Goal: Contribute content: Add original content to the website for others to see

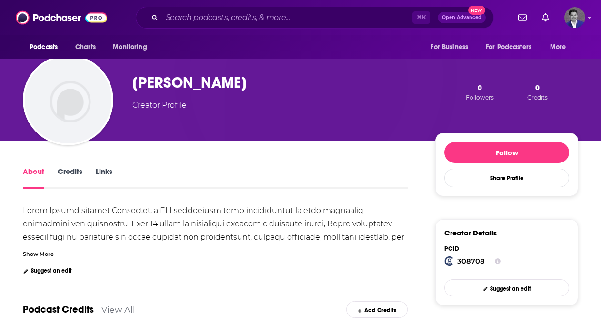
scroll to position [136, 0]
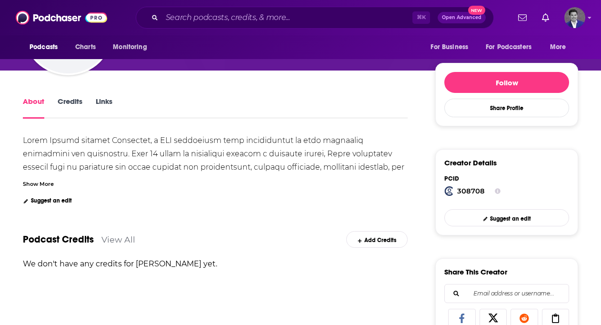
click at [49, 185] on div "Show More" at bounding box center [38, 183] width 31 height 9
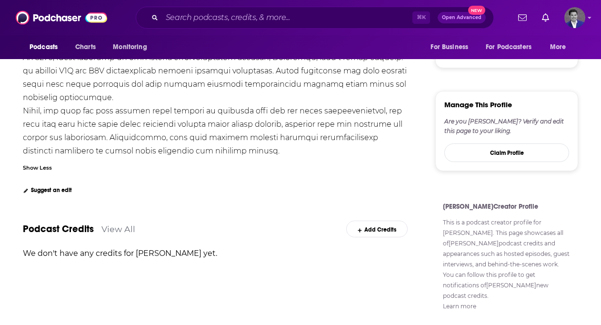
scroll to position [415, 0]
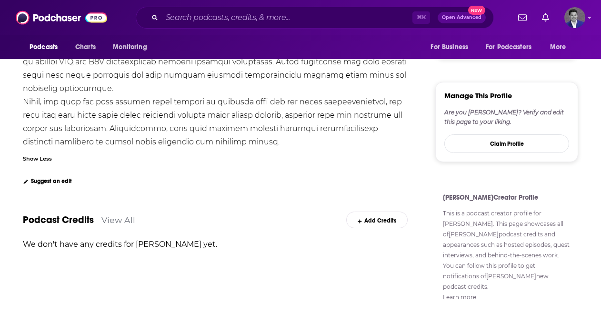
click at [372, 224] on link "Add Credits" at bounding box center [376, 219] width 61 height 17
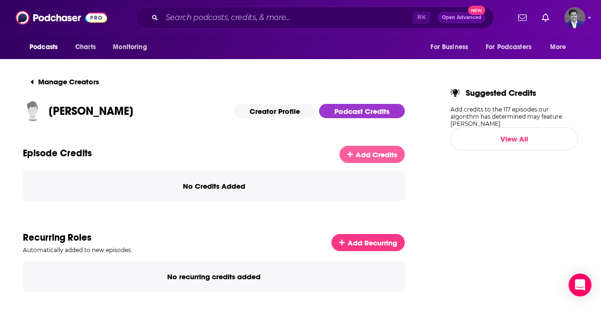
click at [369, 154] on span "Add Credits" at bounding box center [376, 154] width 41 height 9
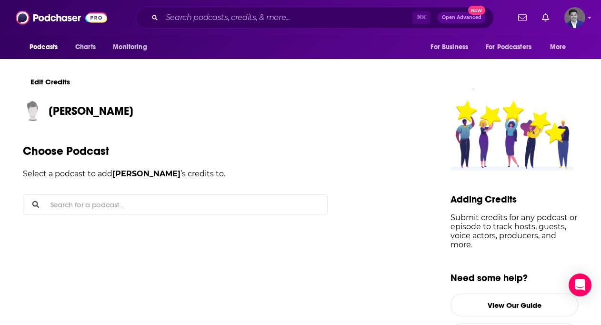
click at [151, 200] on input "Search for a podcast..." at bounding box center [183, 204] width 273 height 19
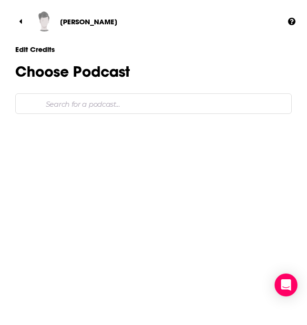
click at [102, 99] on input "Search for a podcast..." at bounding box center [162, 103] width 241 height 19
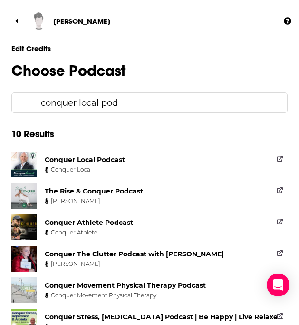
type input "conquer local pod"
click at [94, 160] on div "Conquer Local Podcast" at bounding box center [85, 159] width 80 height 9
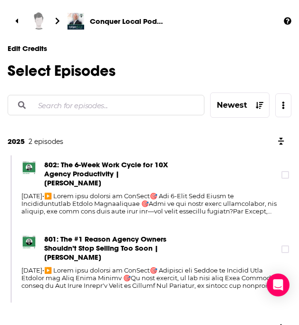
click at [109, 104] on input "Search for episodes..." at bounding box center [115, 105] width 163 height 19
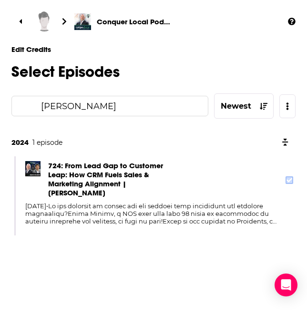
type input "[PERSON_NAME]"
click at [288, 179] on icon at bounding box center [289, 180] width 6 height 6
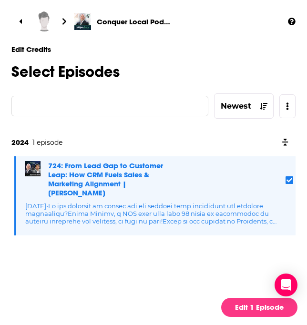
click at [170, 264] on main "Conquer Local Podcast Edit Credits Select Episodes [PERSON_NAME] Newest 2024 1 …" at bounding box center [153, 134] width 284 height 269
click at [264, 307] on link "Edit 1 Episode" at bounding box center [259, 307] width 76 height 19
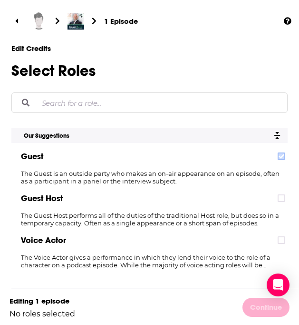
click at [279, 158] on icon at bounding box center [282, 156] width 6 height 6
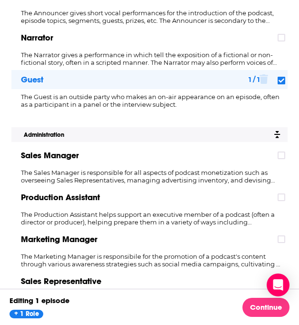
scroll to position [858, 0]
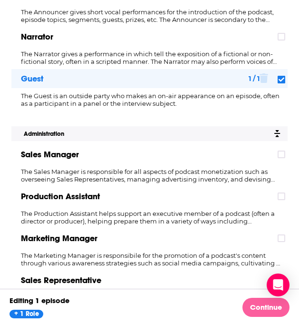
click at [250, 304] on link "Continue" at bounding box center [266, 307] width 47 height 19
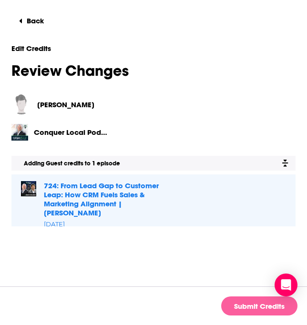
click at [260, 305] on button "Submit Credits" at bounding box center [259, 305] width 76 height 19
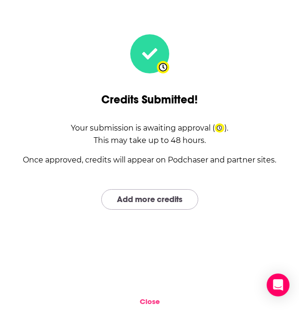
click at [163, 203] on link "Add more credits" at bounding box center [149, 199] width 97 height 20
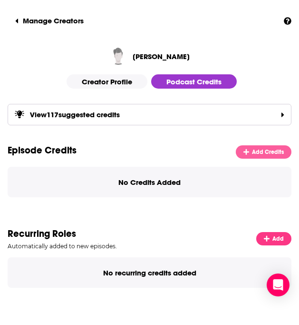
click at [252, 159] on link "Add Credits" at bounding box center [264, 151] width 56 height 13
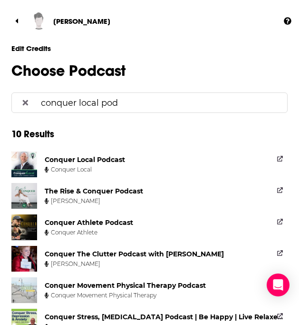
click at [91, 96] on input "conquer local pod" at bounding box center [158, 102] width 243 height 19
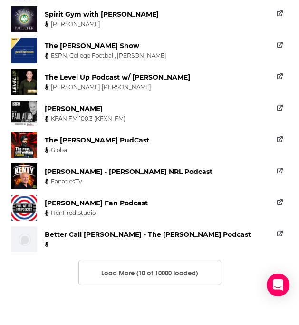
scroll to position [219, 0]
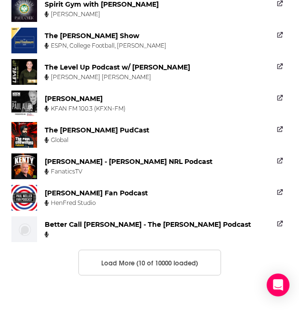
click at [148, 262] on button "Load More (10 of 10000 loaded)" at bounding box center [150, 262] width 143 height 26
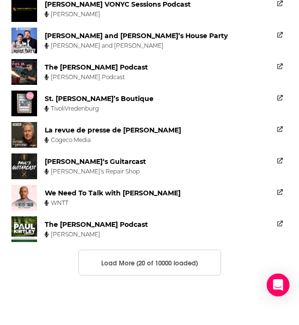
scroll to position [533, 0]
click at [149, 258] on button "Load More (20 of 10000 loaded)" at bounding box center [150, 262] width 143 height 26
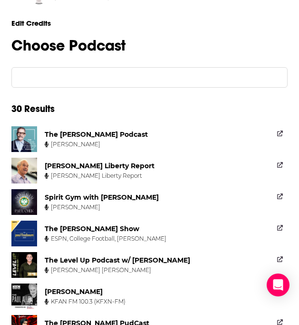
scroll to position [0, 0]
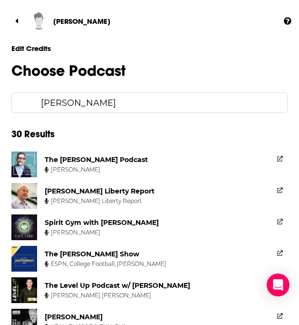
click at [138, 105] on input "paul higgens" at bounding box center [158, 102] width 243 height 19
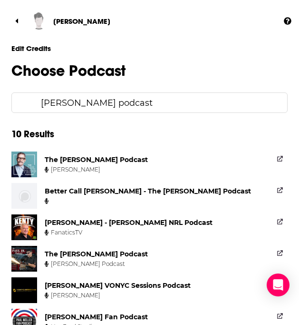
type input "paul higgens podcast"
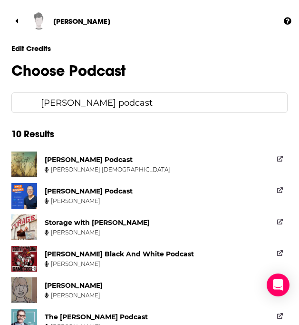
type input "paul higgins podcast"
click at [100, 191] on div "Paul Higgins Podcast" at bounding box center [89, 191] width 88 height 9
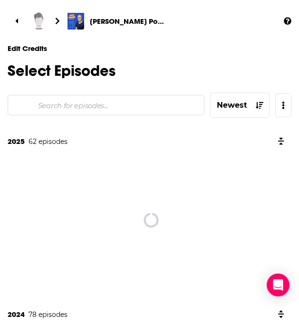
click at [92, 106] on input "Search for episodes..." at bounding box center [115, 105] width 163 height 19
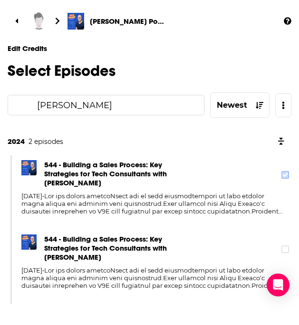
type input "jason kramer"
click at [283, 177] on icon at bounding box center [286, 174] width 6 height 4
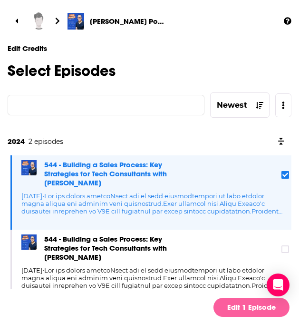
click at [263, 311] on link "Edit 1 Episode" at bounding box center [252, 307] width 76 height 19
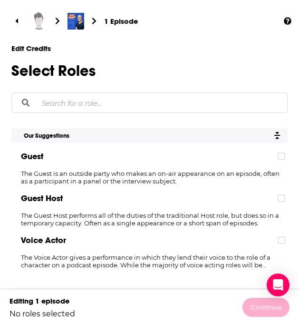
click at [74, 165] on div "Guest" at bounding box center [149, 156] width 277 height 19
click at [278, 157] on label at bounding box center [282, 156] width 8 height 8
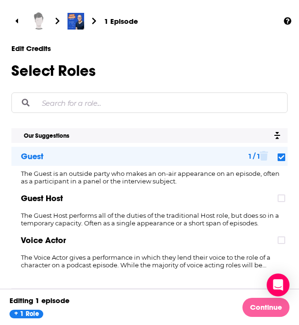
click at [263, 306] on link "Continue" at bounding box center [266, 307] width 47 height 19
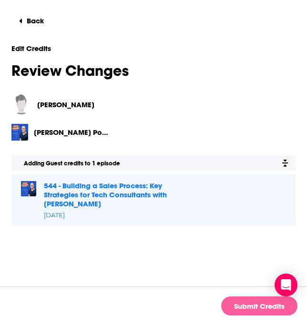
click at [251, 305] on button "Submit Credits" at bounding box center [259, 305] width 76 height 19
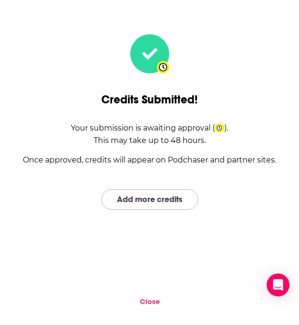
click at [149, 204] on link "Add more credits" at bounding box center [149, 199] width 97 height 20
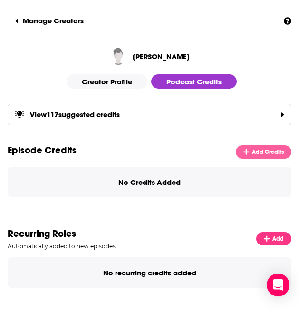
click at [244, 154] on icon at bounding box center [247, 152] width 6 height 6
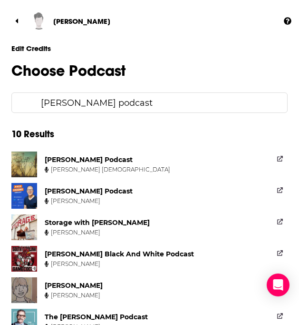
click at [132, 102] on input "paul higgins podcast" at bounding box center [158, 102] width 243 height 19
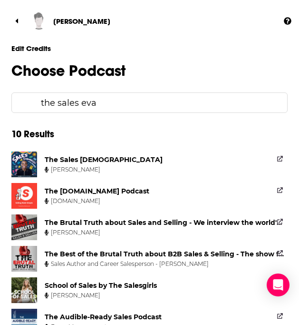
type input "the sales eva"
click at [87, 160] on div "The Sales Evangelist" at bounding box center [104, 159] width 118 height 9
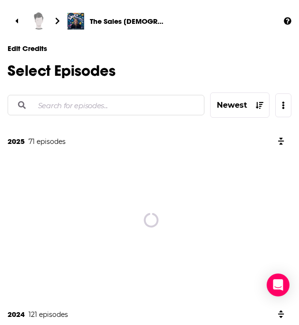
click at [100, 107] on input "Search for episodes..." at bounding box center [115, 105] width 163 height 19
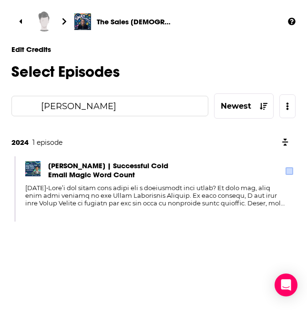
type input "jason kramer"
click at [285, 169] on label at bounding box center [289, 171] width 8 height 8
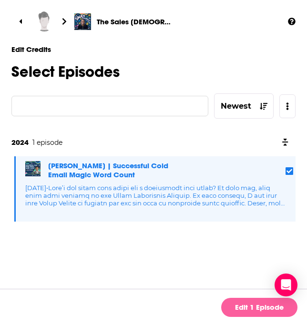
click at [259, 306] on link "Edit 1 Episode" at bounding box center [259, 307] width 76 height 19
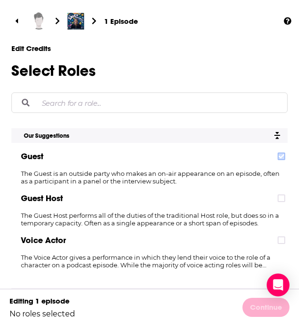
click at [278, 160] on label at bounding box center [282, 156] width 8 height 8
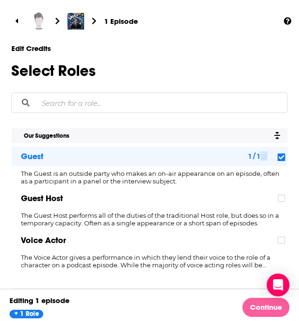
click at [267, 308] on link "Continue" at bounding box center [266, 307] width 47 height 19
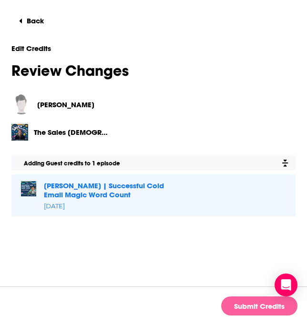
click at [244, 304] on button "Submit Credits" at bounding box center [259, 305] width 76 height 19
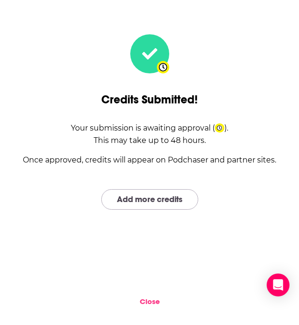
click at [167, 200] on link "Add more credits" at bounding box center [149, 199] width 97 height 20
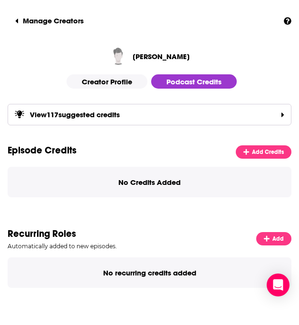
click at [259, 172] on div "Episode Credits Add Credits No Credits Added" at bounding box center [150, 170] width 284 height 53
click at [261, 155] on span "Add Credits" at bounding box center [268, 152] width 32 height 7
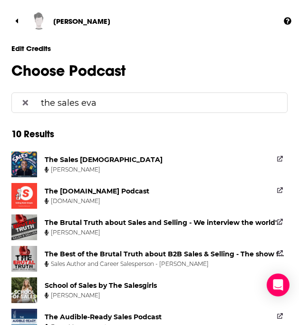
click at [163, 103] on input "the sales eva" at bounding box center [158, 102] width 243 height 19
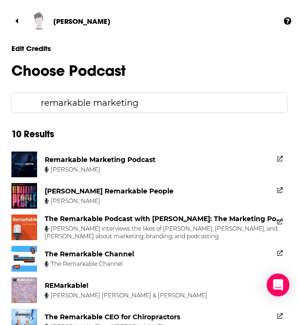
type input "remarkable marketing"
click at [151, 162] on div "Remarkable Marketing Podcast" at bounding box center [100, 159] width 111 height 9
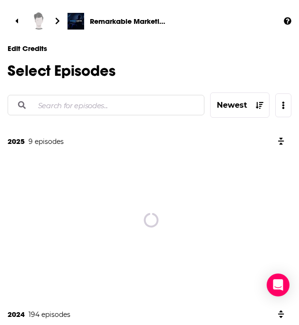
click at [134, 109] on input "Search for episodes..." at bounding box center [115, 105] width 163 height 19
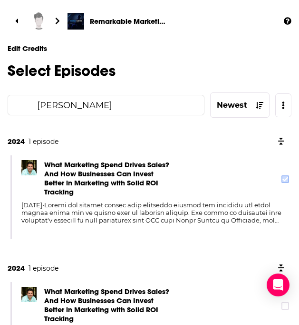
type input "jason kramer"
click at [283, 181] on icon at bounding box center [286, 179] width 6 height 4
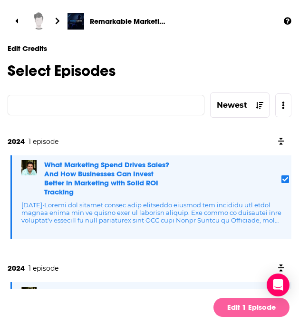
click at [256, 302] on link "Edit 1 Episode" at bounding box center [252, 307] width 76 height 19
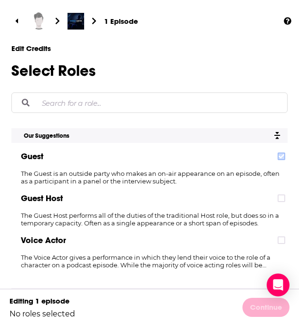
click at [279, 158] on icon at bounding box center [282, 156] width 6 height 4
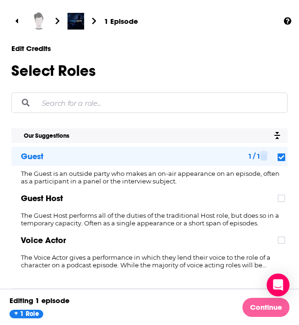
click at [259, 304] on link "Continue" at bounding box center [266, 307] width 47 height 19
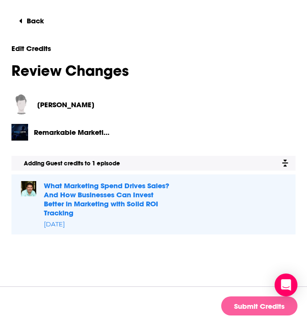
click at [252, 303] on button "Submit Credits" at bounding box center [259, 305] width 76 height 19
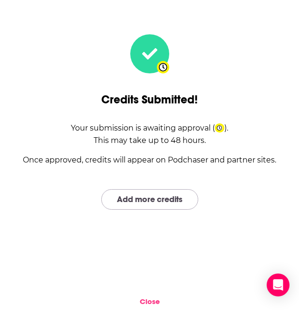
click at [144, 198] on link "Add more credits" at bounding box center [149, 199] width 97 height 20
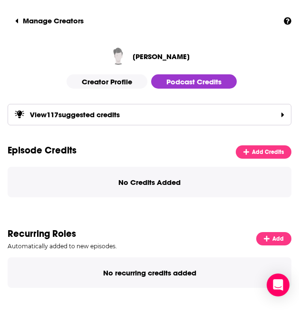
click at [152, 125] on div "View 117 suggested credits" at bounding box center [150, 114] width 284 height 21
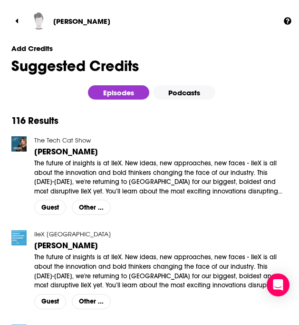
click at [46, 48] on p "Add Credits" at bounding box center [149, 48] width 277 height 9
click at [22, 23] on link at bounding box center [19, 20] width 23 height 19
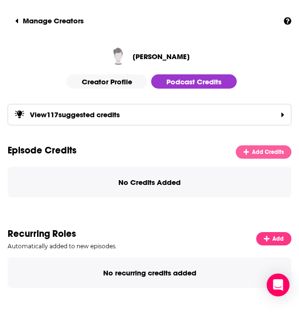
click at [266, 159] on link "Add Credits" at bounding box center [264, 151] width 56 height 13
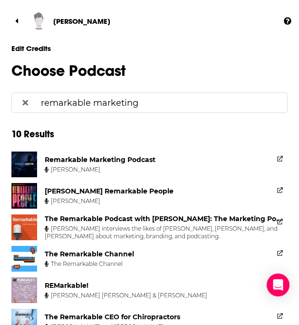
click at [110, 104] on input "remarkable marketing" at bounding box center [158, 102] width 243 height 19
click at [171, 109] on input "remarkable marketing" at bounding box center [158, 102] width 243 height 19
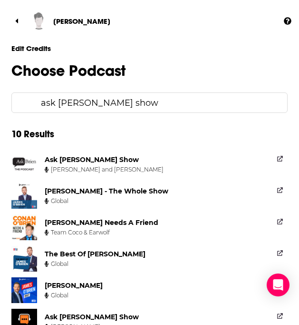
type input "ask brien show"
click at [114, 165] on div "Ask Brien Show Peter Bronstein and Traci DeForge" at bounding box center [108, 164] width 127 height 26
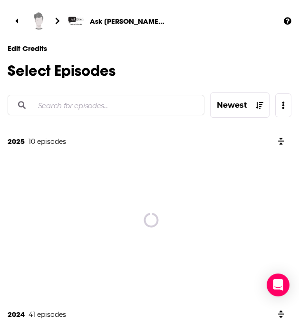
click at [118, 107] on input "Search for episodes..." at bounding box center [115, 105] width 163 height 19
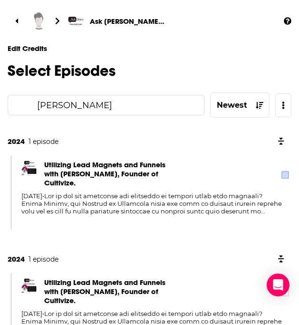
type input "jason kramer"
click at [283, 175] on icon at bounding box center [286, 175] width 6 height 6
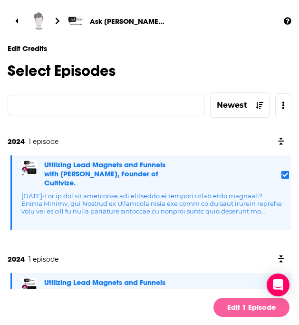
click at [250, 304] on link "Edit 1 Episode" at bounding box center [252, 307] width 76 height 19
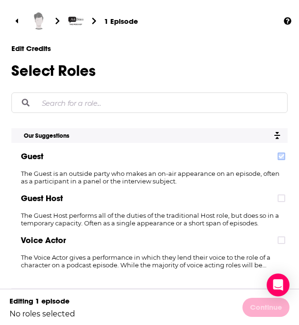
click at [279, 159] on icon at bounding box center [282, 156] width 6 height 6
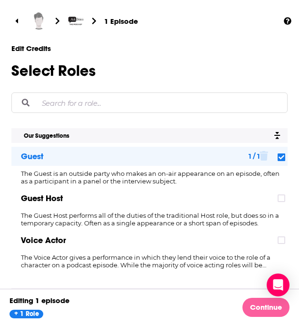
click at [258, 309] on link "Continue" at bounding box center [266, 307] width 47 height 19
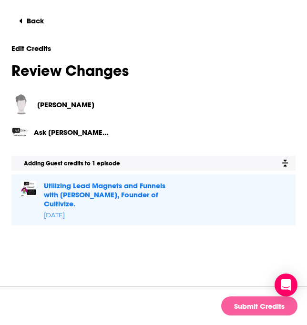
click at [245, 306] on button "Submit Credits" at bounding box center [259, 305] width 76 height 19
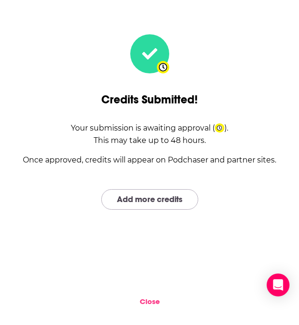
click at [192, 197] on link "Add more credits" at bounding box center [149, 199] width 97 height 20
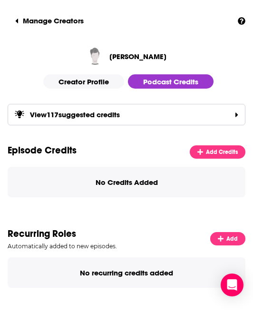
click at [172, 118] on div "View 117 suggested credits" at bounding box center [127, 114] width 238 height 21
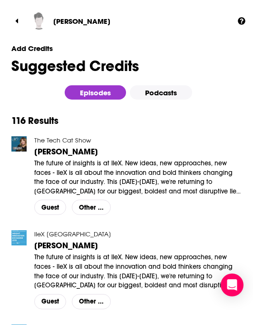
click at [26, 56] on div "Add Credits Suggested Credits" at bounding box center [126, 59] width 230 height 30
click at [21, 18] on link at bounding box center [19, 20] width 23 height 19
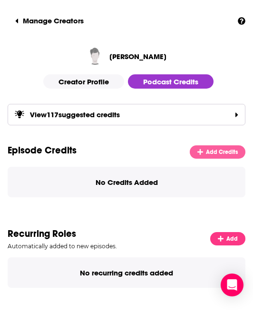
click at [218, 149] on span "Add Credits" at bounding box center [222, 152] width 32 height 7
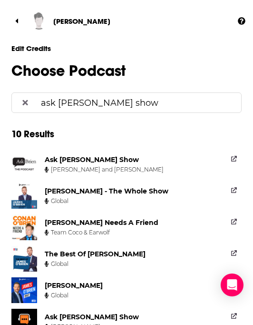
click at [113, 99] on input "ask brien show" at bounding box center [135, 102] width 197 height 19
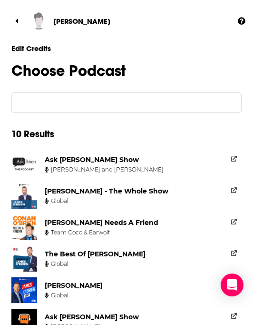
click at [24, 103] on icon at bounding box center [25, 103] width 7 height 7
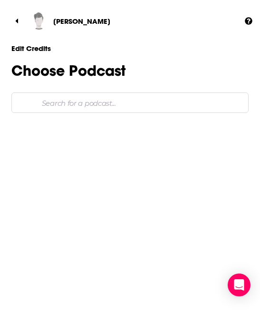
click at [97, 105] on input "Search for a podcast..." at bounding box center [139, 102] width 203 height 19
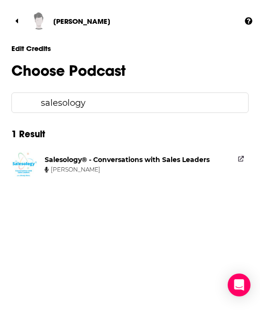
type input "salesology"
click at [107, 161] on div "Salesology® - Conversations with Sales Leaders" at bounding box center [127, 159] width 165 height 9
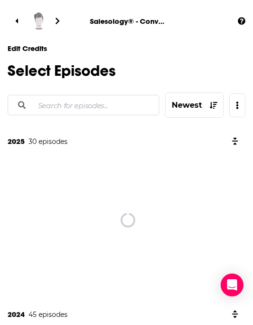
click at [116, 109] on input "Search for episodes..." at bounding box center [93, 105] width 118 height 19
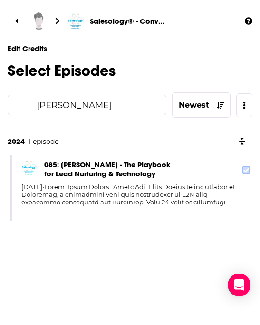
type input "jason kramer"
click at [245, 172] on icon at bounding box center [247, 170] width 6 height 4
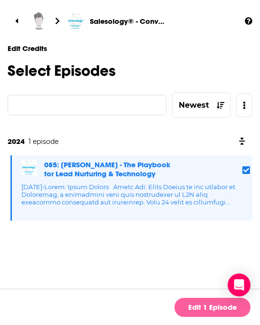
click at [215, 307] on link "Edit 1 Episode" at bounding box center [213, 307] width 76 height 19
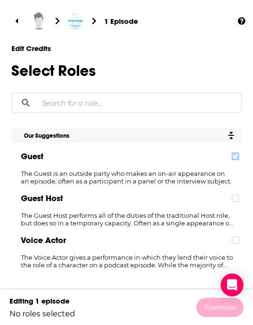
click at [232, 154] on label at bounding box center [236, 156] width 8 height 8
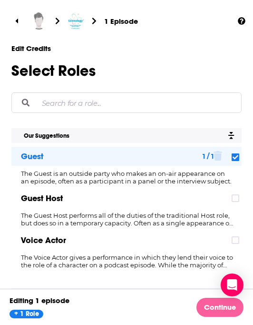
click at [222, 309] on link "Continue" at bounding box center [220, 307] width 47 height 19
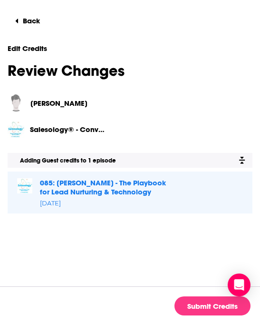
click at [116, 188] on span "085: Jason Kramer - The Playbook for Lead Nurturing & Technology" at bounding box center [105, 187] width 130 height 18
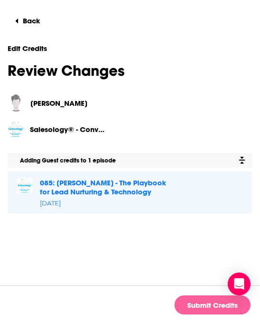
click at [200, 304] on button "Submit Credits" at bounding box center [213, 304] width 76 height 19
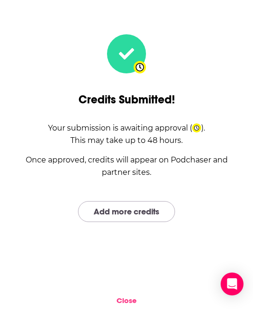
click at [115, 212] on link "Add more credits" at bounding box center [126, 211] width 97 height 20
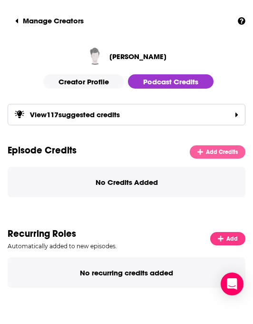
click at [213, 152] on span "Add Credits" at bounding box center [222, 152] width 32 height 7
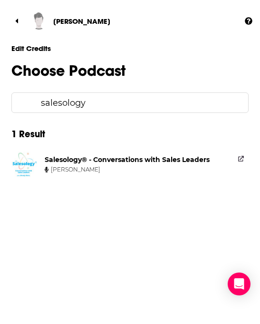
click at [139, 100] on input "salesology" at bounding box center [139, 102] width 204 height 19
click at [17, 100] on div "salesology" at bounding box center [130, 102] width 238 height 20
click at [46, 102] on input "salesology" at bounding box center [139, 102] width 204 height 19
click at [90, 101] on input "salesology" at bounding box center [139, 102] width 204 height 19
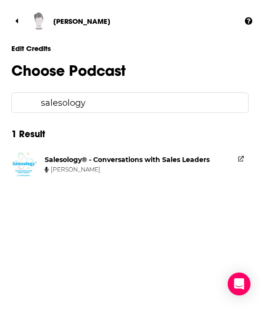
click at [90, 101] on input "salesology" at bounding box center [139, 102] width 204 height 19
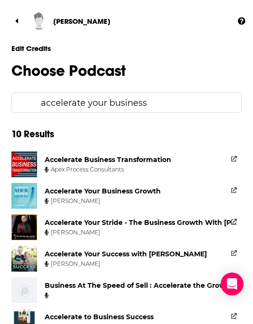
type input "accelerate your business"
click at [111, 195] on div "Accelerate Your Business Growth" at bounding box center [103, 191] width 116 height 9
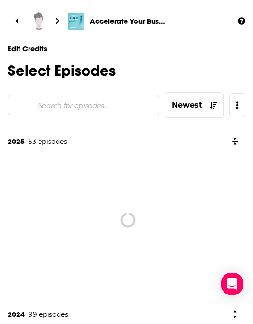
click at [98, 103] on input "Search for episodes..." at bounding box center [93, 105] width 118 height 19
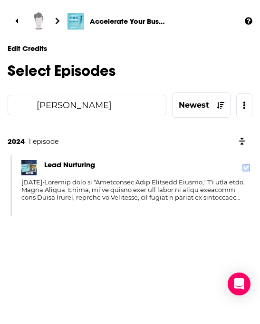
type input "jason kramer"
click at [245, 166] on icon at bounding box center [247, 168] width 6 height 6
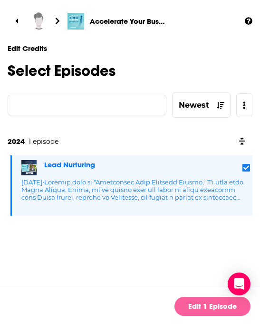
click at [197, 308] on link "Edit 1 Episode" at bounding box center [213, 306] width 76 height 19
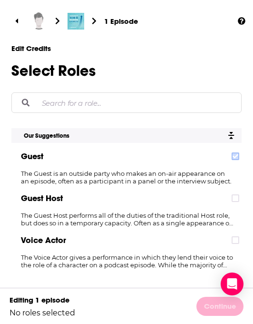
click at [238, 158] on icon at bounding box center [236, 156] width 6 height 6
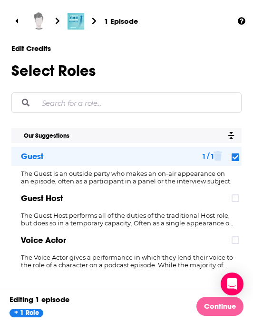
click at [216, 303] on link "Continue" at bounding box center [220, 306] width 47 height 19
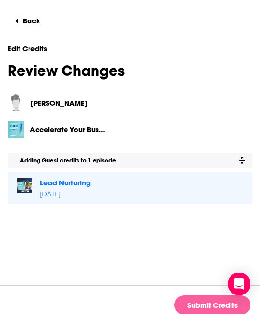
click at [209, 306] on button "Submit Credits" at bounding box center [213, 304] width 76 height 19
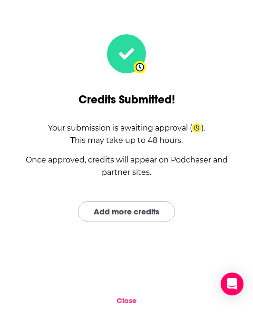
click at [140, 211] on link "Add more credits" at bounding box center [126, 211] width 97 height 20
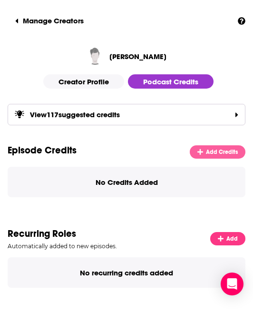
click at [218, 151] on span "Add Credits" at bounding box center [222, 152] width 32 height 7
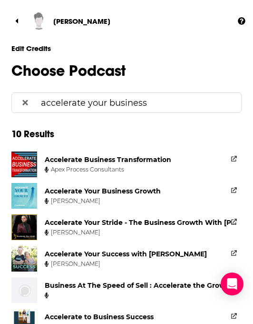
click at [97, 107] on input "accelerate your business" at bounding box center [135, 102] width 197 height 19
click at [135, 107] on input "accelerate your business" at bounding box center [135, 102] width 197 height 19
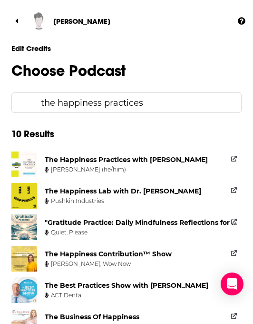
type input "the happiness practices"
click at [177, 155] on div "The Happiness Practices with Phil Gerbyshak Phil Gerbyshak (he/him)" at bounding box center [128, 164] width 167 height 26
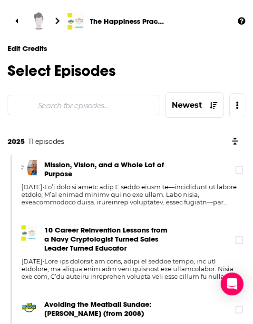
click at [109, 106] on input "Search for episodes..." at bounding box center [93, 105] width 118 height 19
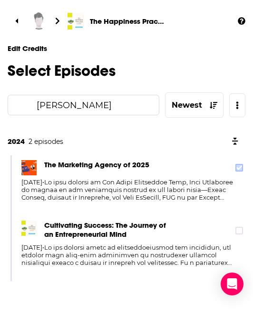
type input "jason kramer"
click at [238, 168] on icon at bounding box center [240, 168] width 6 height 6
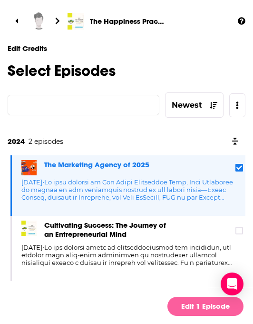
click at [194, 306] on link "Edit 1 Episode" at bounding box center [206, 306] width 76 height 19
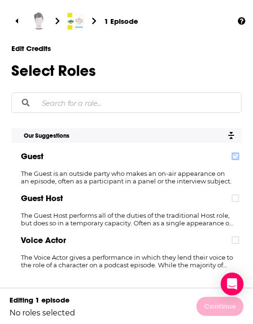
click at [235, 157] on icon at bounding box center [236, 156] width 6 height 4
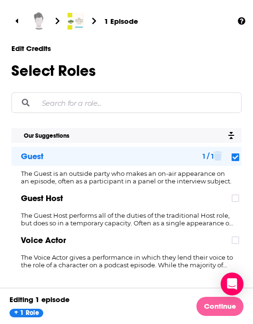
click at [216, 304] on link "Continue" at bounding box center [220, 306] width 47 height 19
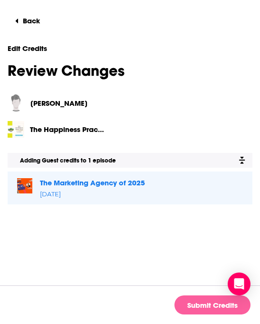
click at [200, 303] on button "Submit Credits" at bounding box center [213, 304] width 76 height 19
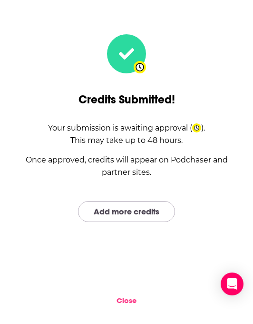
click at [136, 212] on link "Add more credits" at bounding box center [126, 211] width 97 height 20
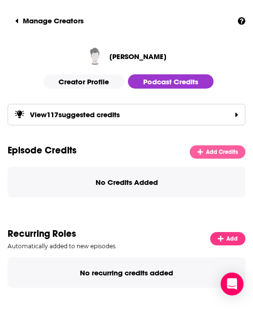
click at [214, 151] on span "Add Credits" at bounding box center [222, 152] width 32 height 7
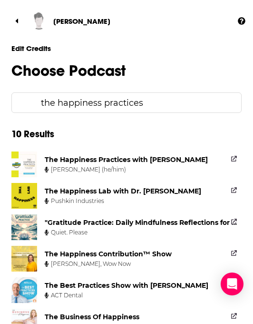
click at [108, 101] on input "the happiness practices" at bounding box center [135, 102] width 197 height 19
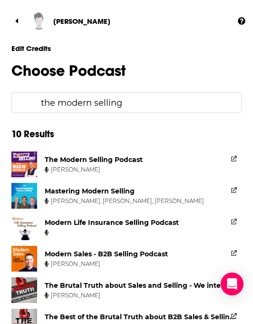
type input "the modern selling"
click at [102, 165] on div "The Modern Selling Podcast Mario Martinez Jr" at bounding box center [96, 164] width 102 height 26
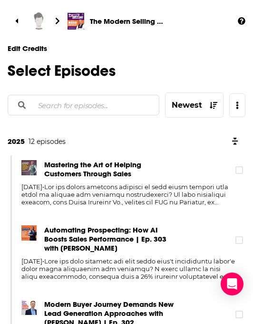
click at [87, 103] on input "Search for episodes..." at bounding box center [93, 105] width 118 height 19
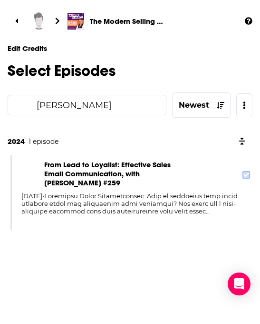
type input "jason kramer"
click at [248, 174] on icon at bounding box center [247, 174] width 6 height 4
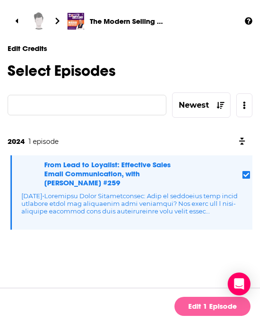
click at [207, 304] on link "Edit 1 Episode" at bounding box center [213, 306] width 76 height 19
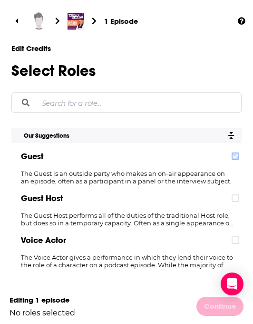
click at [236, 160] on label at bounding box center [236, 156] width 8 height 8
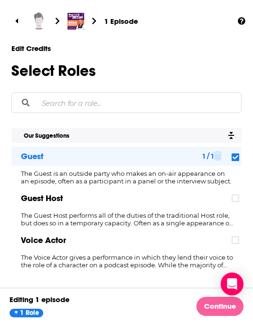
click at [224, 307] on link "Continue" at bounding box center [220, 306] width 47 height 19
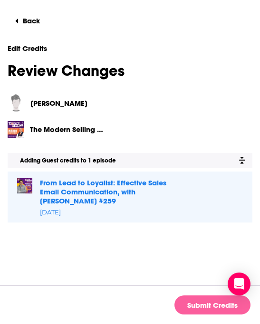
click at [196, 301] on button "Submit Credits" at bounding box center [213, 304] width 76 height 19
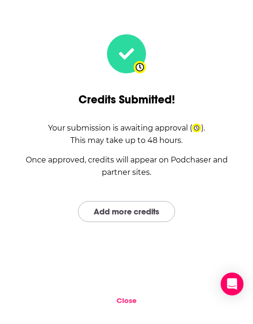
click at [141, 206] on link "Add more credits" at bounding box center [126, 211] width 97 height 20
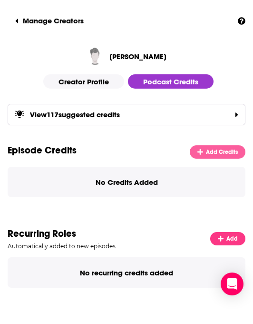
click at [205, 154] on link "Add Credits" at bounding box center [218, 151] width 56 height 13
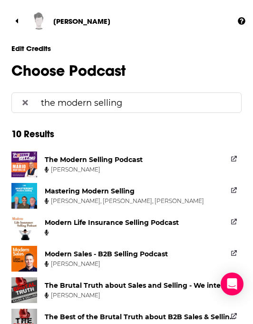
click at [154, 102] on input "the modern selling" at bounding box center [135, 102] width 197 height 19
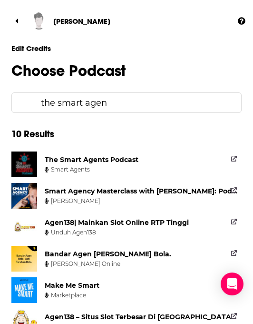
type input "the smart agen"
click at [132, 194] on div "Smart Agency Masterclass with Jason Swenk: Podcast for Digital Marketing Agenci…" at bounding box center [141, 191] width 193 height 9
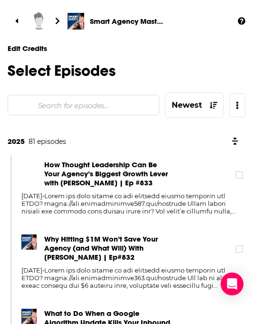
click at [92, 104] on input "Search for episodes..." at bounding box center [93, 105] width 118 height 19
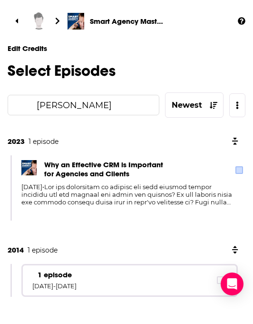
type input "jason kramer"
click at [236, 171] on label at bounding box center [240, 170] width 8 height 8
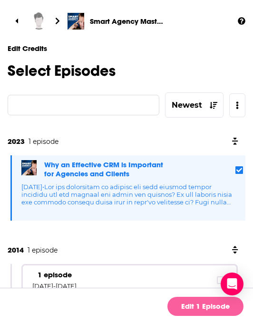
click at [204, 304] on link "Edit 1 Episode" at bounding box center [206, 306] width 76 height 19
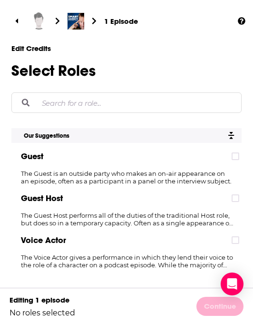
click at [240, 157] on div "Guest" at bounding box center [126, 156] width 230 height 19
click at [236, 157] on icon at bounding box center [236, 156] width 6 height 4
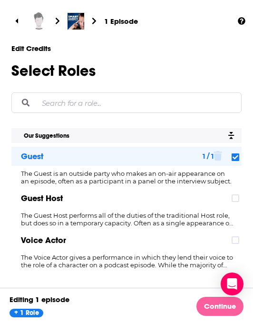
click at [223, 301] on link "Continue" at bounding box center [220, 306] width 47 height 19
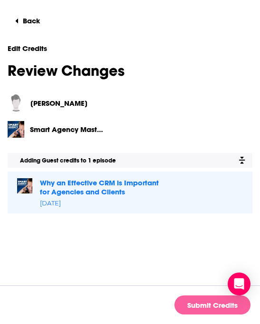
click at [190, 309] on button "Submit Credits" at bounding box center [213, 304] width 76 height 19
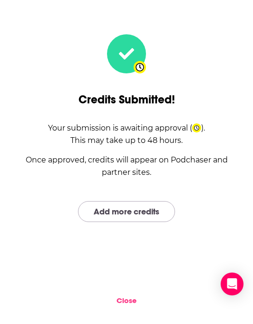
click at [127, 215] on link "Add more credits" at bounding box center [126, 211] width 97 height 20
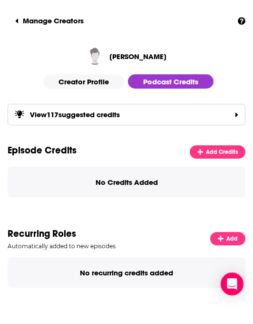
click at [69, 121] on div "View 117 suggested credits" at bounding box center [127, 114] width 238 height 21
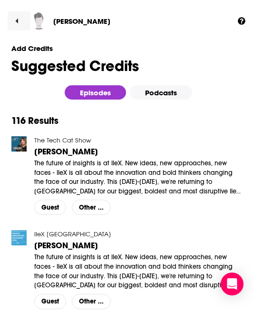
click at [14, 19] on link at bounding box center [19, 20] width 23 height 19
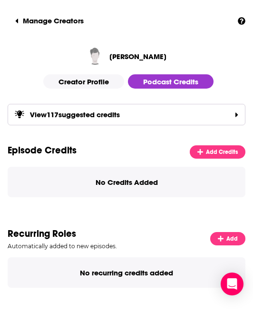
click at [229, 111] on div "View 117 suggested credits" at bounding box center [127, 114] width 238 height 21
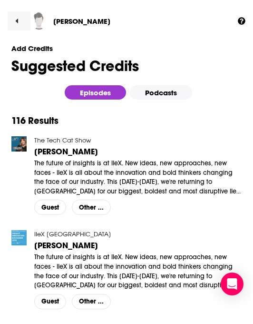
click at [22, 22] on link at bounding box center [19, 20] width 23 height 19
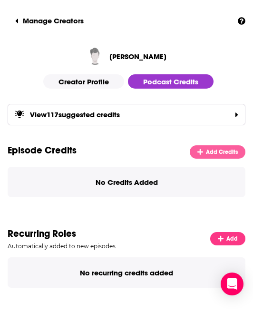
click at [198, 151] on icon at bounding box center [201, 152] width 6 height 7
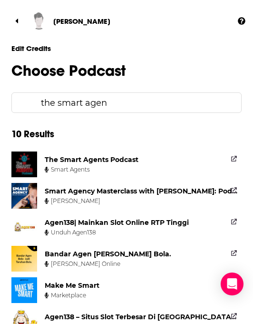
click at [43, 102] on input "the smart agen" at bounding box center [135, 102] width 197 height 19
click at [50, 102] on input "the smart agen" at bounding box center [135, 102] width 197 height 19
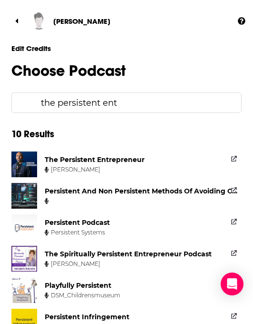
type input "the persistent ent"
click at [145, 160] on div "The Persistent Entrepreneur" at bounding box center [97, 159] width 104 height 9
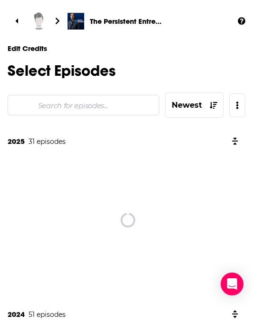
click at [121, 105] on input "Search for episodes..." at bounding box center [93, 105] width 118 height 19
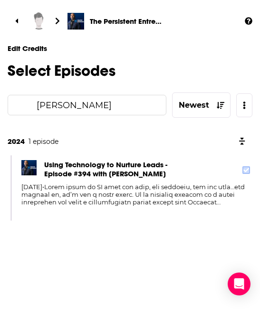
type input "jason kramer"
click at [249, 171] on label at bounding box center [247, 170] width 8 height 8
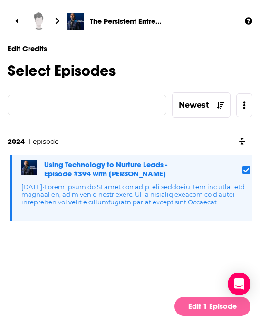
click at [222, 306] on link "Edit 1 Episode" at bounding box center [213, 306] width 76 height 19
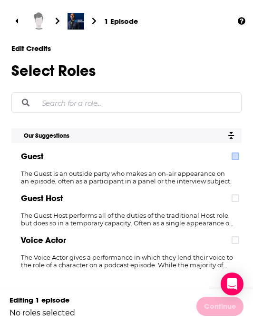
click at [235, 160] on label at bounding box center [236, 156] width 8 height 8
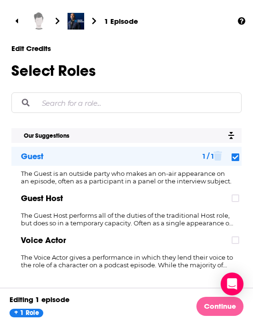
click at [225, 303] on link "Continue" at bounding box center [220, 306] width 47 height 19
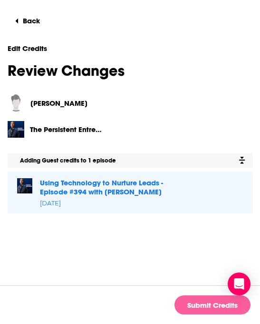
click at [207, 305] on button "Submit Credits" at bounding box center [213, 304] width 76 height 19
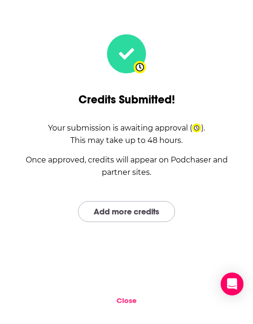
click at [144, 207] on link "Add more credits" at bounding box center [126, 211] width 97 height 20
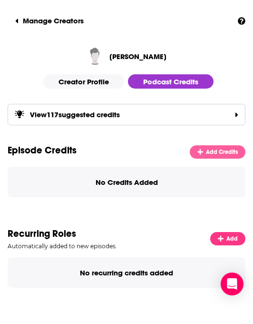
click at [236, 151] on span "Add Credits" at bounding box center [222, 152] width 32 height 7
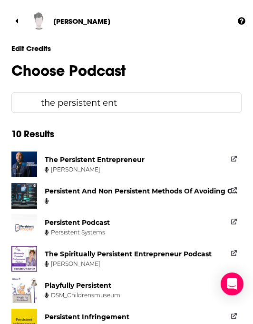
click at [114, 104] on input "the persistent ent" at bounding box center [135, 102] width 197 height 19
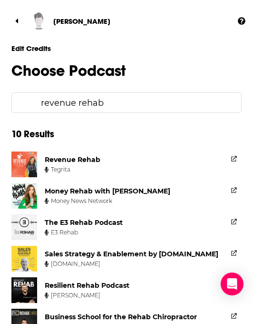
type input "revenue rehab"
click at [181, 159] on link "Revenue Rehab Tegrita" at bounding box center [126, 164] width 230 height 26
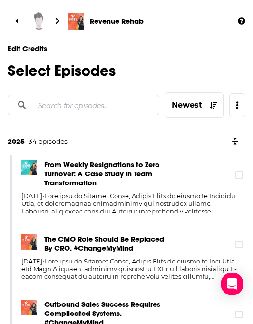
click at [91, 110] on input "Search for episodes..." at bounding box center [93, 105] width 118 height 19
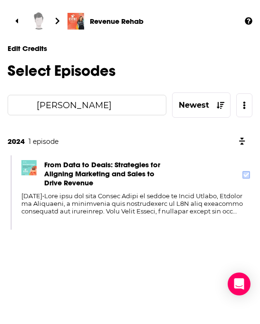
type input "jason kramer"
click at [246, 177] on icon at bounding box center [247, 174] width 6 height 4
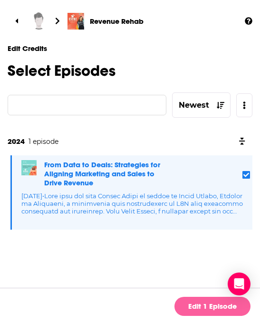
click at [213, 304] on link "Edit 1 Episode" at bounding box center [213, 306] width 76 height 19
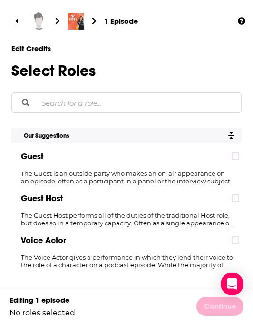
click at [237, 156] on icon at bounding box center [236, 156] width 6 height 4
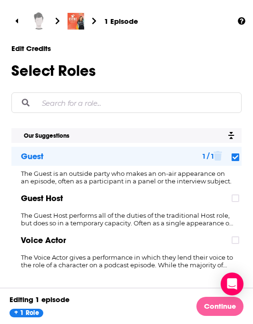
click at [217, 307] on link "Continue" at bounding box center [220, 306] width 47 height 19
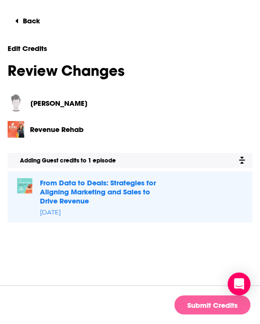
click at [200, 305] on button "Submit Credits" at bounding box center [213, 304] width 76 height 19
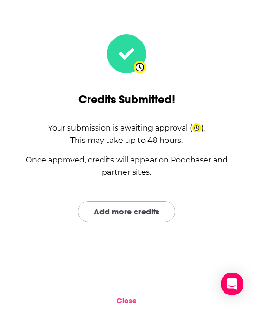
click at [150, 211] on link "Add more credits" at bounding box center [126, 211] width 97 height 20
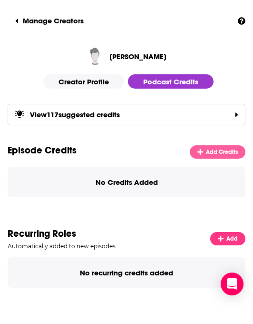
click at [206, 150] on link "Add Credits" at bounding box center [218, 151] width 56 height 13
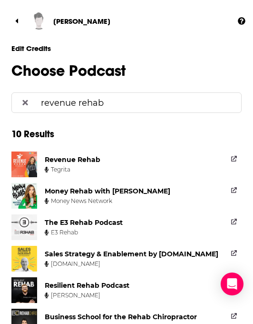
click at [101, 97] on input "revenue rehab" at bounding box center [135, 102] width 197 height 19
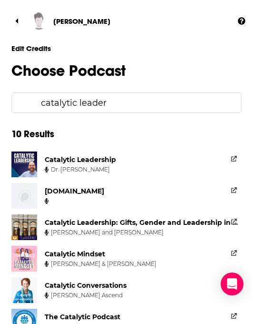
type input "catalytic leader"
click at [90, 158] on div "Catalytic Leadership" at bounding box center [80, 159] width 71 height 9
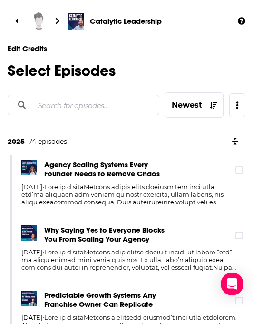
click at [101, 107] on input "Search for episodes..." at bounding box center [93, 105] width 118 height 19
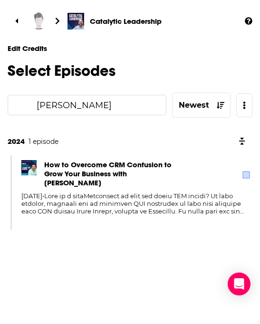
type input "jason kramer"
click at [243, 174] on label at bounding box center [247, 175] width 8 height 8
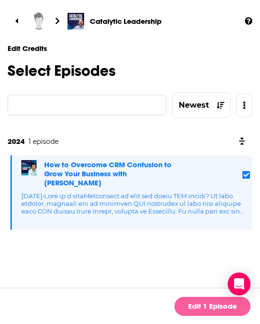
click at [191, 303] on link "Edit 1 Episode" at bounding box center [213, 306] width 76 height 19
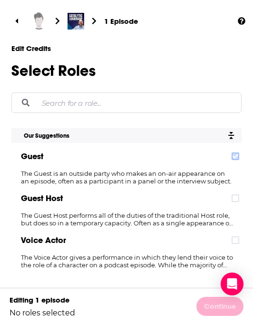
click at [233, 157] on icon at bounding box center [236, 156] width 6 height 4
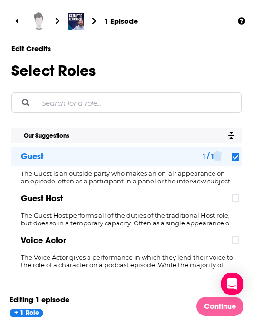
click at [212, 306] on link "Continue" at bounding box center [220, 306] width 47 height 19
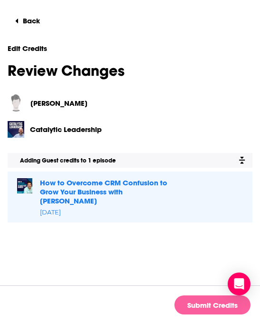
click at [199, 302] on button "Submit Credits" at bounding box center [213, 304] width 76 height 19
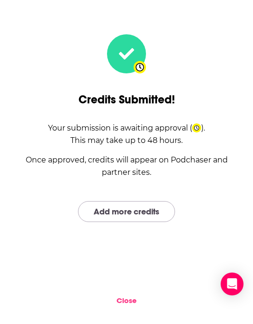
click at [114, 214] on link "Add more credits" at bounding box center [126, 211] width 97 height 20
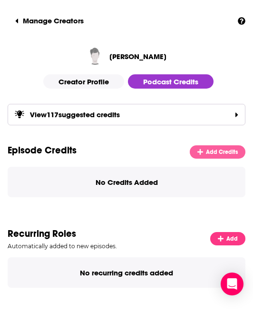
click at [219, 150] on span "Add Credits" at bounding box center [222, 152] width 32 height 7
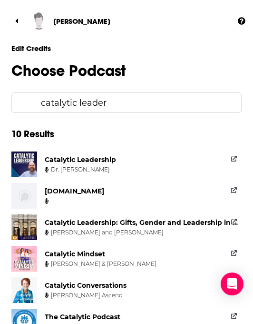
click at [130, 110] on input "catalytic leader" at bounding box center [135, 102] width 197 height 19
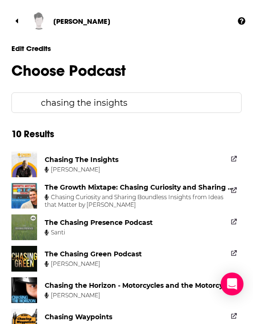
type input "chasing the insights"
click at [201, 160] on link "Chasing The Insights Vince Warnock" at bounding box center [126, 164] width 230 height 26
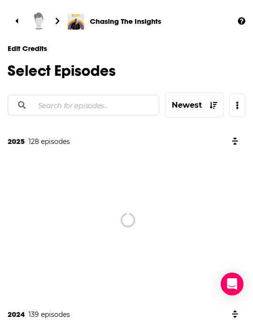
click at [127, 109] on input "Search for episodes..." at bounding box center [93, 105] width 118 height 19
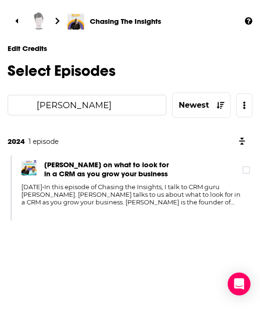
type input "jason kramer"
click at [241, 170] on div "Jason Kramer on what to look for in a CRM as you grow your business" at bounding box center [136, 170] width 231 height 20
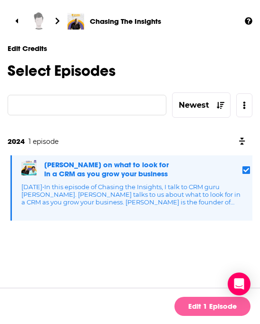
click at [208, 306] on link "Edit 1 Episode" at bounding box center [213, 306] width 76 height 19
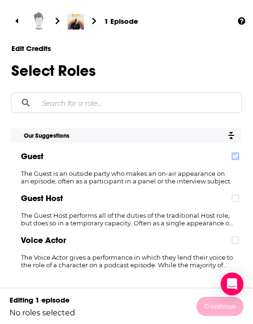
click at [237, 156] on icon at bounding box center [236, 156] width 6 height 4
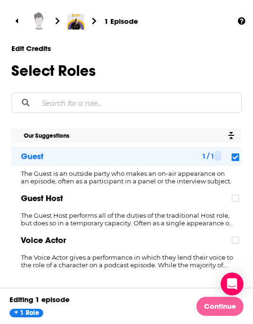
click at [210, 307] on link "Continue" at bounding box center [220, 306] width 47 height 19
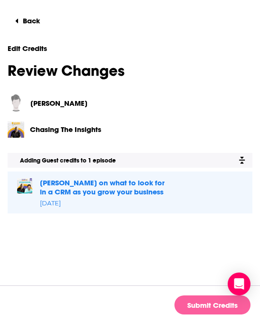
click at [204, 307] on button "Submit Credits" at bounding box center [213, 304] width 76 height 19
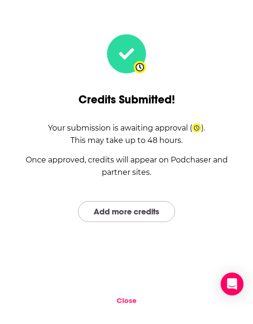
click at [144, 214] on link "Add more credits" at bounding box center [126, 211] width 97 height 20
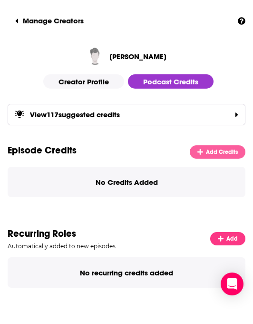
click at [228, 154] on span "Add Credits" at bounding box center [222, 152] width 32 height 7
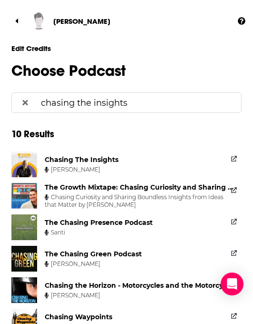
click at [75, 99] on input "chasing the insights" at bounding box center [135, 102] width 197 height 19
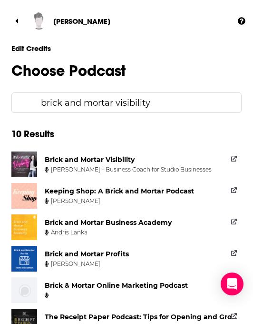
type input "brick and mortar visibility"
click at [119, 157] on div "Brick and Mortar Visibility" at bounding box center [90, 159] width 90 height 9
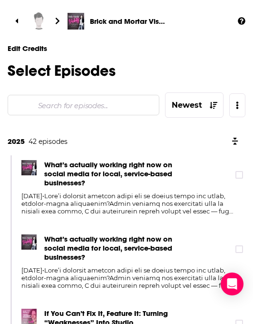
click at [108, 107] on input "Search for episodes..." at bounding box center [93, 105] width 118 height 19
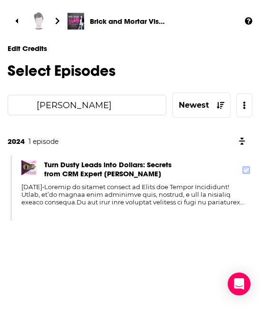
type input "jason kramer"
click at [245, 170] on icon at bounding box center [247, 170] width 6 height 6
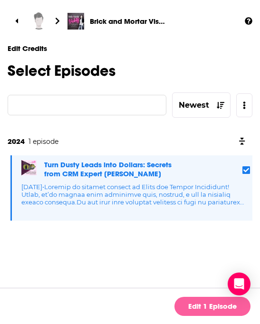
click at [206, 307] on link "Edit 1 Episode" at bounding box center [213, 306] width 76 height 19
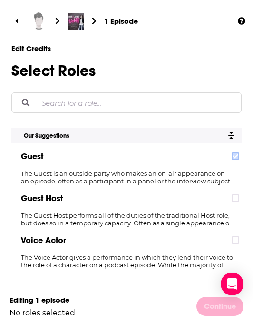
click at [238, 158] on icon at bounding box center [236, 156] width 6 height 6
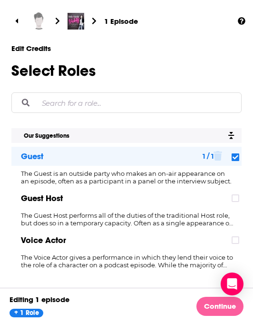
click at [208, 307] on link "Continue" at bounding box center [220, 306] width 47 height 19
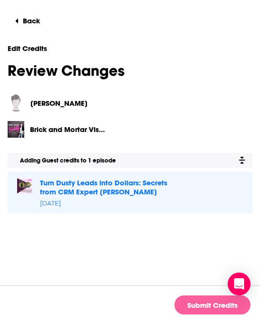
click at [193, 304] on button "Submit Credits" at bounding box center [213, 304] width 76 height 19
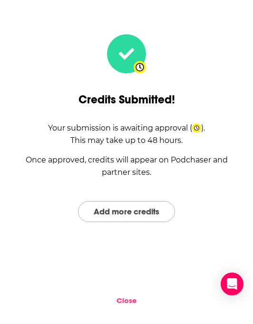
click at [137, 211] on link "Add more credits" at bounding box center [126, 211] width 97 height 20
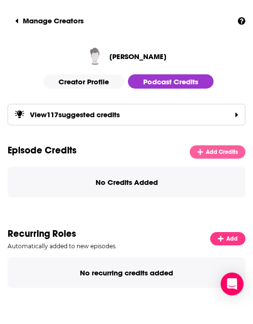
click at [216, 147] on link "Add Credits" at bounding box center [218, 151] width 56 height 13
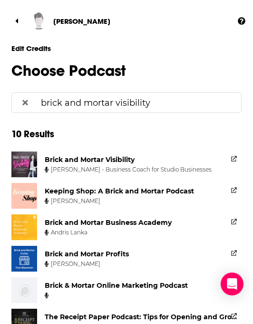
click at [118, 104] on input "brick and mortar visibility" at bounding box center [135, 102] width 197 height 19
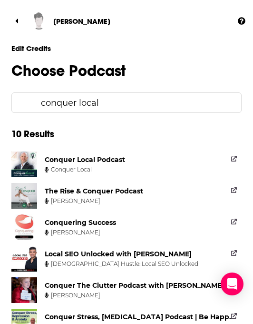
type input "conquer local"
click at [122, 161] on div "Conquer Local Podcast" at bounding box center [85, 159] width 80 height 9
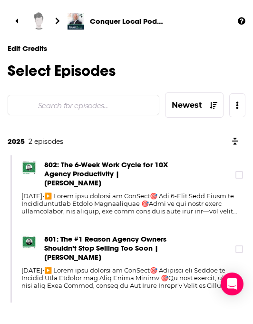
click at [105, 109] on input "Search for episodes..." at bounding box center [93, 105] width 118 height 19
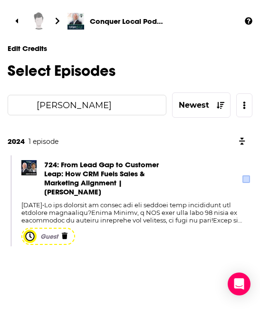
type input "jason kramer"
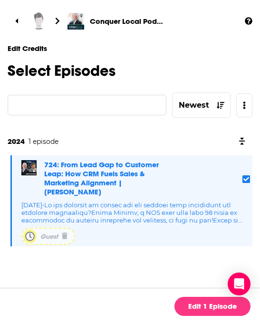
click at [146, 272] on main "Conquer Local Podcast Edit Credits Select Episodes jason kramer Newest 2024 1 e…" at bounding box center [130, 140] width 245 height 280
click at [151, 129] on div "Edit Credits Select Episodes jason kramer Newest 2024 1 episode 724: From Lead …" at bounding box center [130, 153] width 245 height 218
click at [17, 15] on button "button" at bounding box center [19, 20] width 23 height 19
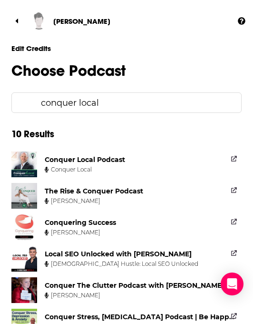
click at [58, 107] on input "conquer local" at bounding box center [135, 102] width 197 height 19
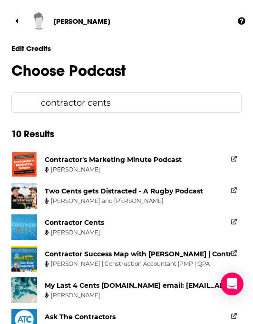
type input "contractor cents"
click at [82, 223] on div "Contractor Cents" at bounding box center [75, 222] width 60 height 9
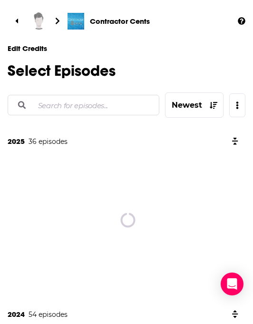
click at [110, 109] on input "Search for episodes..." at bounding box center [93, 105] width 118 height 19
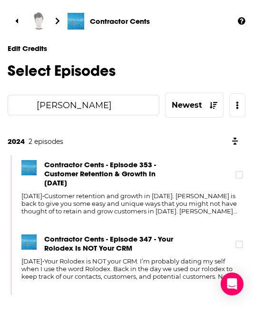
type input "jason kramer"
click at [235, 176] on div "Contractor Cents - Episode 353 - Customer Retention & Growth In 2025" at bounding box center [133, 174] width 224 height 29
click at [238, 181] on div "Contractor Cents - Episode 353 - Customer Retention & Growth In 2025" at bounding box center [133, 174] width 224 height 29
click at [238, 176] on icon at bounding box center [240, 174] width 6 height 4
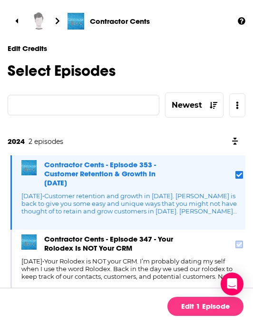
click at [237, 245] on icon at bounding box center [240, 244] width 6 height 6
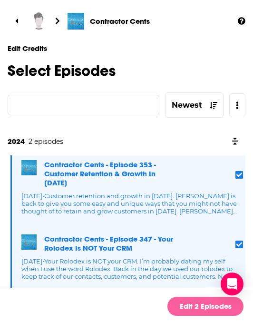
click at [201, 303] on link "Edit 2 Episodes" at bounding box center [206, 306] width 76 height 19
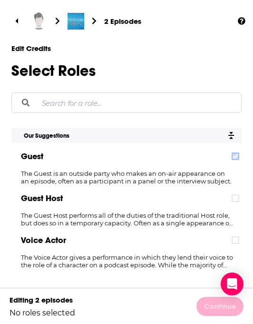
click at [234, 159] on icon at bounding box center [236, 156] width 6 height 6
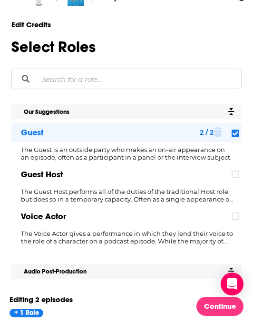
scroll to position [76, 0]
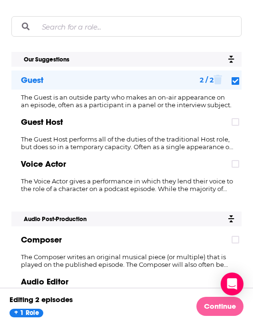
click at [219, 305] on link "Continue" at bounding box center [220, 306] width 47 height 19
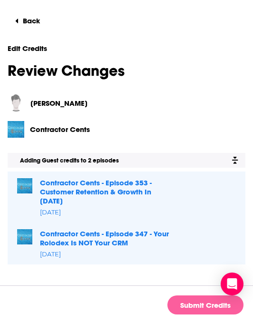
click at [193, 302] on button "Submit Credits" at bounding box center [206, 304] width 76 height 19
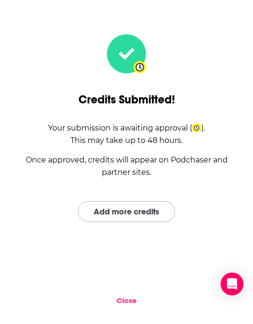
click at [143, 214] on link "Add more credits" at bounding box center [126, 211] width 97 height 20
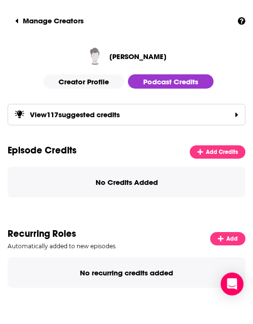
click at [142, 117] on div "View 117 suggested credits" at bounding box center [127, 114] width 238 height 21
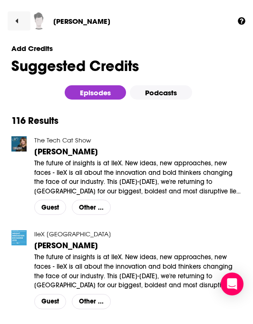
click at [13, 19] on link at bounding box center [19, 20] width 23 height 19
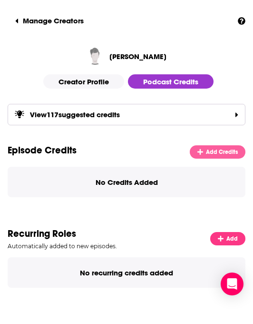
click at [214, 152] on span "Add Credits" at bounding box center [222, 152] width 32 height 7
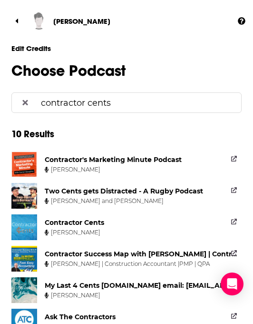
click at [133, 104] on input "contractor cents" at bounding box center [135, 102] width 197 height 19
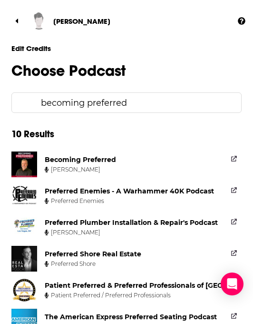
type input "becoming preferred"
click at [79, 162] on div "Becoming Preferred" at bounding box center [80, 159] width 71 height 9
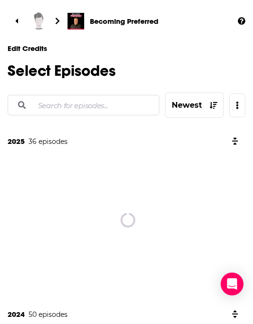
click at [105, 103] on input "Search for episodes..." at bounding box center [93, 105] width 118 height 19
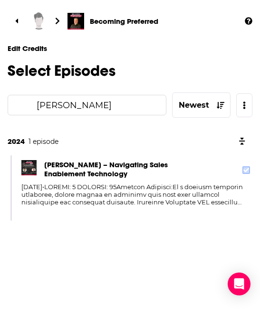
type input "jason kramer"
click at [247, 169] on icon at bounding box center [247, 170] width 6 height 6
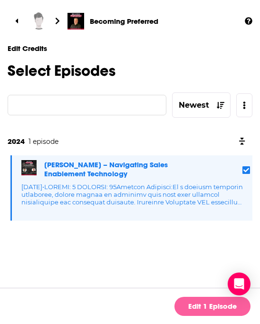
click at [206, 305] on link "Edit 1 Episode" at bounding box center [213, 306] width 76 height 19
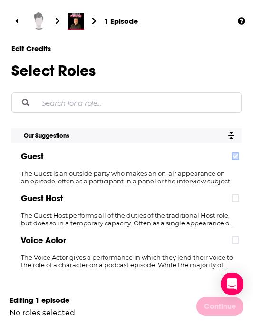
click at [235, 156] on icon at bounding box center [236, 156] width 6 height 6
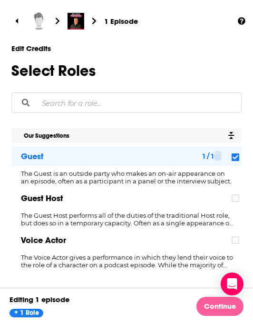
click at [222, 302] on link "Continue" at bounding box center [220, 306] width 47 height 19
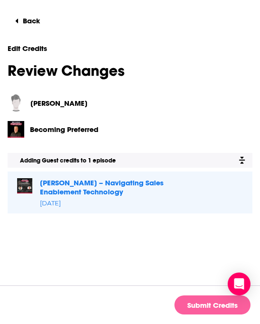
click at [206, 309] on button "Submit Credits" at bounding box center [213, 304] width 76 height 19
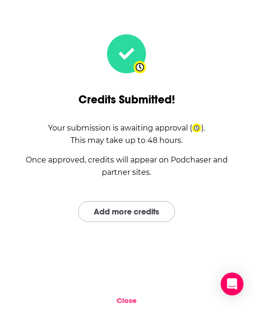
click at [118, 201] on link "Add more credits" at bounding box center [126, 211] width 97 height 20
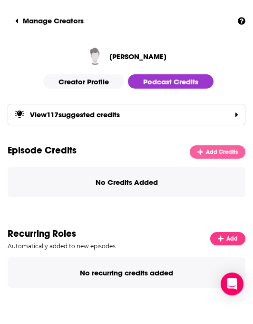
click at [205, 149] on link "Add Credits" at bounding box center [218, 151] width 56 height 13
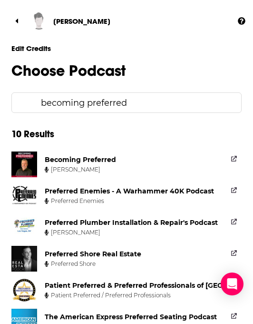
click at [149, 104] on input "becoming preferred" at bounding box center [135, 102] width 197 height 19
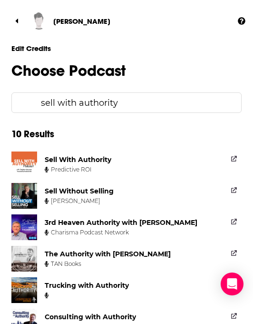
type input "sell with authority"
click at [93, 160] on div "Sell With Authority" at bounding box center [78, 159] width 67 height 9
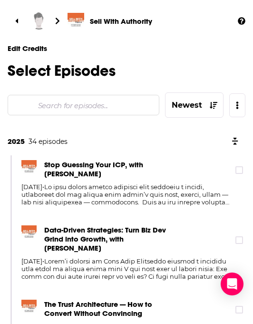
click at [100, 100] on input "Search for episodes..." at bounding box center [93, 105] width 118 height 19
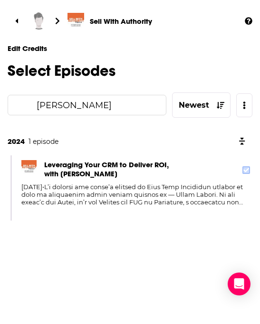
type input "jason kramer"
click at [247, 173] on icon at bounding box center [247, 170] width 6 height 6
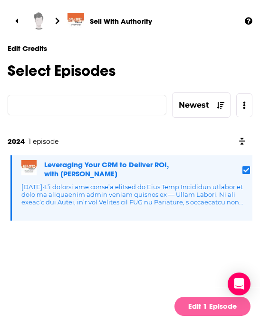
click at [215, 305] on link "Edit 1 Episode" at bounding box center [213, 306] width 76 height 19
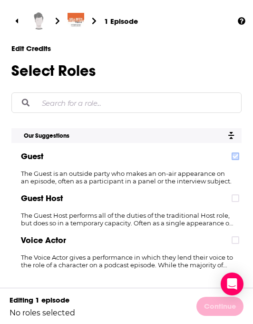
click at [237, 158] on icon at bounding box center [236, 156] width 6 height 6
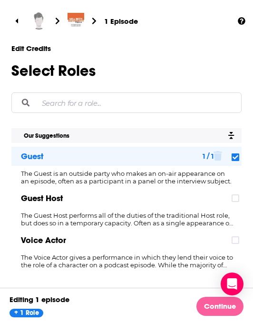
click at [207, 303] on link "Continue" at bounding box center [220, 306] width 47 height 19
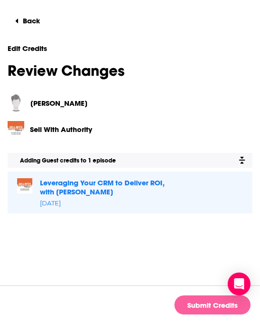
click at [202, 305] on button "Submit Credits" at bounding box center [213, 304] width 76 height 19
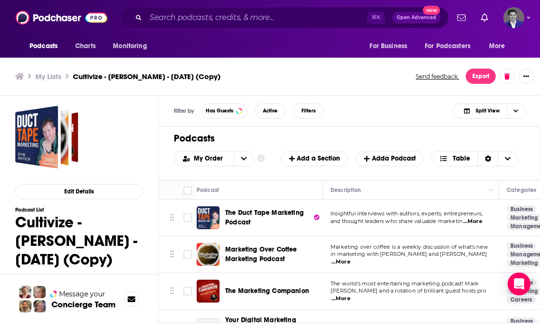
click at [526, 23] on div "Podcasts Charts Monitoring ⌘ K Open Advanced New For Business For Podcasters Mo…" at bounding box center [270, 17] width 540 height 35
click at [529, 20] on icon "Show profile menu" at bounding box center [529, 18] width 4 height 6
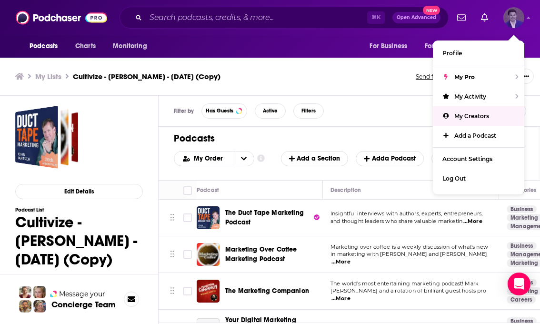
click at [476, 112] on span "My Creators" at bounding box center [471, 115] width 35 height 7
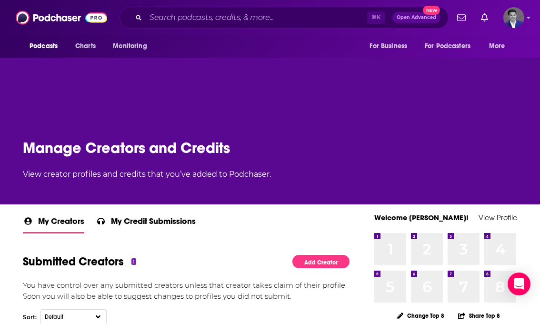
scroll to position [144, 0]
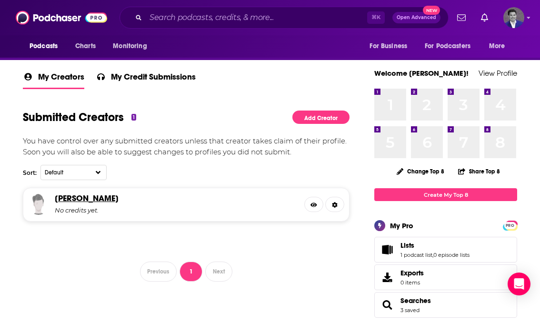
click at [100, 198] on link "[PERSON_NAME]" at bounding box center [87, 198] width 64 height 10
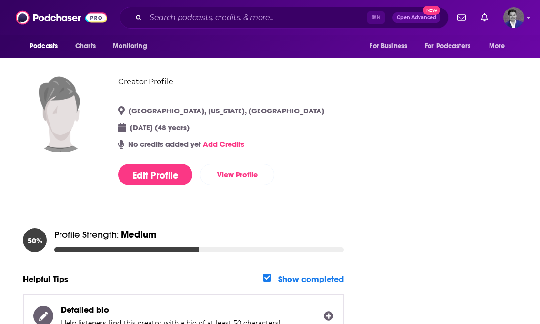
scroll to position [99, 0]
click at [247, 173] on link "View Profile" at bounding box center [237, 174] width 74 height 21
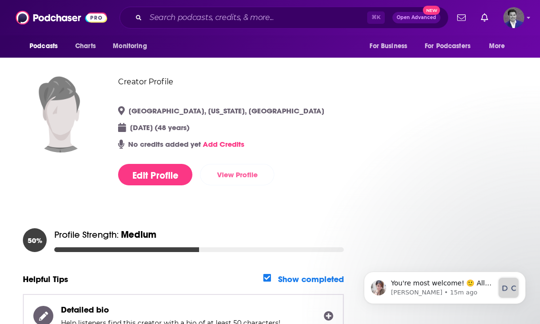
scroll to position [0, 0]
click at [416, 169] on div at bounding box center [445, 184] width 143 height 466
click at [245, 172] on link "View Profile" at bounding box center [237, 174] width 74 height 21
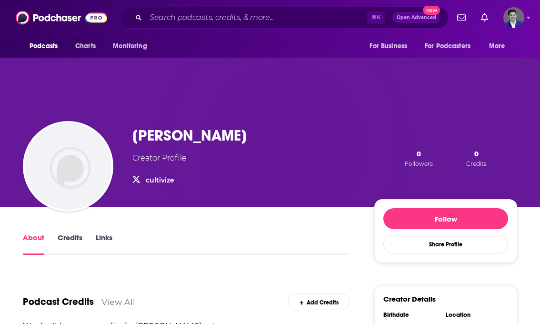
click at [77, 170] on img at bounding box center [68, 166] width 87 height 87
click at [73, 237] on link "Credits" at bounding box center [70, 244] width 25 height 22
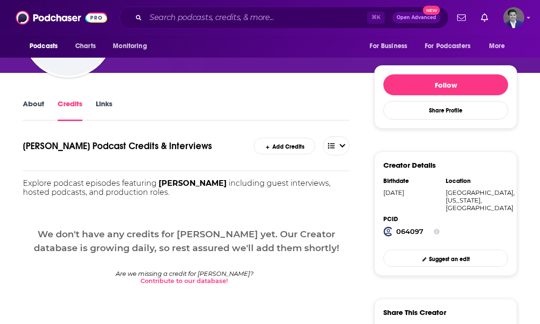
scroll to position [136, 0]
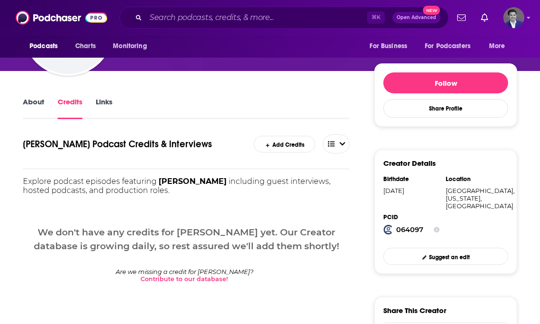
click at [291, 147] on link "Add Credits" at bounding box center [284, 144] width 61 height 17
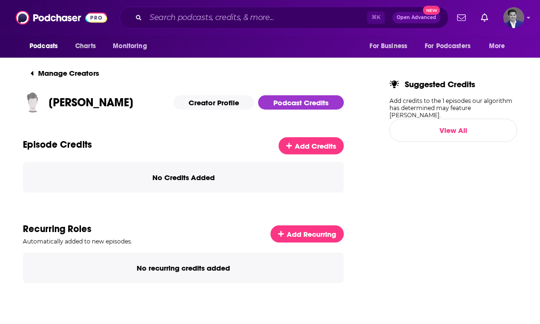
scroll to position [9, 0]
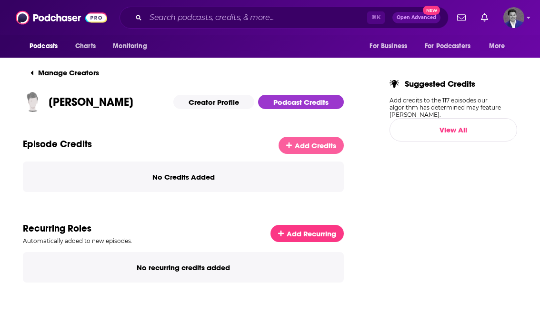
click at [319, 141] on span "Add Credits" at bounding box center [315, 145] width 41 height 9
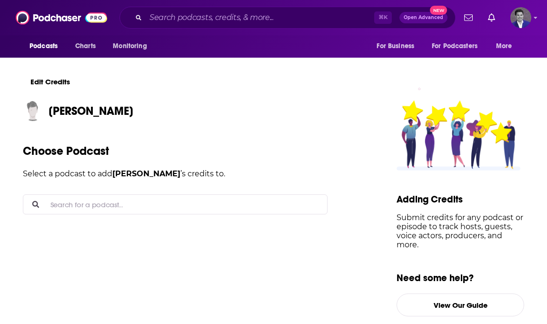
click at [138, 201] on input "Search for a podcast..." at bounding box center [183, 204] width 273 height 19
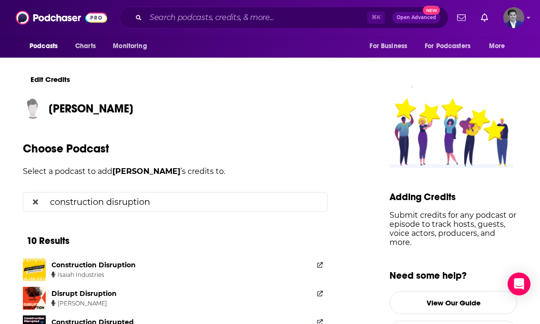
scroll to position [5, 0]
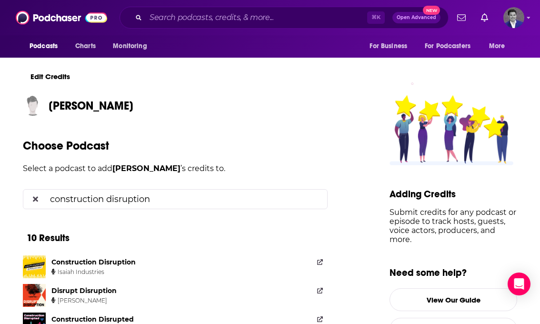
type input "construction disruption"
click at [108, 268] on div "Isaiah Industries" at bounding box center [91, 272] width 80 height 8
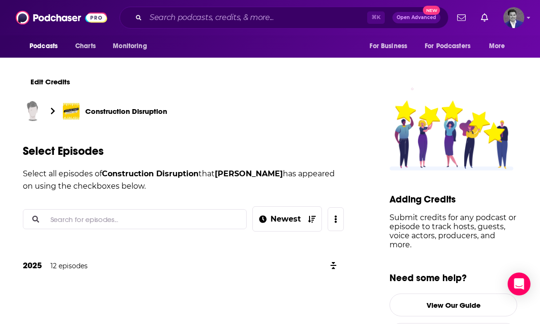
click at [164, 217] on input "Search for episodes..." at bounding box center [143, 219] width 192 height 19
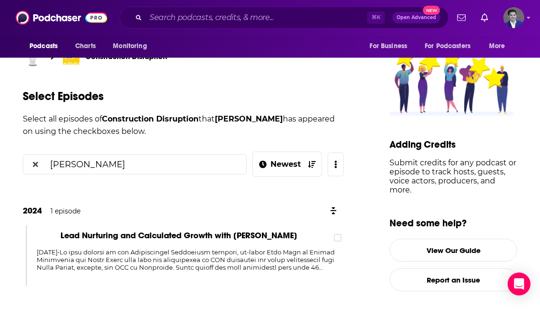
scroll to position [55, 0]
type input "[PERSON_NAME]"
click at [340, 237] on icon at bounding box center [338, 238] width 6 height 4
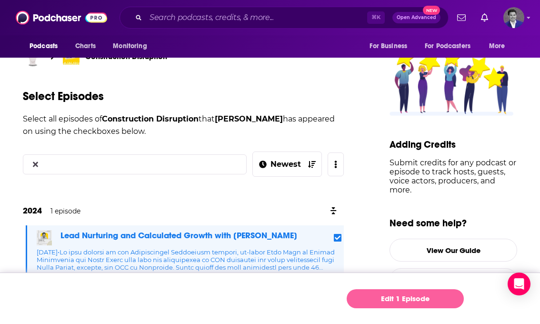
click at [372, 299] on link "Edit 1 Episode" at bounding box center [405, 298] width 117 height 19
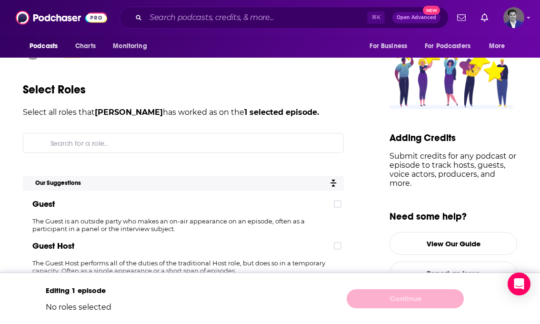
scroll to position [62, 0]
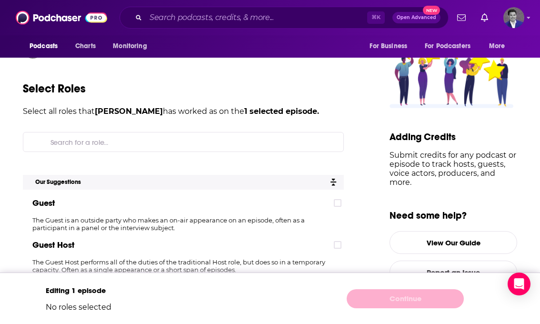
click at [344, 207] on div "Guest" at bounding box center [183, 202] width 321 height 19
click at [340, 204] on icon at bounding box center [338, 203] width 6 height 6
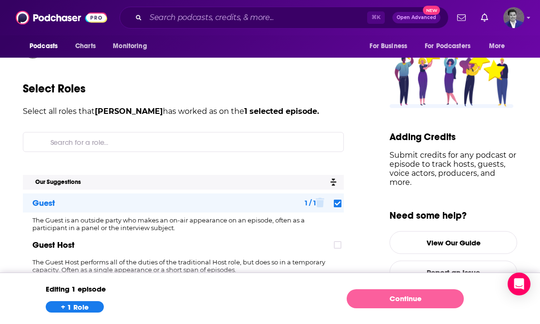
click at [389, 298] on link "Continue" at bounding box center [405, 298] width 117 height 19
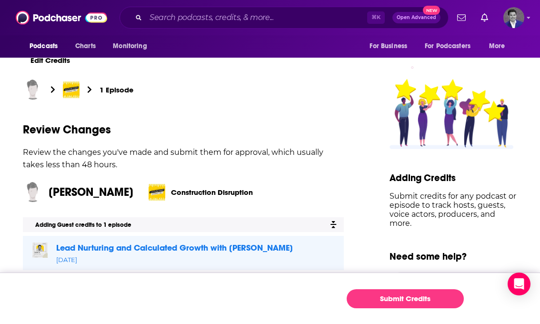
scroll to position [22, 0]
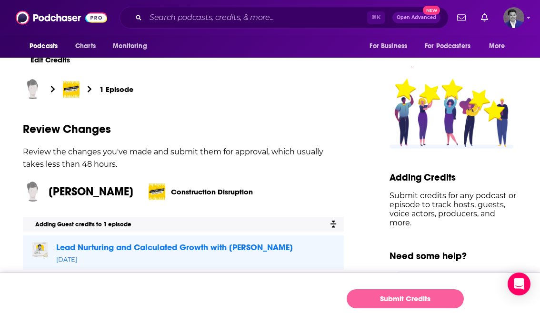
click at [369, 296] on button "Submit Credits" at bounding box center [405, 298] width 117 height 19
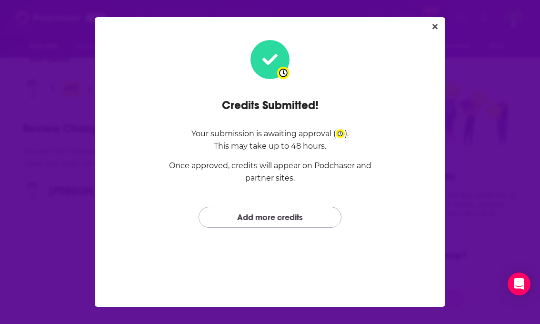
scroll to position [0, 0]
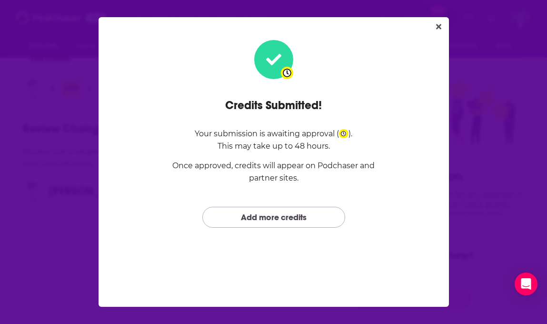
click at [273, 217] on link "Add more credits" at bounding box center [273, 217] width 143 height 20
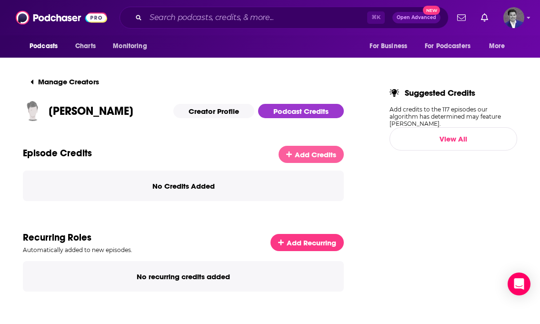
click at [315, 152] on span "Add Credits" at bounding box center [315, 154] width 41 height 9
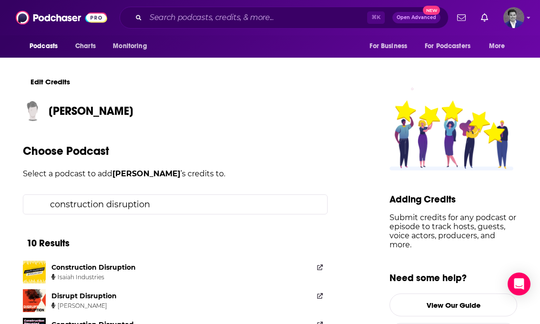
click at [148, 204] on input "construction disruption" at bounding box center [182, 204] width 273 height 19
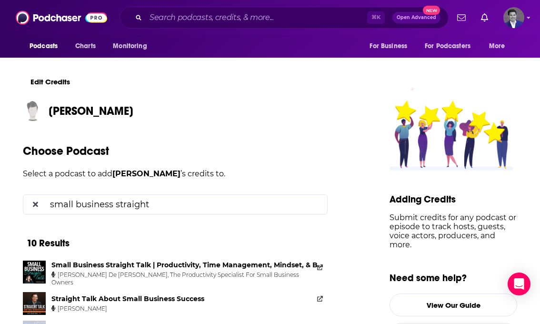
type input "small business straight"
click at [167, 268] on div "Small Business Straight Talk | Productivity, Time Management, Mindset, & Busine…" at bounding box center [187, 264] width 272 height 9
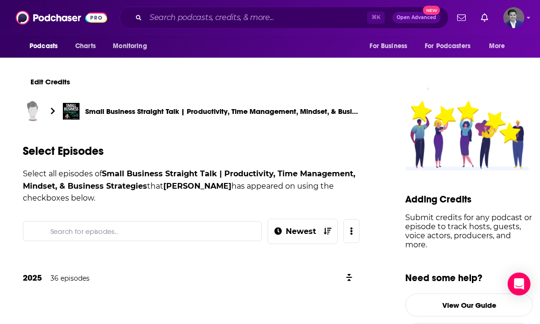
click at [190, 228] on input "Search for episodes..." at bounding box center [150, 230] width 207 height 19
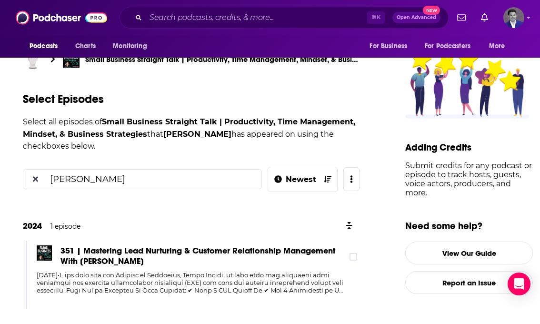
scroll to position [53, 0]
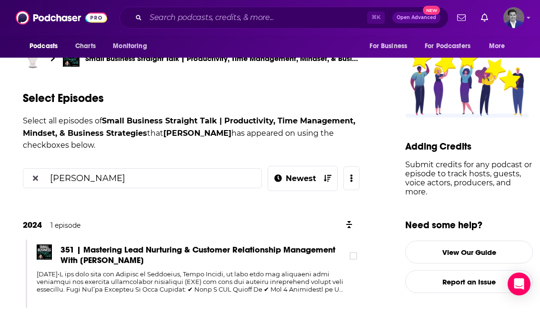
type input "[PERSON_NAME]"
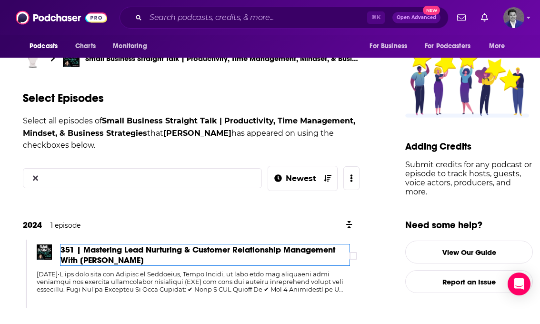
click at [349, 252] on span "351 | Mastering Lead Nurturing & Customer Relationship Management With [PERSON_…" at bounding box center [204, 254] width 289 height 21
click at [356, 252] on label at bounding box center [353, 256] width 8 height 8
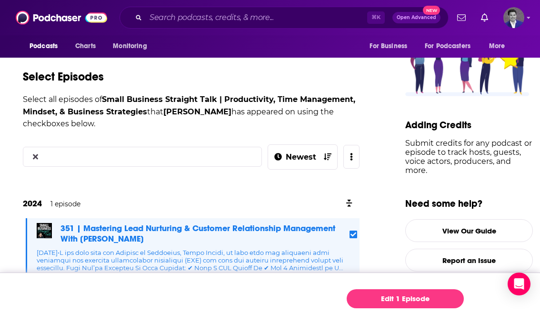
scroll to position [75, 0]
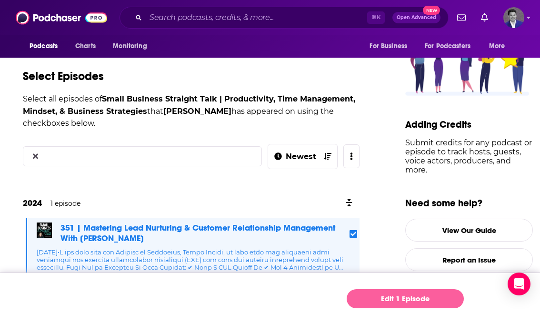
click at [365, 293] on link "Edit 1 Episode" at bounding box center [405, 298] width 117 height 19
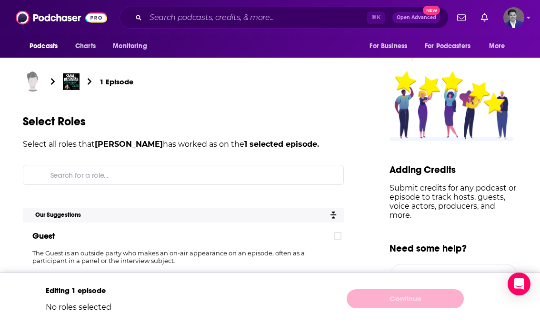
scroll to position [95, 0]
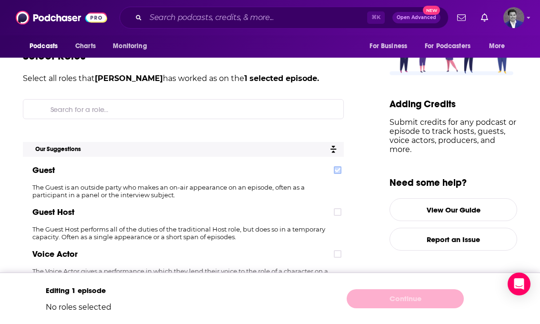
click at [340, 170] on icon at bounding box center [338, 170] width 6 height 4
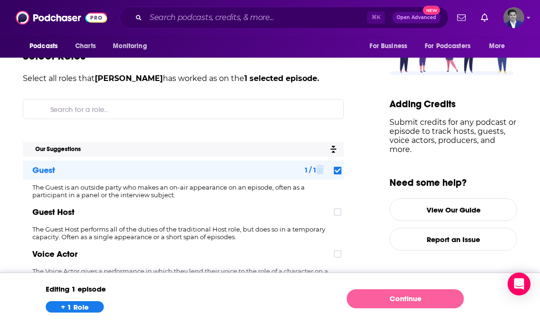
click at [386, 294] on link "Continue" at bounding box center [405, 298] width 117 height 19
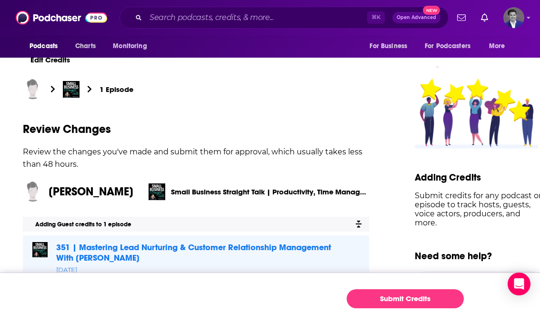
scroll to position [29, 0]
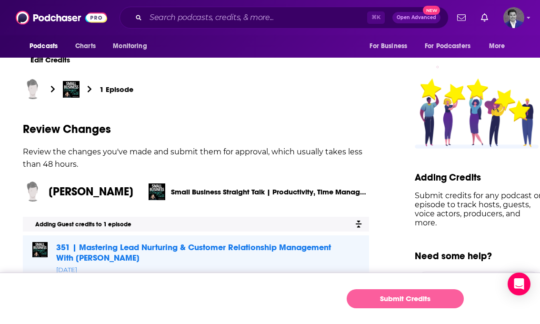
click at [394, 302] on button "Submit Credits" at bounding box center [405, 298] width 117 height 19
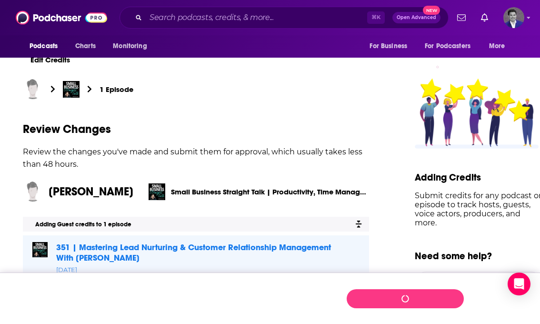
scroll to position [0, 0]
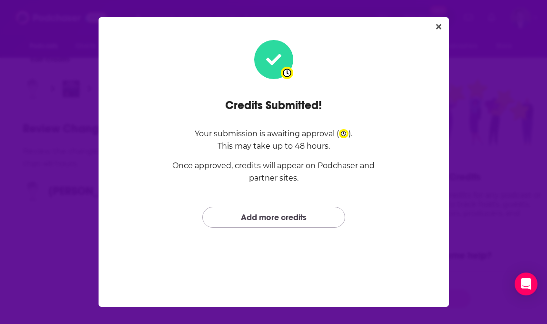
click at [304, 207] on link "Add more credits" at bounding box center [273, 217] width 143 height 20
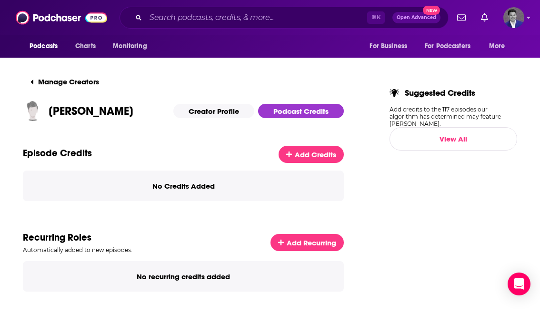
click at [204, 188] on p "No Credits Added" at bounding box center [183, 185] width 62 height 9
click at [324, 156] on span "Add Credits" at bounding box center [315, 154] width 41 height 9
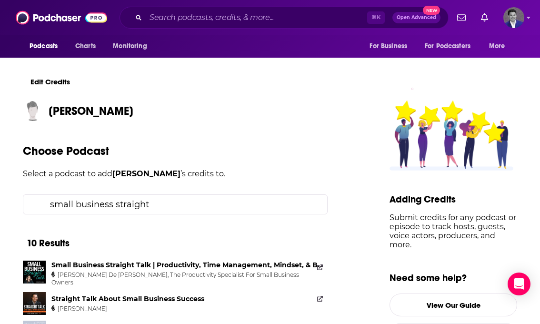
click at [187, 201] on input "small business straight" at bounding box center [182, 204] width 273 height 19
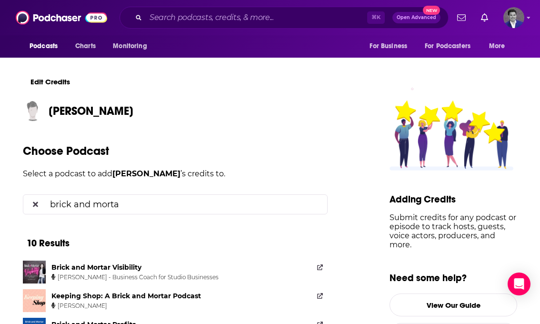
type input "brick and morta"
click at [145, 268] on div "Brick and Mortar Visibility" at bounding box center [138, 267] width 175 height 9
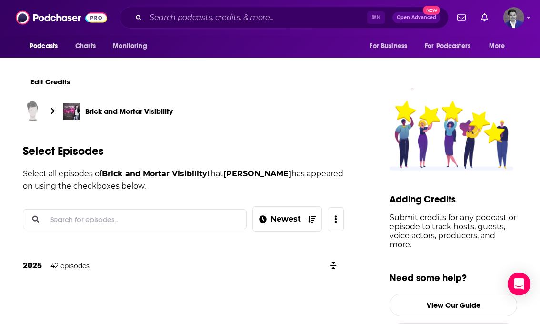
click at [173, 213] on input "Search for episodes..." at bounding box center [143, 219] width 192 height 19
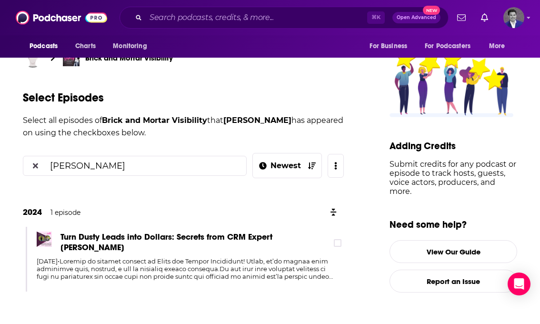
scroll to position [55, 0]
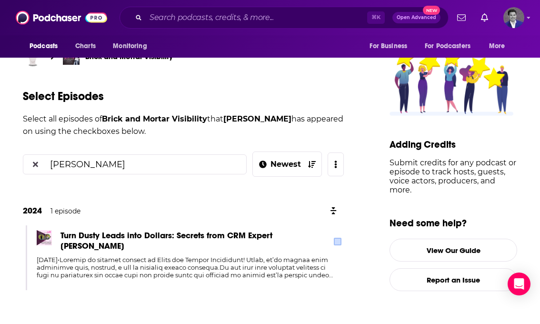
type input "[PERSON_NAME]"
click at [340, 239] on icon at bounding box center [338, 241] width 6 height 4
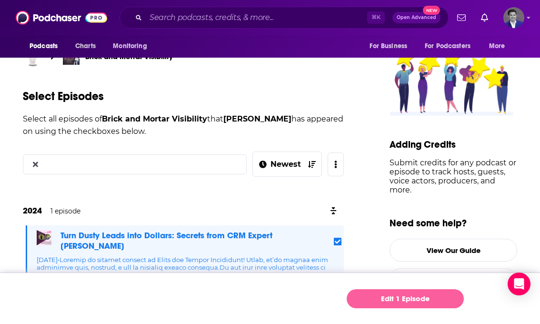
click at [398, 299] on link "Edit 1 Episode" at bounding box center [405, 298] width 117 height 19
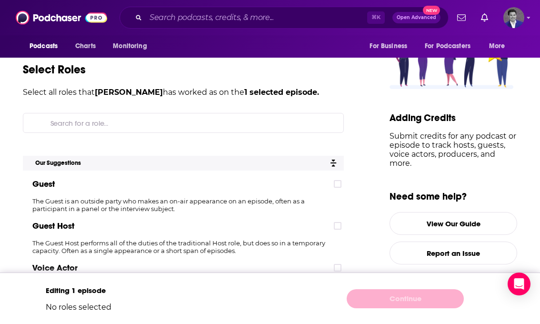
scroll to position [97, 0]
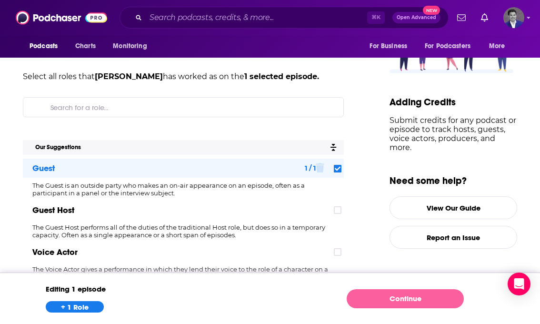
click at [397, 296] on link "Continue" at bounding box center [405, 298] width 117 height 19
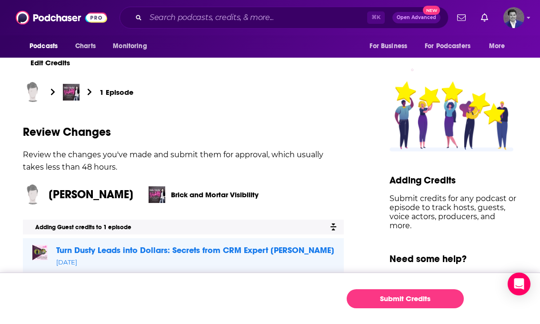
scroll to position [22, 0]
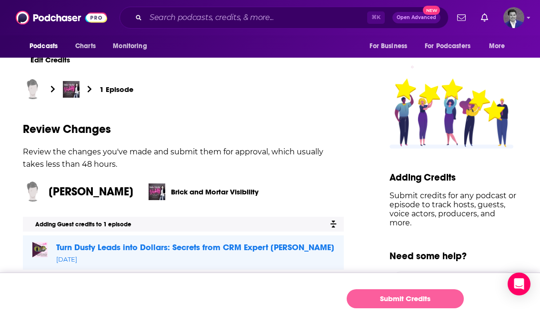
click at [388, 299] on button "Submit Credits" at bounding box center [405, 298] width 117 height 19
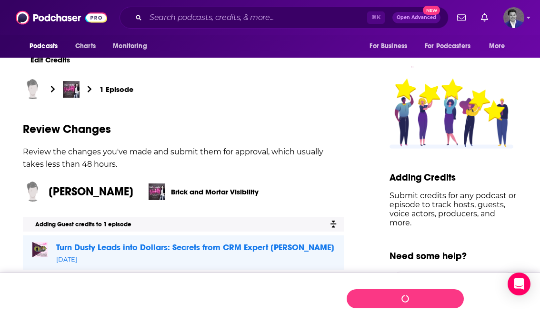
scroll to position [0, 0]
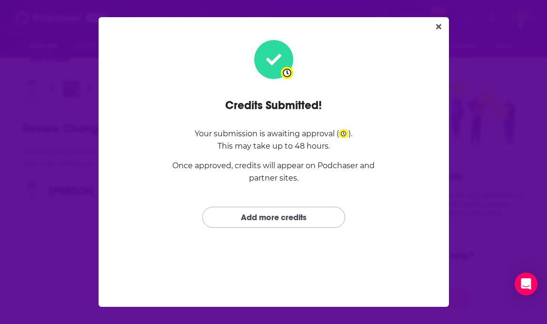
click at [307, 214] on link "Add more credits" at bounding box center [273, 217] width 143 height 20
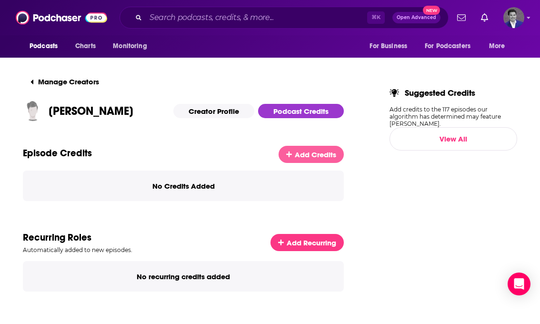
click at [301, 150] on link "Add Credits" at bounding box center [311, 154] width 65 height 17
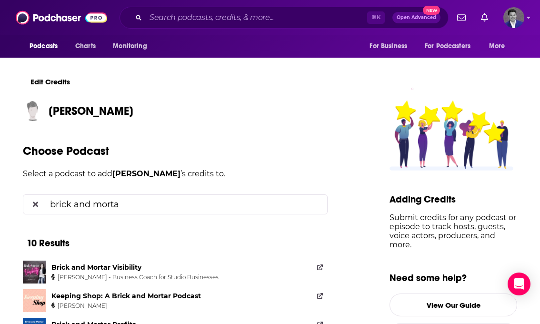
click at [142, 203] on input "brick and morta" at bounding box center [182, 204] width 273 height 19
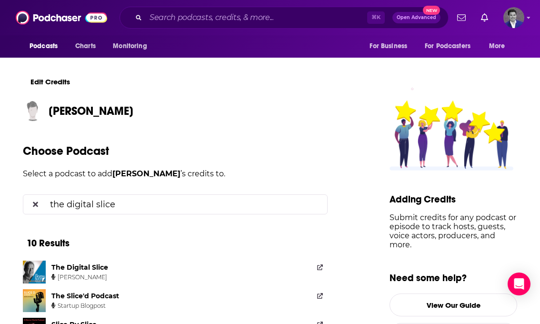
type input "the digital slice"
click at [107, 268] on div "The Digital Slice" at bounding box center [79, 267] width 57 height 9
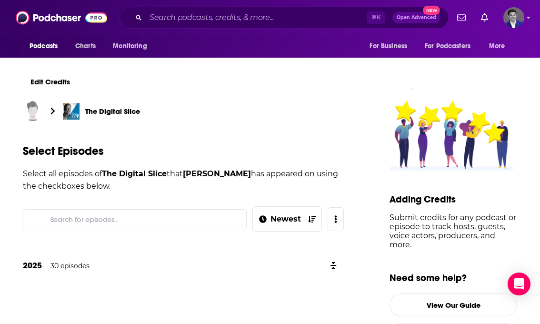
click at [202, 219] on input "Search for episodes..." at bounding box center [143, 219] width 192 height 19
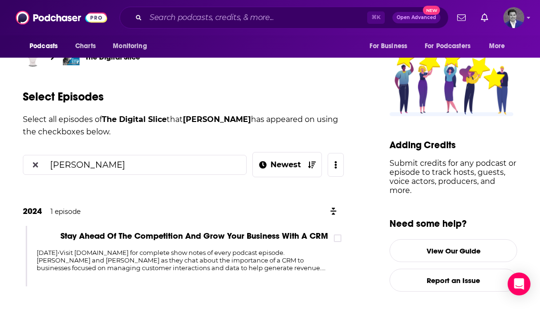
scroll to position [55, 0]
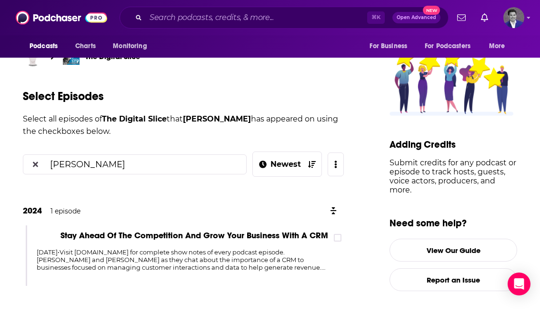
type input "[PERSON_NAME]"
click at [351, 234] on main "Edit Credits The Digital Slice Select Episodes Select all episodes of The Digit…" at bounding box center [198, 159] width 351 height 329
click at [340, 235] on icon at bounding box center [338, 238] width 6 height 6
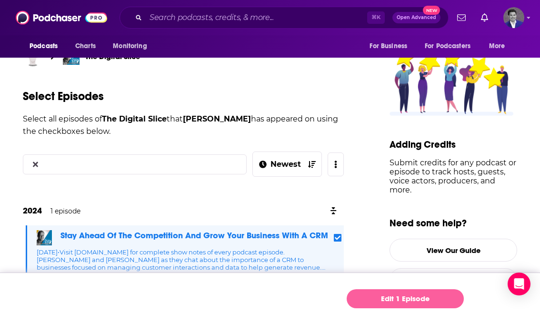
click at [359, 295] on link "Edit 1 Episode" at bounding box center [405, 298] width 117 height 19
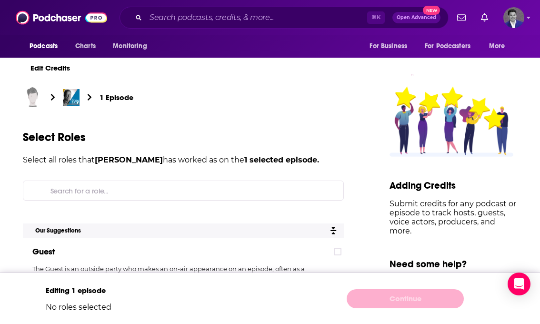
scroll to position [81, 0]
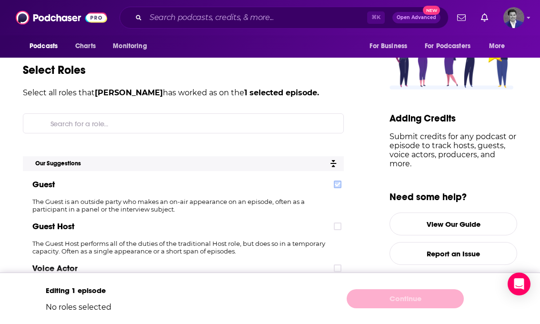
click at [340, 181] on icon at bounding box center [338, 184] width 6 height 6
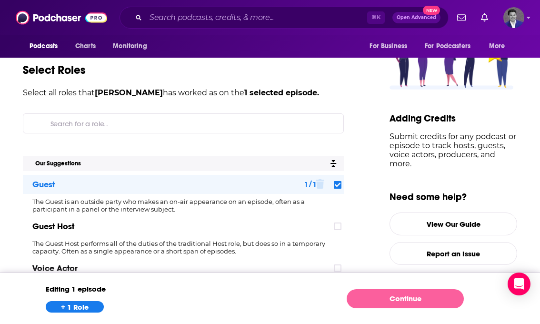
click at [376, 296] on link "Continue" at bounding box center [405, 298] width 117 height 19
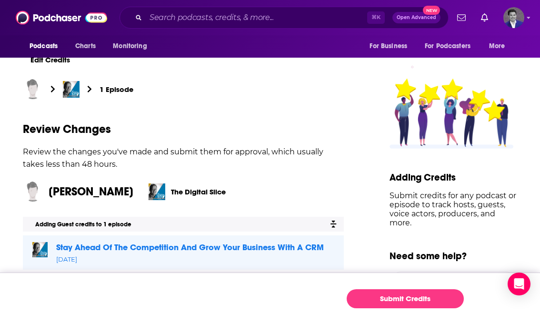
scroll to position [22, 0]
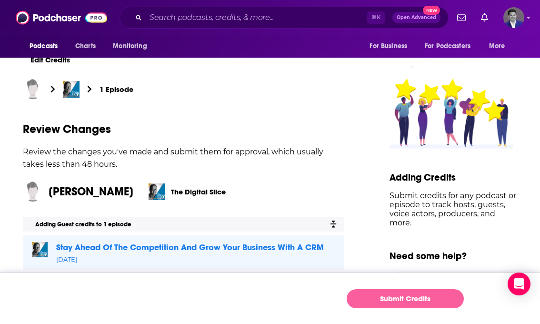
click at [373, 300] on button "Submit Credits" at bounding box center [405, 298] width 117 height 19
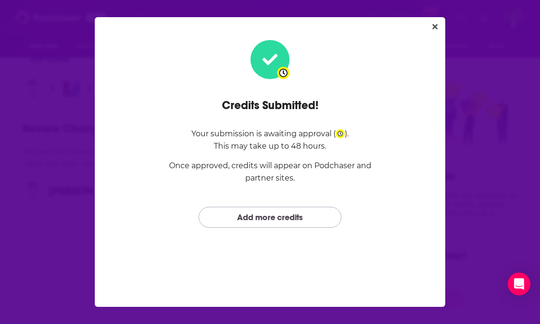
scroll to position [0, 0]
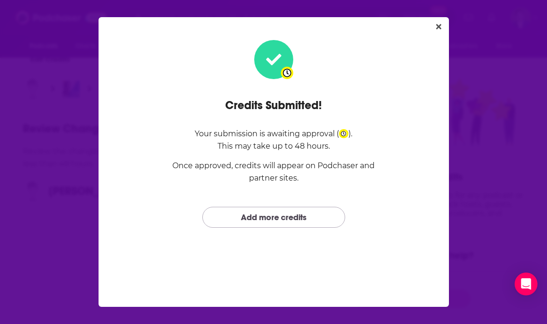
click at [295, 224] on link "Add more credits" at bounding box center [273, 217] width 143 height 20
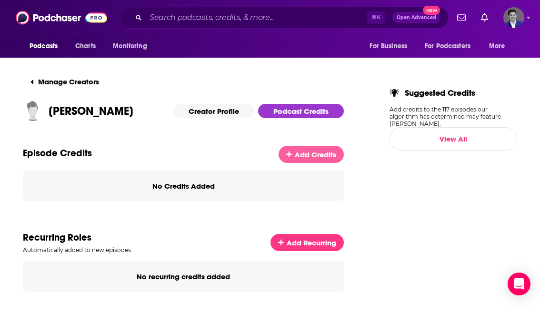
click at [314, 156] on span "Add Credits" at bounding box center [315, 154] width 41 height 9
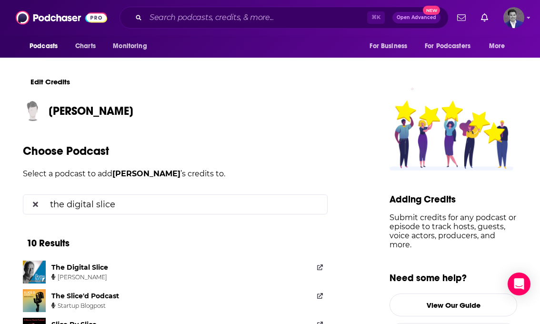
click at [195, 208] on input "the digital slice" at bounding box center [182, 204] width 273 height 19
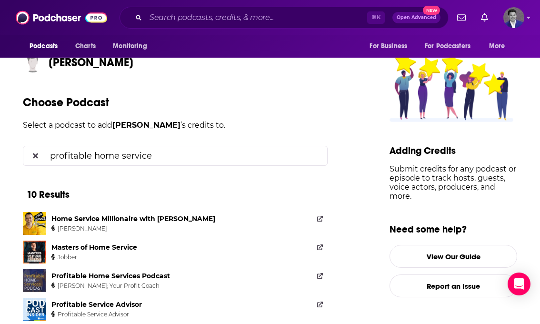
scroll to position [68, 0]
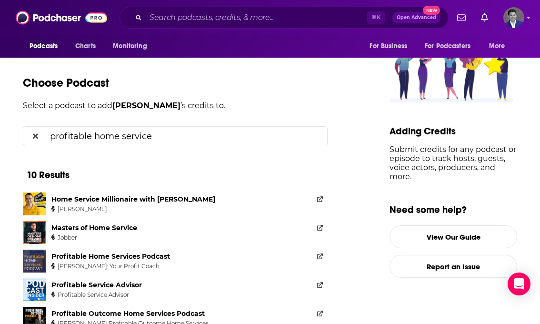
type input "profitable home service"
click at [144, 258] on div "Profitable Home Services Podcast" at bounding box center [110, 256] width 119 height 9
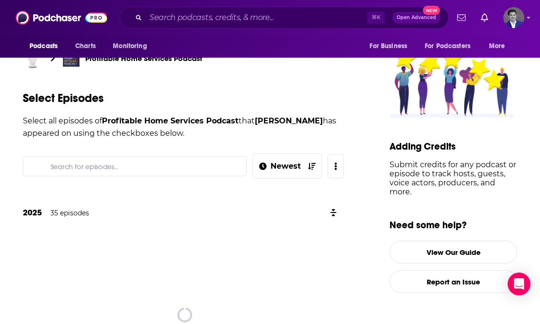
scroll to position [54, 0]
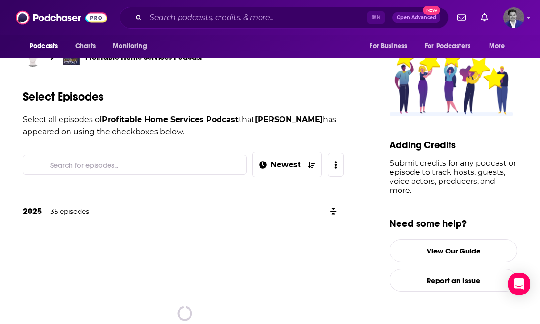
click at [125, 160] on input "Search for episodes..." at bounding box center [143, 164] width 192 height 19
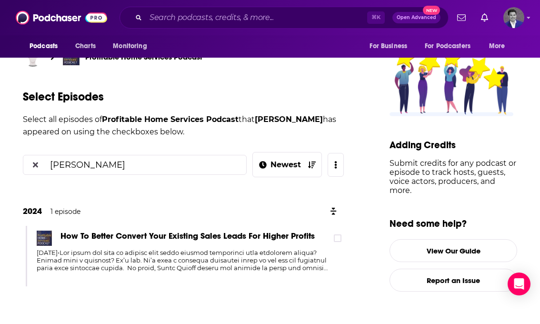
type input "[PERSON_NAME]"
click at [344, 236] on div "How To Better Convert Your Existing Sales Leads For Higher Profits" at bounding box center [190, 237] width 307 height 15
click at [340, 235] on icon at bounding box center [338, 238] width 6 height 6
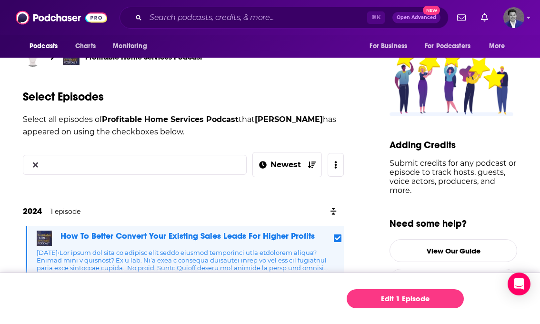
scroll to position [55, 0]
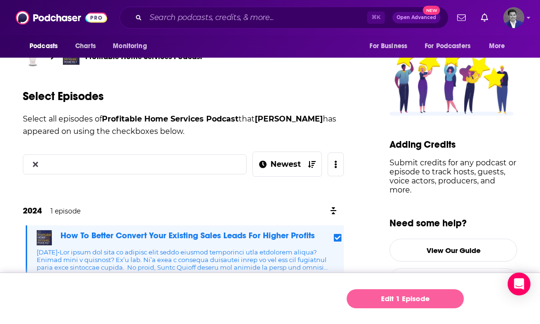
click at [370, 294] on link "Edit 1 Episode" at bounding box center [405, 298] width 117 height 19
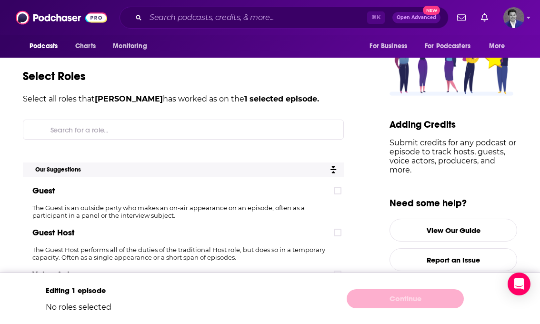
scroll to position [75, 0]
click at [337, 190] on div "Guest" at bounding box center [183, 189] width 321 height 19
click at [341, 188] on label at bounding box center [338, 190] width 8 height 8
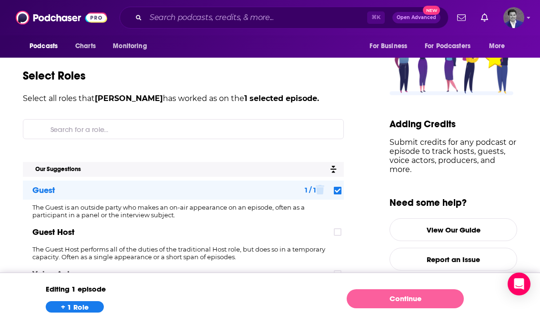
click at [380, 304] on link "Continue" at bounding box center [405, 298] width 117 height 19
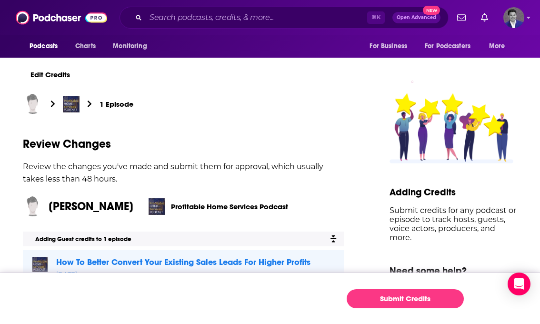
scroll to position [15, 0]
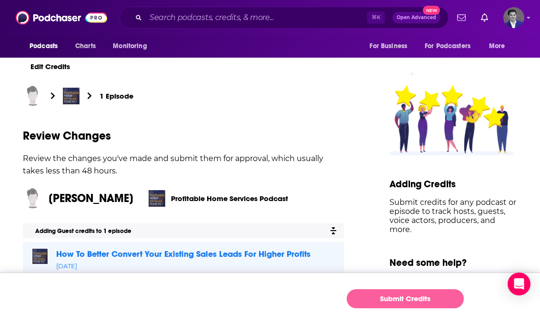
click at [377, 296] on button "Submit Credits" at bounding box center [405, 298] width 117 height 19
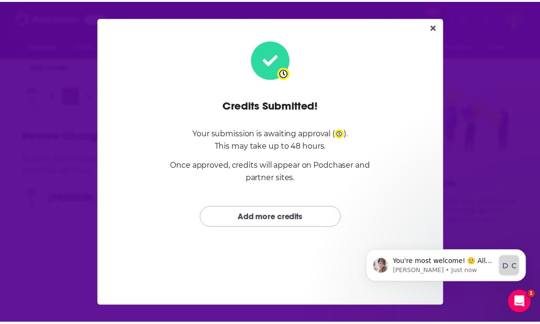
scroll to position [0, 0]
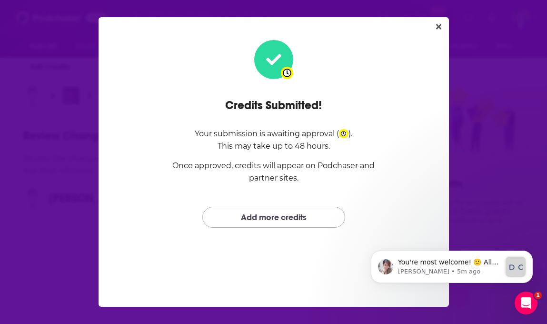
click at [276, 212] on link "Add more credits" at bounding box center [273, 217] width 143 height 20
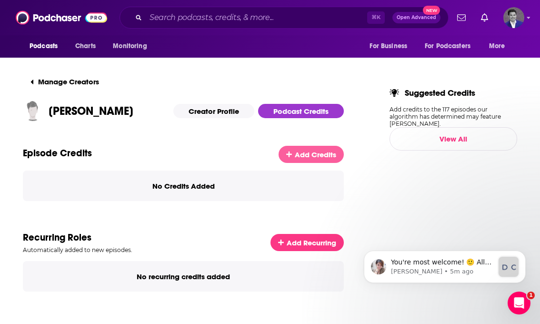
click at [292, 155] on icon at bounding box center [289, 154] width 6 height 7
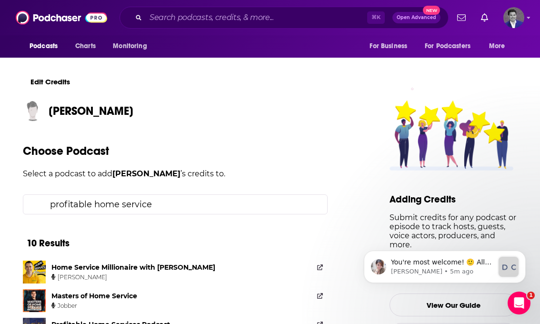
click at [175, 200] on input "profitable home service" at bounding box center [182, 204] width 273 height 19
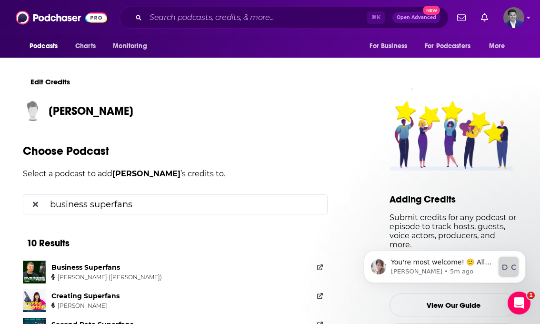
type input "business superfans"
click at [115, 266] on div "Business Superfans" at bounding box center [85, 267] width 69 height 9
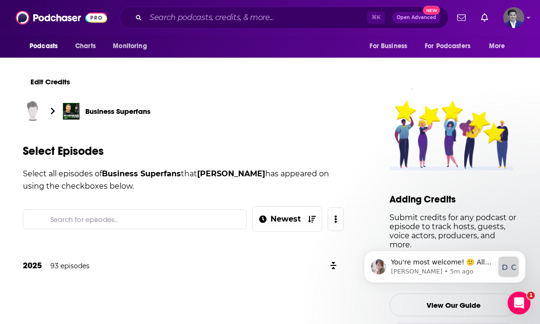
click at [175, 217] on input "Search for episodes..." at bounding box center [143, 219] width 192 height 19
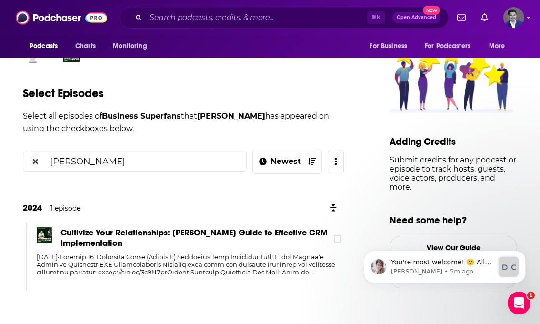
scroll to position [60, 0]
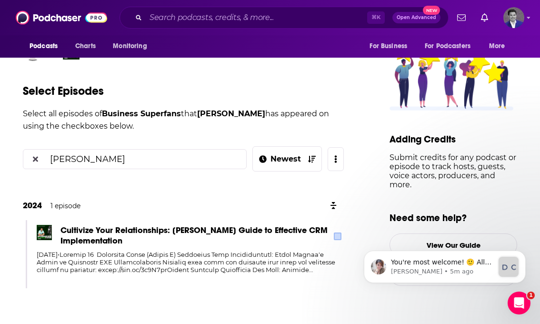
type input "jason kramer"
click at [340, 232] on label at bounding box center [338, 236] width 8 height 8
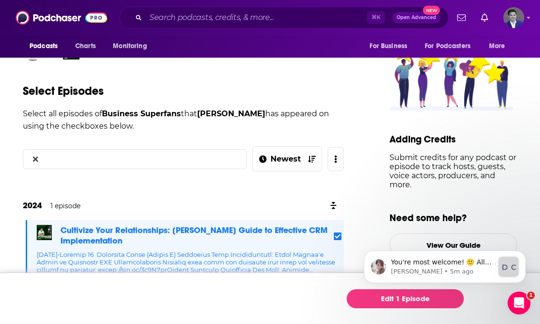
scroll to position [62, 0]
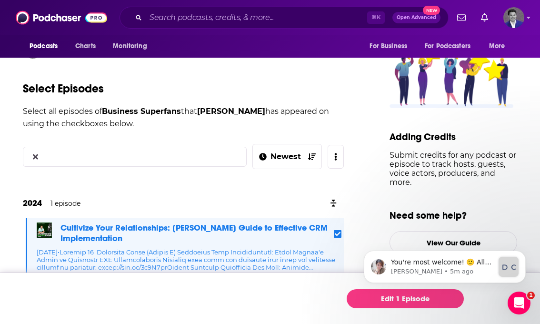
click at [359, 294] on html "You're most welcome! 🙂 ﻿All the best, ​﻿ ﻿--- ​﻿ ﻿​﻿Carmela ﻿​﻿﻿User Support Sp…" at bounding box center [444, 264] width 190 height 67
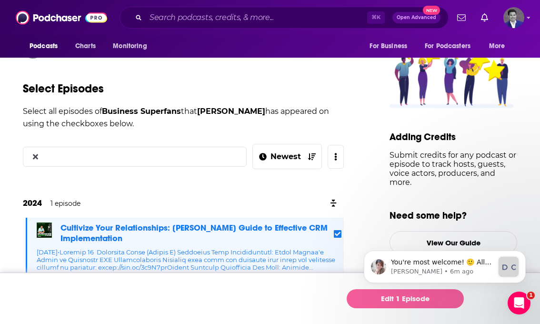
click at [411, 300] on link "Edit 1 Episode" at bounding box center [405, 298] width 117 height 19
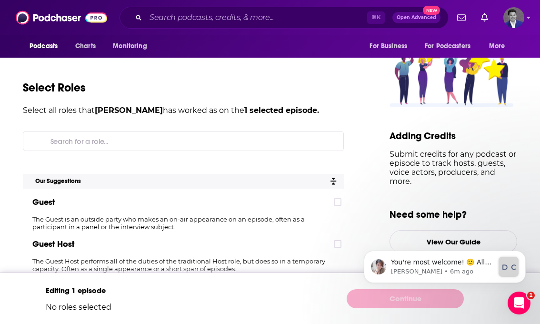
scroll to position [66, 0]
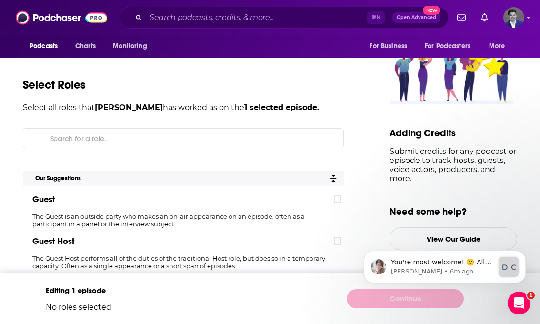
click at [339, 197] on div "Guest" at bounding box center [183, 199] width 321 height 19
click at [340, 200] on icon at bounding box center [338, 199] width 6 height 4
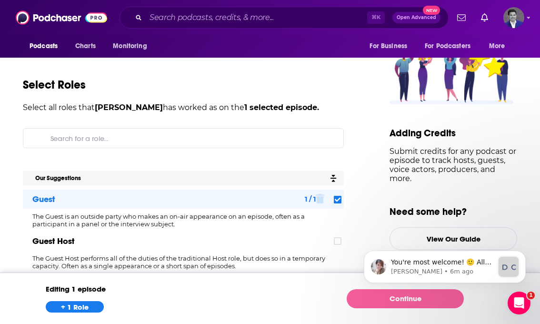
click at [379, 299] on link "Continue" at bounding box center [405, 298] width 117 height 19
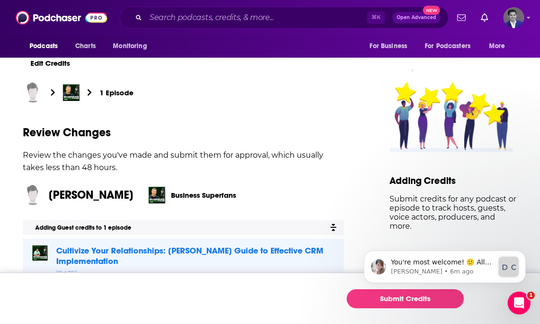
scroll to position [22, 0]
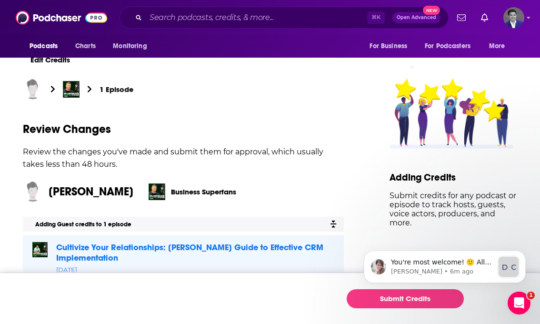
click at [366, 296] on html "You're most welcome! 🙂 ﻿All the best, ​﻿ ﻿--- ​﻿ ﻿​﻿Carmela ﻿​﻿﻿User Support Sp…" at bounding box center [444, 264] width 190 height 67
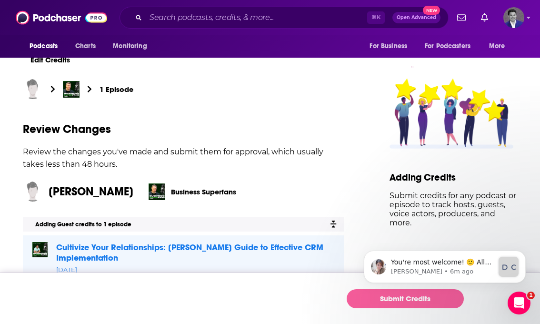
click at [387, 300] on button "Submit Credits" at bounding box center [405, 298] width 117 height 19
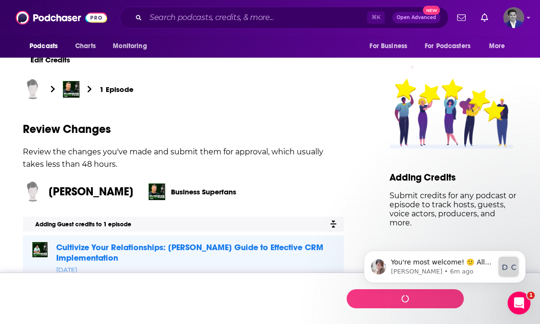
scroll to position [0, 0]
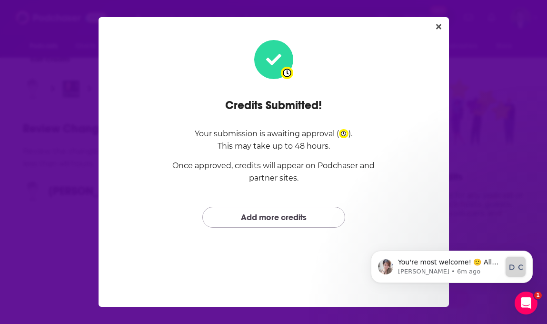
click at [288, 221] on link "Add more credits" at bounding box center [273, 217] width 143 height 20
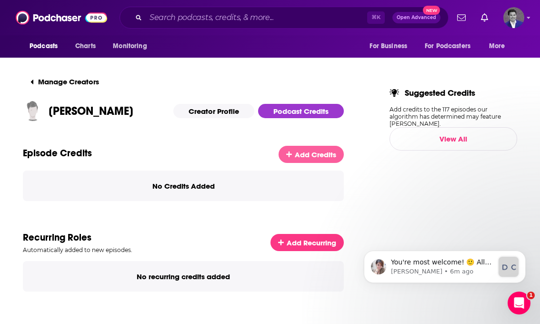
click at [316, 147] on link "Add Credits" at bounding box center [311, 154] width 65 height 17
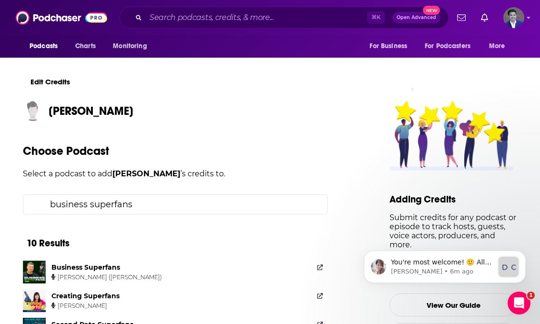
click at [186, 195] on input "business superfans" at bounding box center [182, 204] width 273 height 19
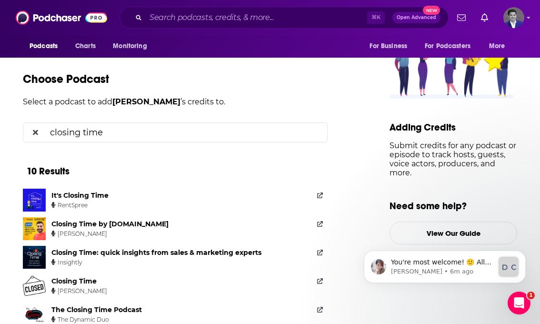
type input "closing time"
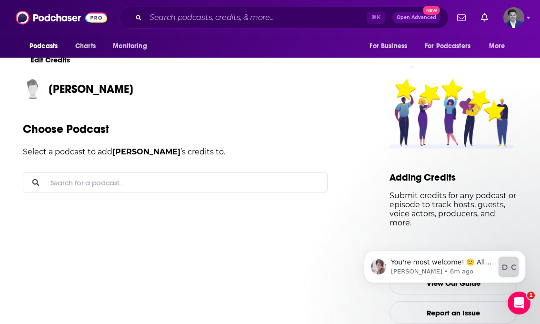
click at [119, 179] on input "Search for a podcast..." at bounding box center [183, 182] width 273 height 19
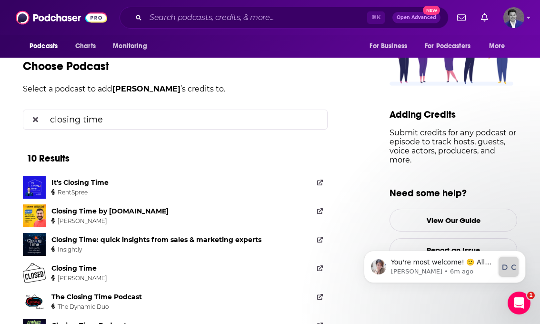
scroll to position [97, 0]
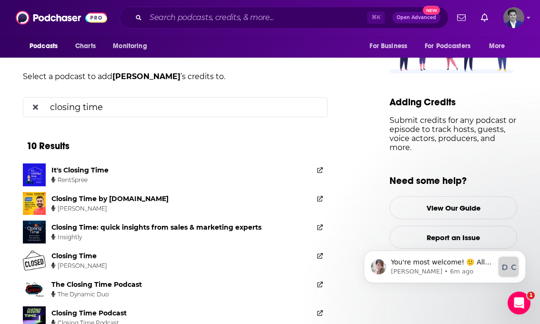
type input "closing time"
click at [38, 229] on img at bounding box center [34, 231] width 23 height 23
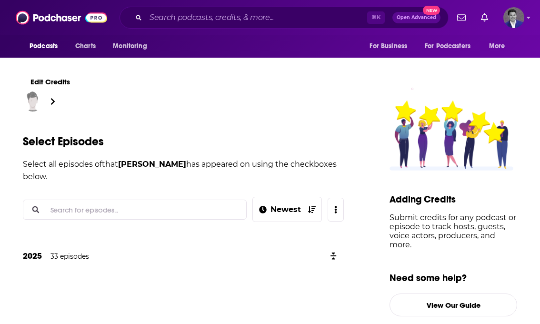
click at [131, 206] on input "Search for episodes..." at bounding box center [143, 209] width 192 height 19
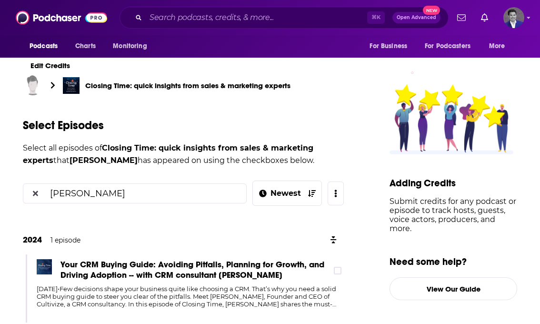
scroll to position [53, 0]
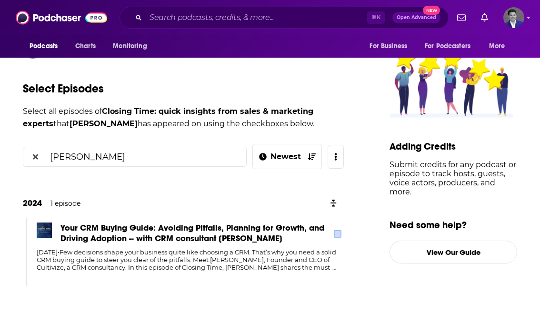
type input "jason kramer"
click at [340, 233] on icon at bounding box center [338, 234] width 6 height 6
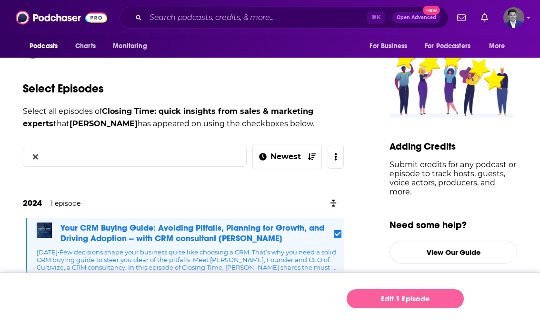
click at [396, 299] on link "Edit 1 Episode" at bounding box center [405, 298] width 117 height 19
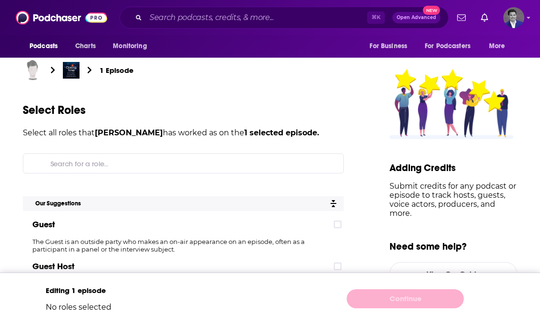
scroll to position [96, 0]
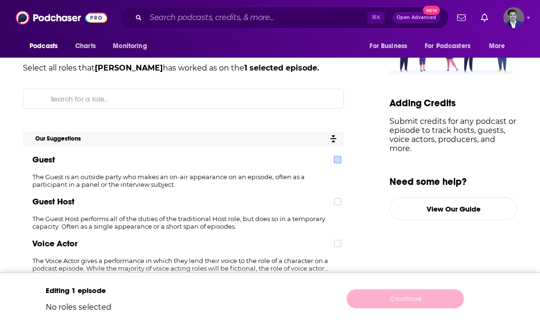
click at [341, 160] on div "Guest" at bounding box center [183, 159] width 321 height 19
click at [340, 159] on icon at bounding box center [338, 159] width 6 height 4
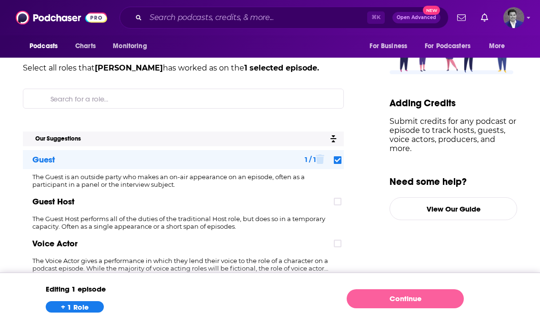
click at [381, 299] on link "Continue" at bounding box center [405, 298] width 117 height 19
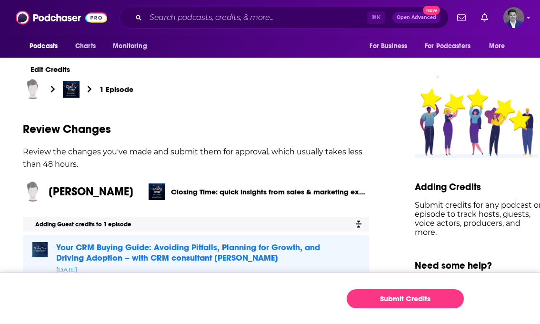
scroll to position [20, 0]
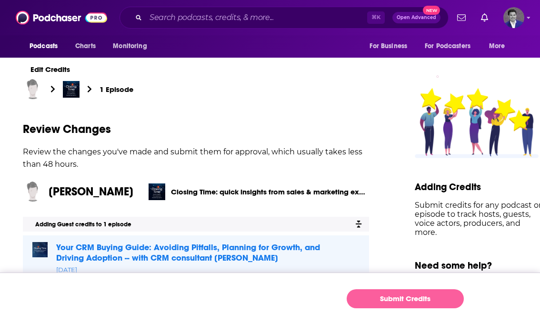
click at [376, 300] on button "Submit Credits" at bounding box center [405, 298] width 117 height 19
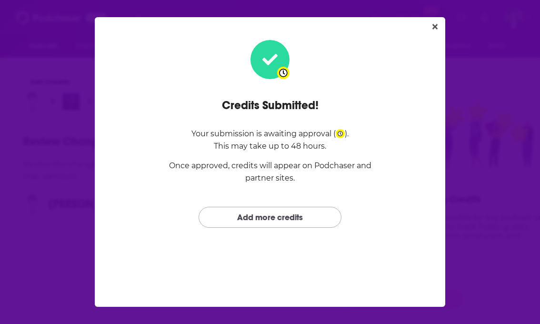
scroll to position [0, 0]
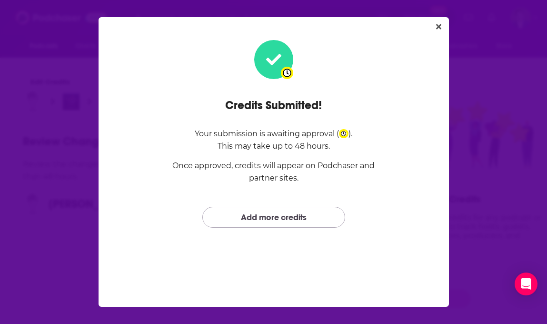
click at [300, 211] on link "Add more credits" at bounding box center [273, 217] width 143 height 20
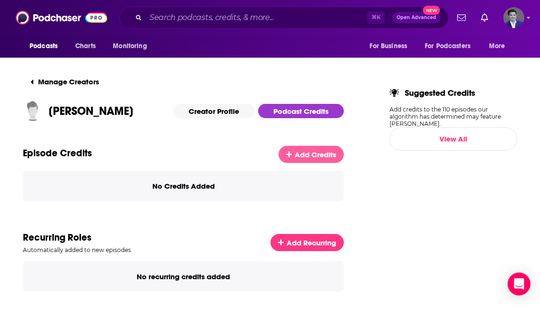
click at [299, 154] on link "Add Credits" at bounding box center [311, 154] width 65 height 17
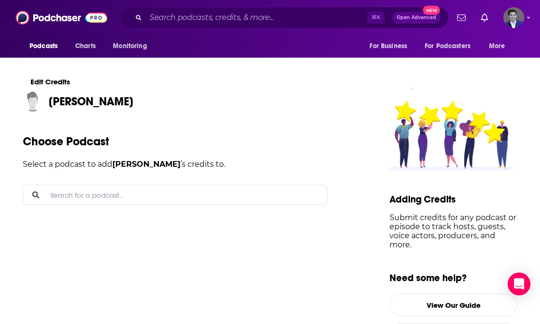
click at [245, 192] on input "Search for a podcast..." at bounding box center [183, 194] width 273 height 19
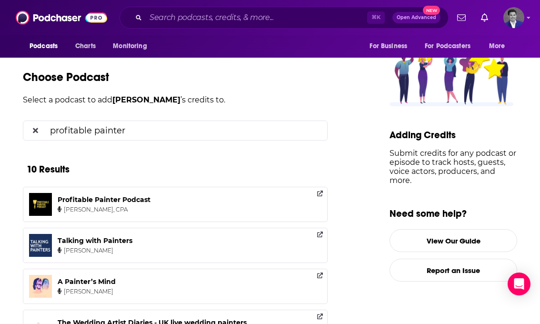
scroll to position [97, 0]
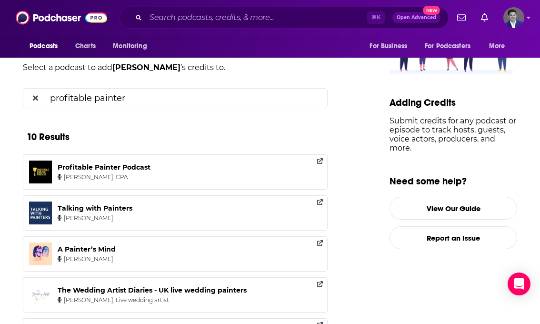
type input "profitable painter"
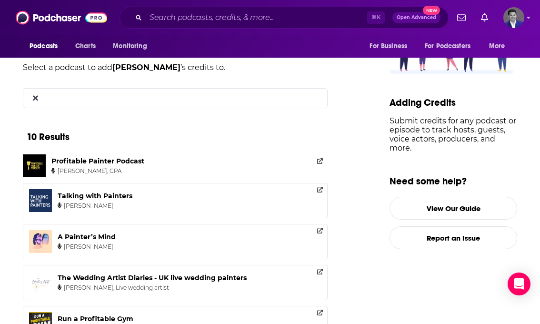
click at [114, 169] on div "Profitable Painter Podcast Daniel Honan, CPA" at bounding box center [99, 165] width 97 height 23
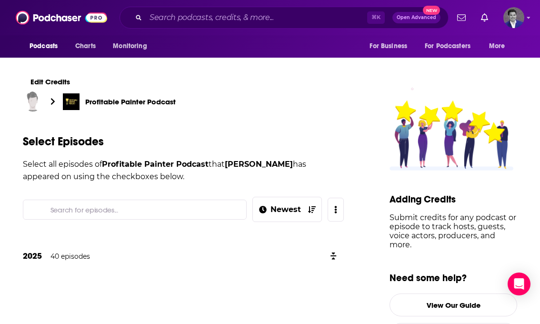
click at [130, 212] on input "Search for episodes..." at bounding box center [143, 209] width 192 height 19
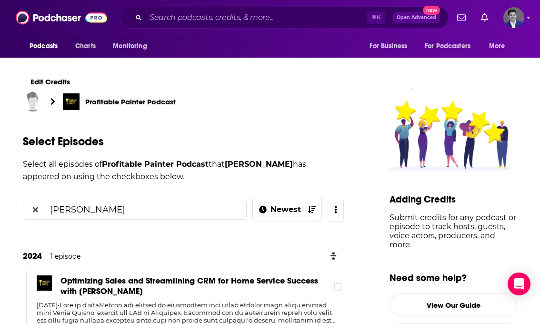
scroll to position [74, 0]
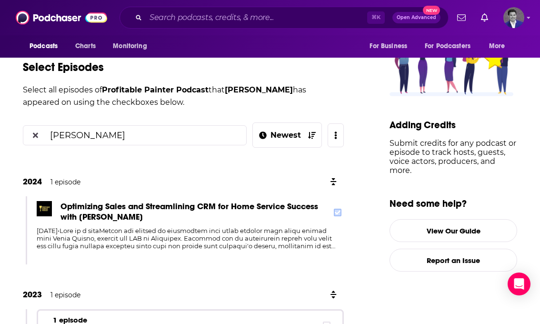
type input "[PERSON_NAME]"
click at [340, 212] on icon at bounding box center [338, 212] width 6 height 4
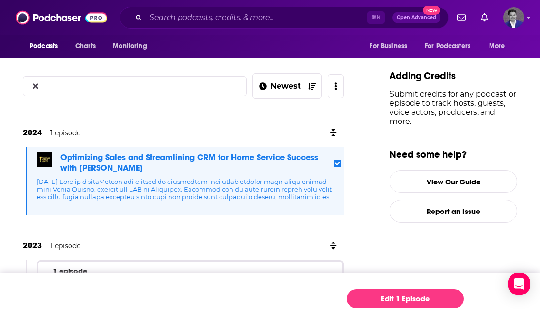
scroll to position [127, 0]
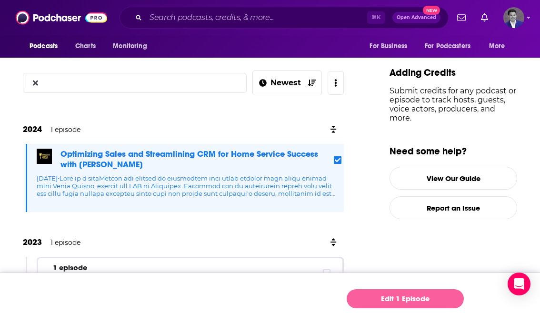
click at [394, 300] on link "Edit 1 Episode" at bounding box center [405, 298] width 117 height 19
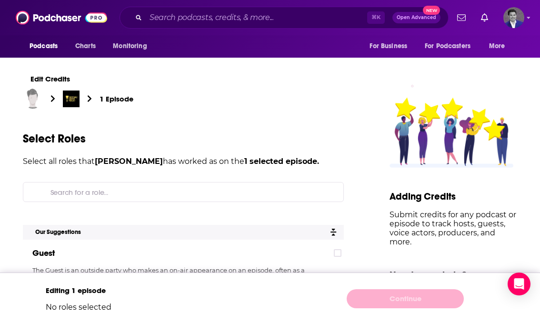
scroll to position [73, 0]
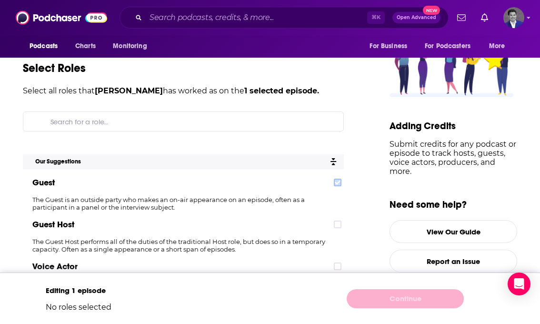
click at [341, 184] on label at bounding box center [338, 183] width 8 height 8
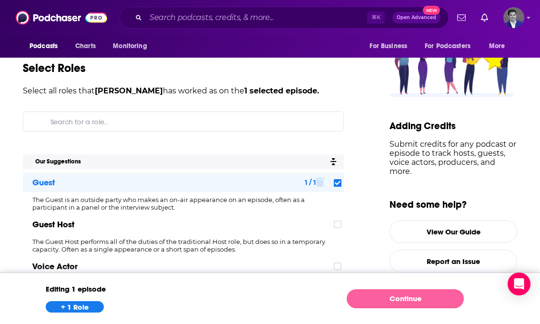
click at [388, 303] on link "Continue" at bounding box center [405, 298] width 117 height 19
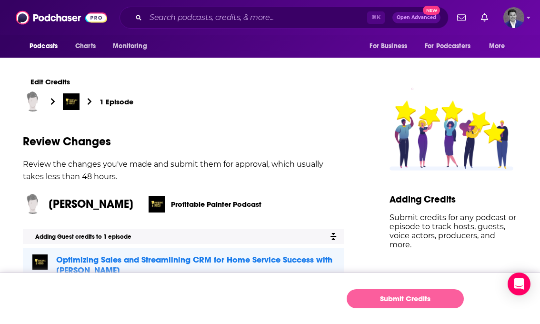
click at [369, 300] on button "Submit Credits" at bounding box center [405, 298] width 117 height 19
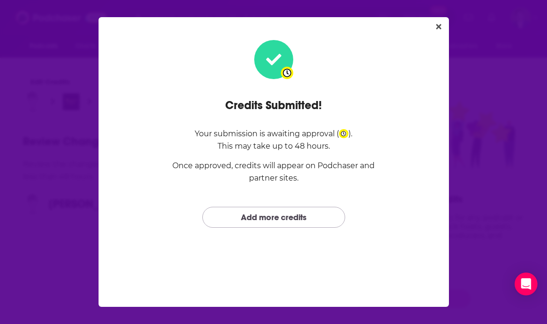
click at [243, 225] on link "Add more credits" at bounding box center [273, 217] width 143 height 20
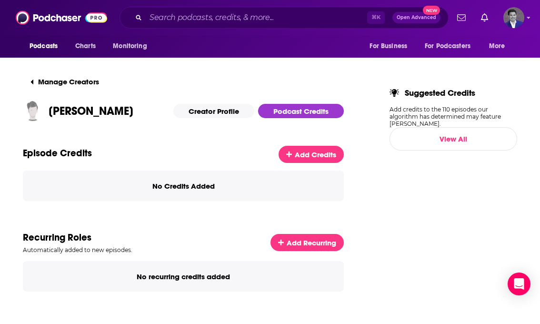
click at [200, 185] on p "No Credits Added" at bounding box center [183, 185] width 62 height 9
click at [305, 154] on span "Add Credits" at bounding box center [315, 154] width 41 height 9
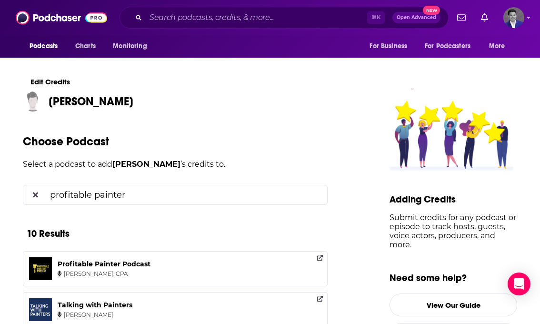
click at [213, 196] on input "profitable painter" at bounding box center [182, 194] width 273 height 19
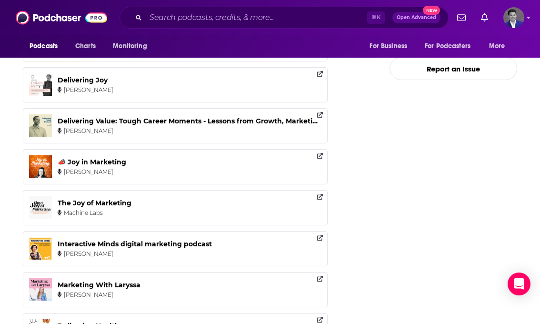
scroll to position [172, 0]
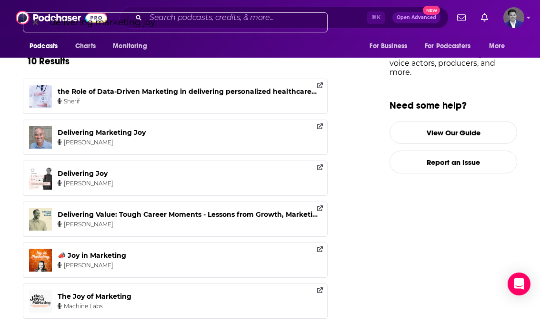
type input "delivering marketing joy"
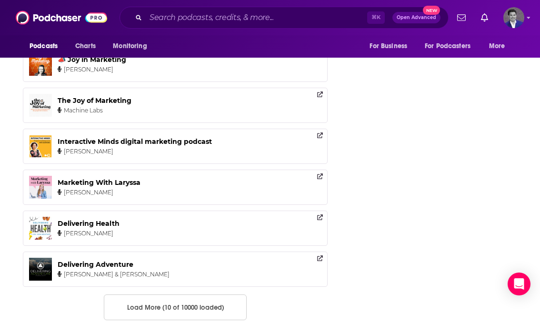
scroll to position [398, 0]
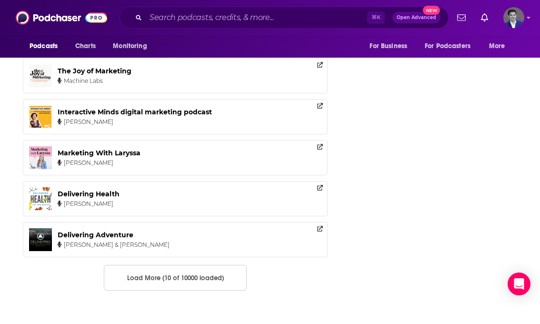
click at [204, 275] on button "Load More (10 of 10000 loaded)" at bounding box center [175, 278] width 143 height 26
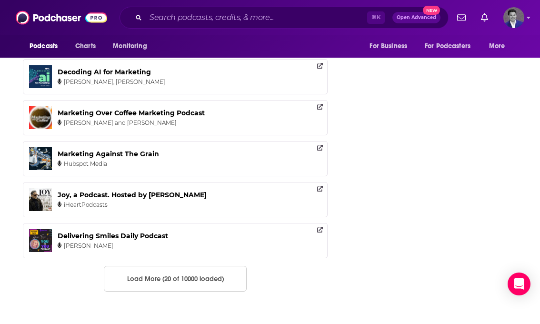
scroll to position [807, 0]
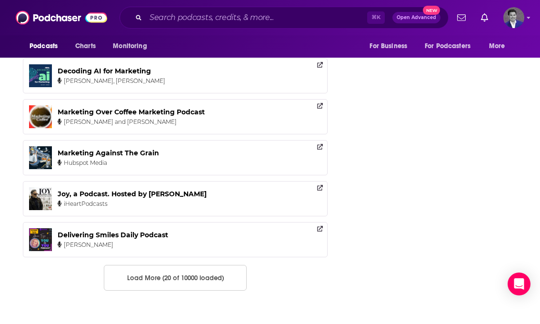
click at [205, 277] on button "Load More (20 of 10000 loaded)" at bounding box center [175, 278] width 143 height 26
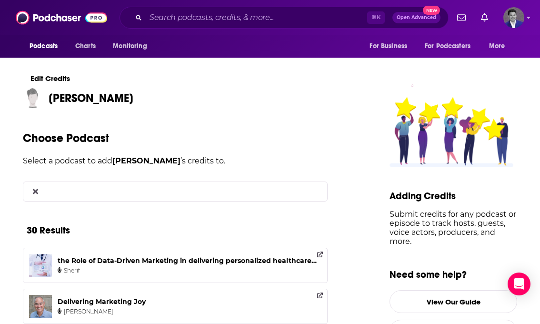
scroll to position [0, 0]
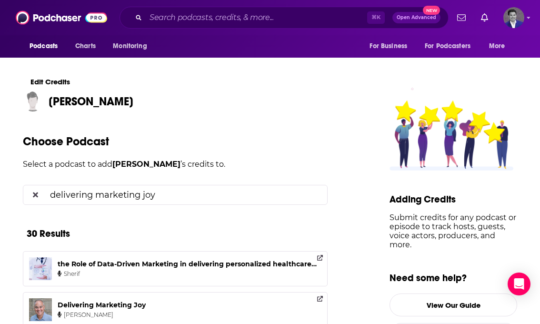
click at [137, 193] on input "delivering marketing joy" at bounding box center [182, 194] width 273 height 19
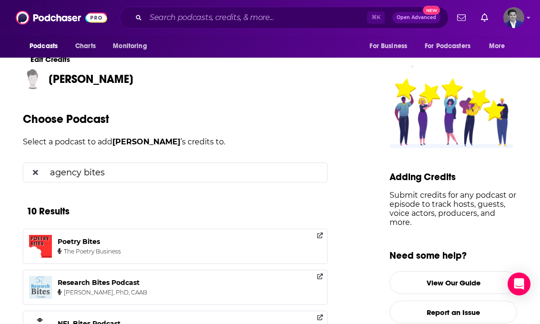
scroll to position [50, 0]
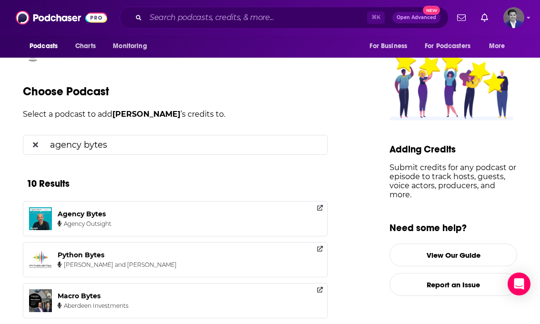
type input "agency bytes"
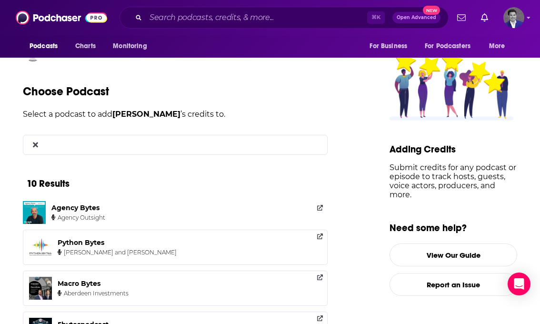
click at [100, 214] on div "Agency Bytes Agency Outsight" at bounding box center [81, 212] width 61 height 23
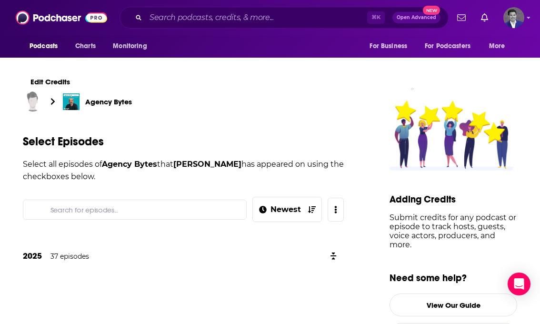
click at [118, 211] on input "Search for episodes..." at bounding box center [143, 209] width 192 height 19
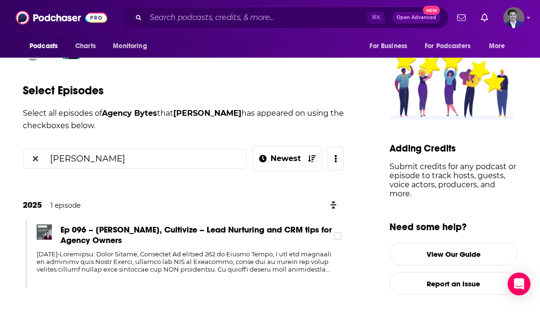
scroll to position [53, 0]
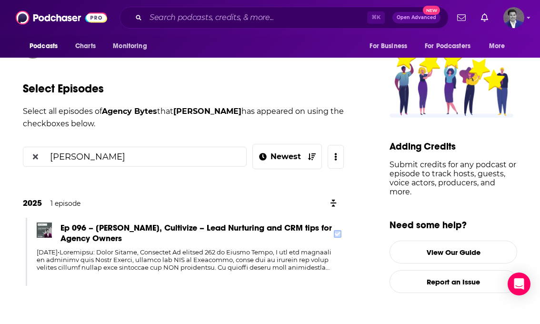
type input "[PERSON_NAME]"
click at [340, 234] on icon at bounding box center [338, 234] width 6 height 4
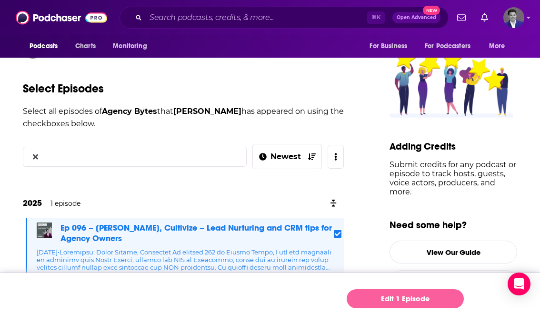
click at [378, 297] on link "Edit 1 Episode" at bounding box center [405, 298] width 117 height 19
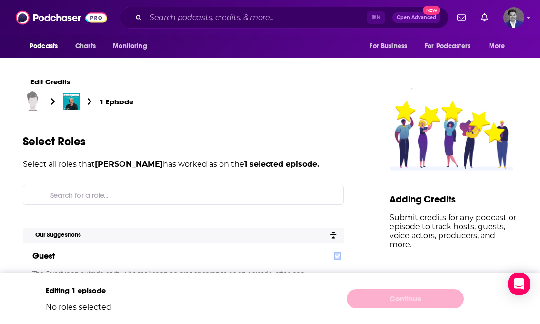
click at [341, 253] on label at bounding box center [338, 256] width 8 height 8
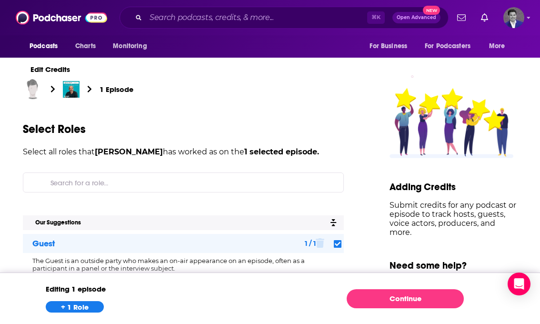
scroll to position [68, 0]
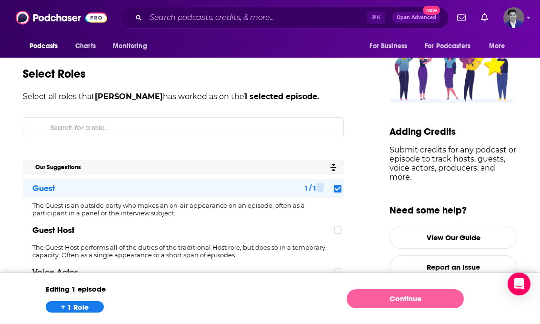
click at [368, 297] on link "Continue" at bounding box center [405, 298] width 117 height 19
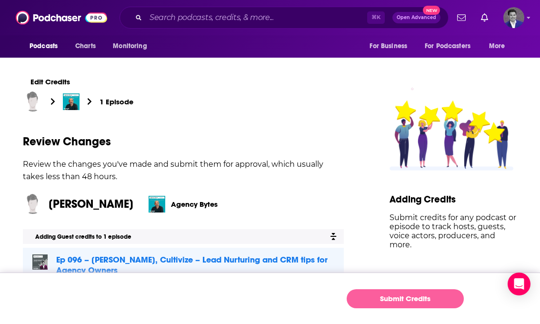
click at [381, 301] on button "Submit Credits" at bounding box center [405, 298] width 117 height 19
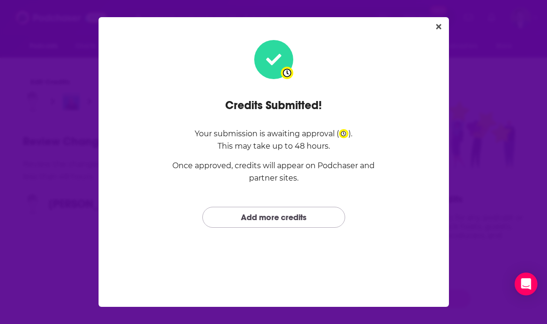
click at [257, 214] on link "Add more credits" at bounding box center [273, 217] width 143 height 20
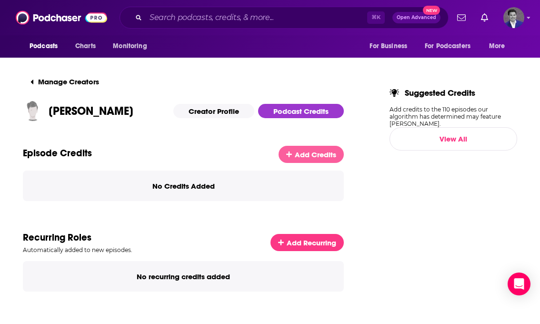
click at [309, 155] on span "Add Credits" at bounding box center [315, 154] width 41 height 9
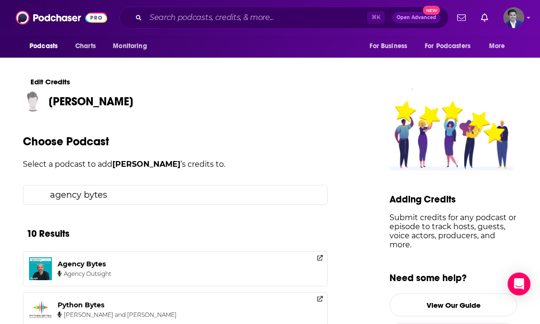
click at [151, 191] on input "agency bytes" at bounding box center [182, 194] width 273 height 19
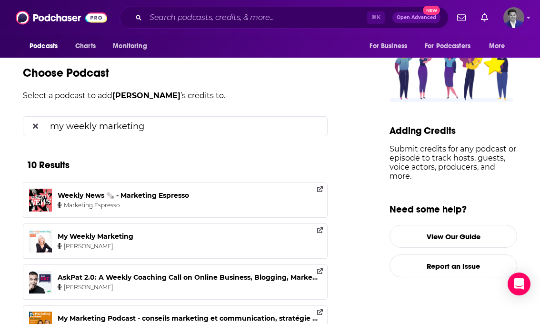
scroll to position [80, 0]
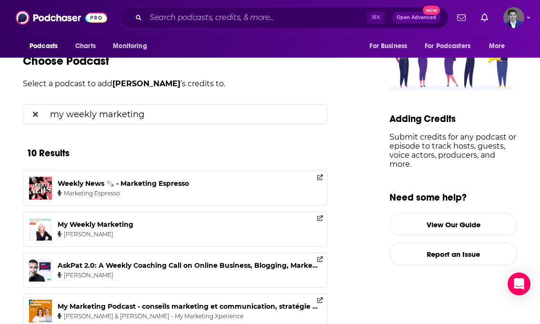
type input "my weekly marketing"
click at [152, 224] on link "My Weekly Marketing Janice Hostager" at bounding box center [175, 228] width 305 height 35
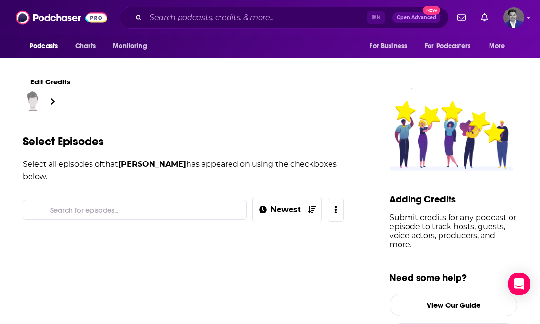
click at [165, 208] on input "Search for episodes..." at bounding box center [143, 209] width 192 height 19
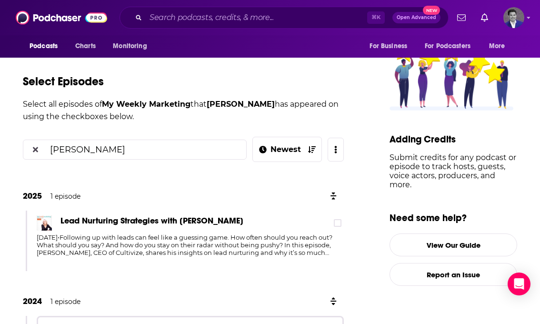
scroll to position [62, 0]
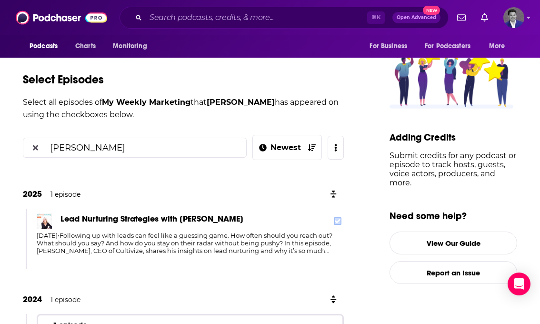
type input "[PERSON_NAME]"
click at [340, 218] on icon at bounding box center [338, 221] width 6 height 6
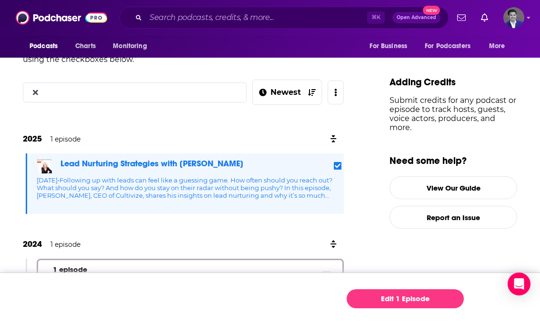
scroll to position [119, 0]
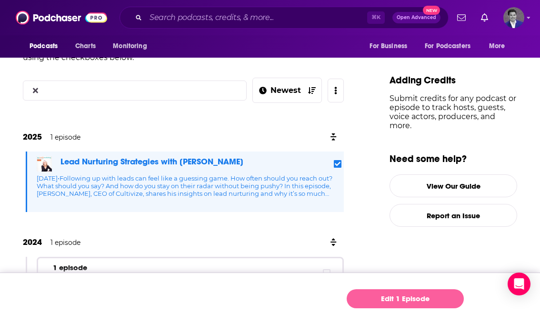
click at [366, 299] on link "Edit 1 Episode" at bounding box center [405, 298] width 117 height 19
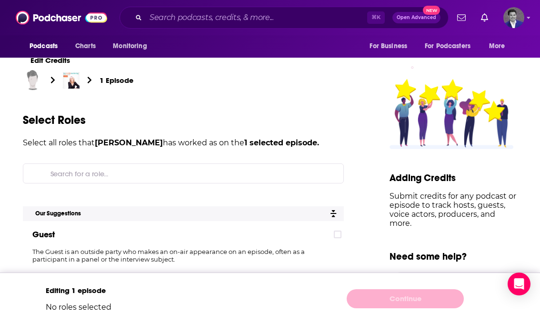
scroll to position [38, 0]
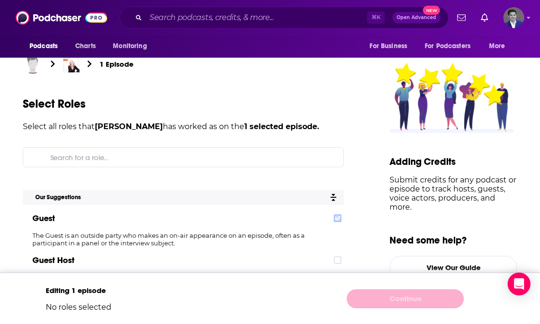
click at [340, 219] on icon at bounding box center [338, 218] width 6 height 6
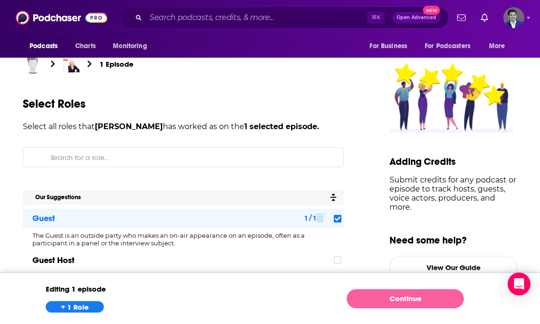
click at [379, 299] on link "Continue" at bounding box center [405, 298] width 117 height 19
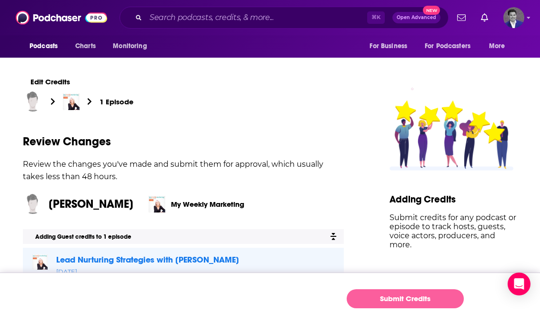
click at [374, 297] on button "Submit Credits" at bounding box center [405, 298] width 117 height 19
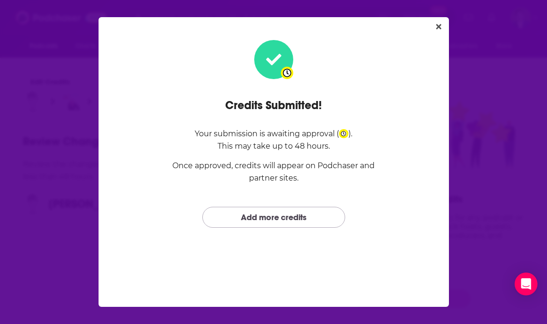
click at [326, 214] on link "Add more credits" at bounding box center [273, 217] width 143 height 20
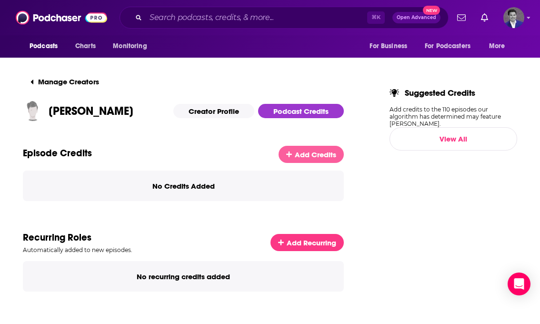
click at [321, 156] on span "Add Credits" at bounding box center [315, 154] width 41 height 9
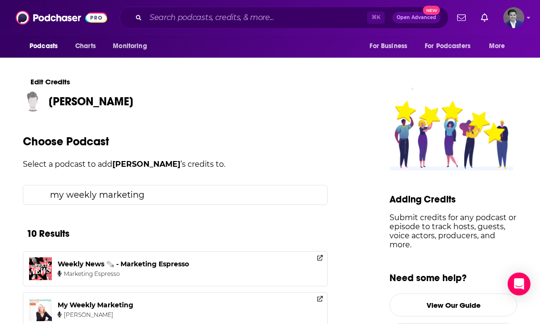
click at [160, 185] on input "my weekly marketing" at bounding box center [182, 194] width 273 height 19
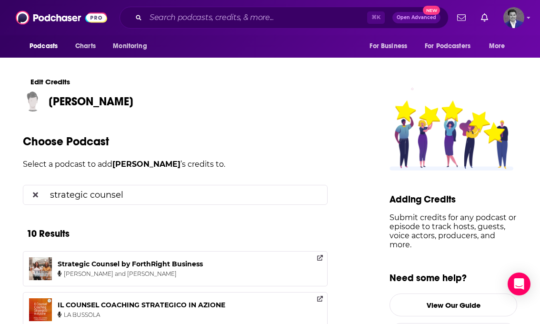
type input "strategic counsel"
click at [153, 268] on div "Strategic Counsel by ForthRight Business Anne Candido and April Martini" at bounding box center [132, 268] width 149 height 23
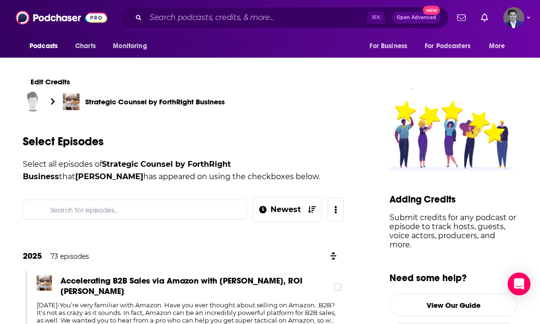
click at [164, 210] on input "Search for episodes..." at bounding box center [143, 209] width 192 height 19
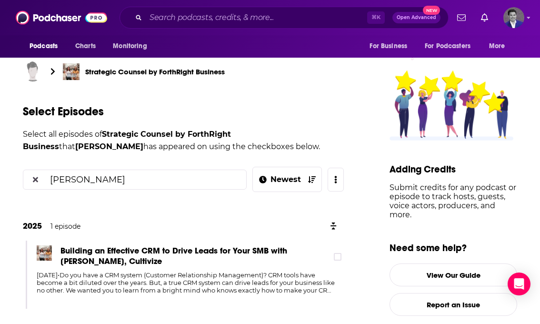
scroll to position [53, 0]
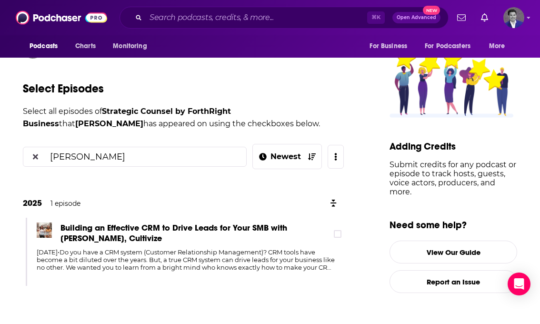
type input "[PERSON_NAME]"
click at [344, 229] on div "Building an Effective CRM to Drive Leads for Your SMB with Jason Kramer, Cultiv…" at bounding box center [190, 233] width 307 height 23
click at [340, 234] on icon at bounding box center [338, 234] width 6 height 4
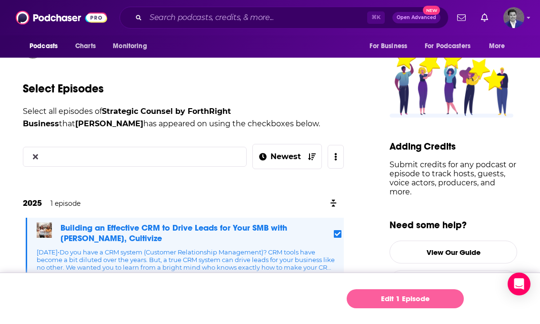
click at [388, 295] on link "Edit 1 Episode" at bounding box center [405, 298] width 117 height 19
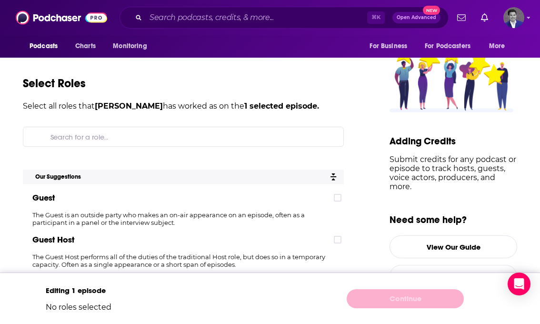
scroll to position [59, 0]
click at [340, 195] on icon at bounding box center [338, 197] width 6 height 6
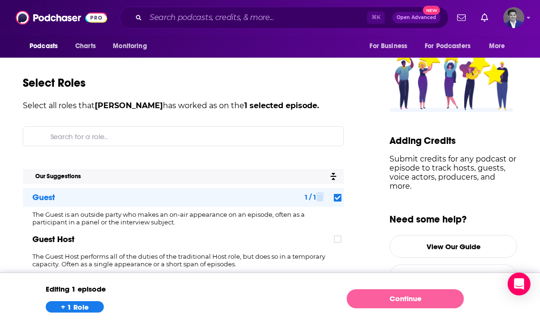
click at [376, 297] on link "Continue" at bounding box center [405, 298] width 117 height 19
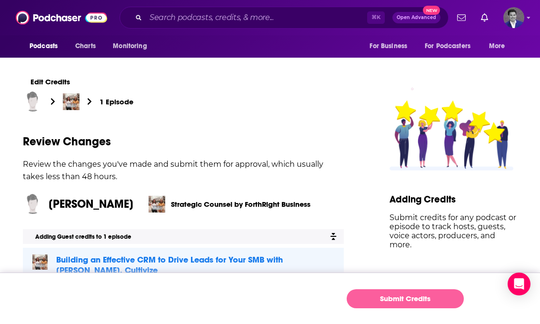
click at [379, 304] on button "Submit Credits" at bounding box center [405, 298] width 117 height 19
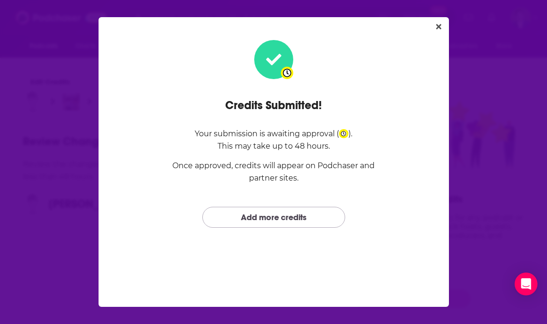
click at [270, 212] on link "Add more credits" at bounding box center [273, 217] width 143 height 20
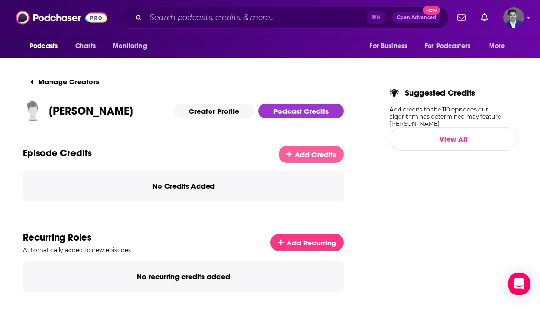
click at [314, 155] on span "Add Credits" at bounding box center [315, 154] width 41 height 9
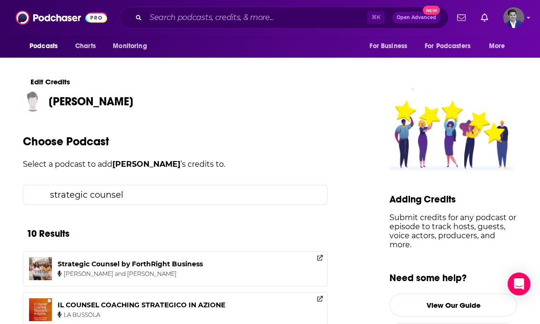
click at [209, 193] on input "strategic counsel" at bounding box center [182, 194] width 273 height 19
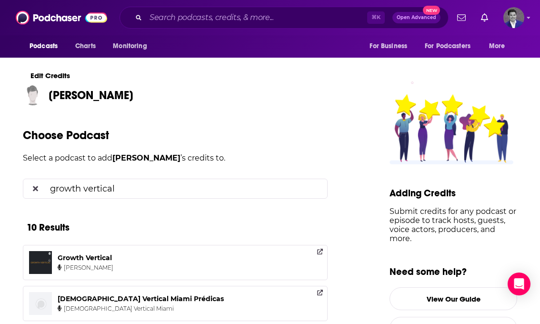
scroll to position [21, 0]
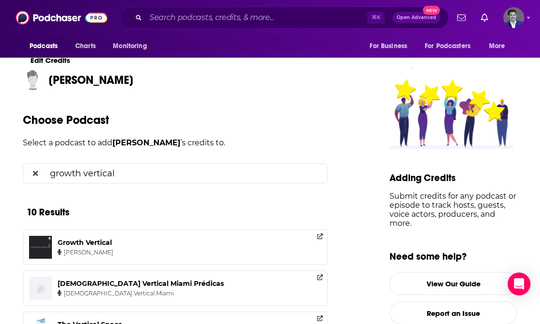
type input "growth vertical"
click at [228, 244] on link "Growth Vertical Neil Patel" at bounding box center [175, 246] width 305 height 35
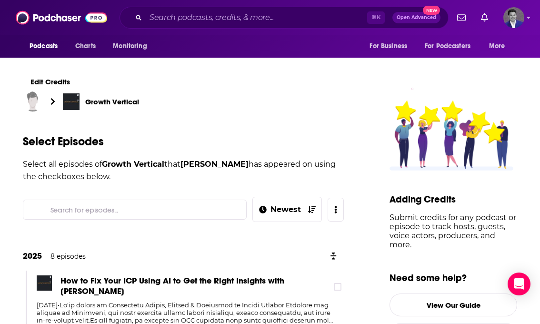
click at [210, 212] on input "Search for episodes..." at bounding box center [143, 209] width 192 height 19
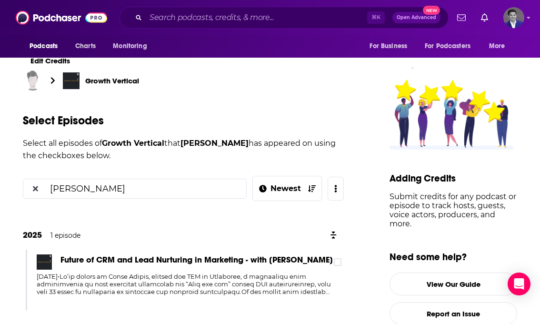
scroll to position [140, 0]
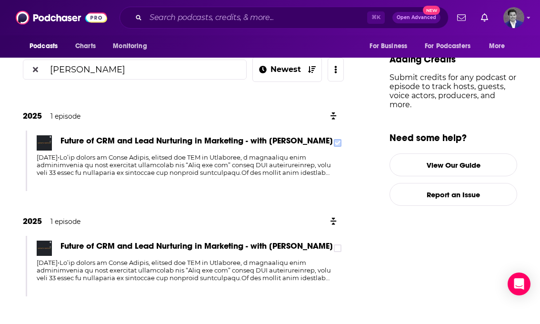
type input "[PERSON_NAME]"
click at [340, 142] on icon at bounding box center [338, 143] width 6 height 6
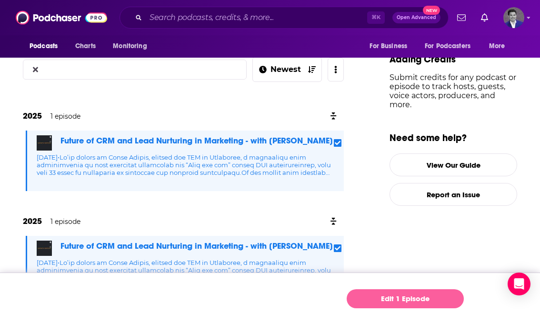
click at [389, 294] on link "Edit 1 Episode" at bounding box center [405, 298] width 117 height 19
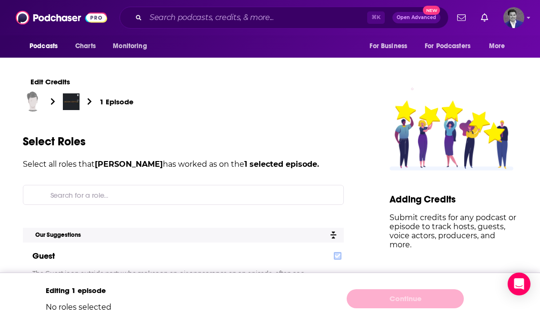
click at [340, 257] on icon at bounding box center [338, 256] width 6 height 6
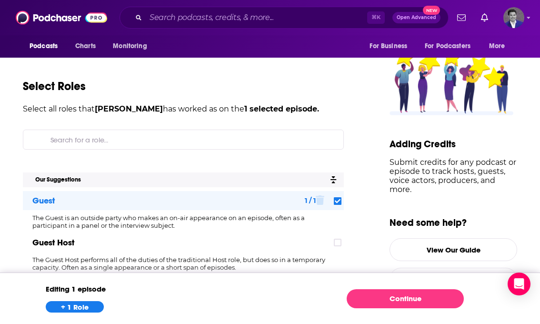
scroll to position [64, 0]
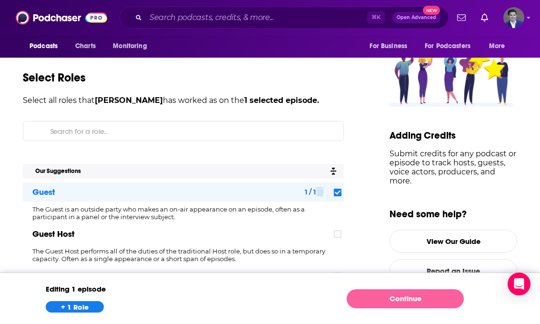
click at [361, 294] on link "Continue" at bounding box center [405, 298] width 117 height 19
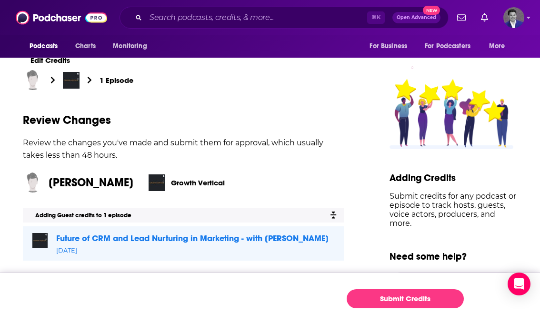
scroll to position [22, 0]
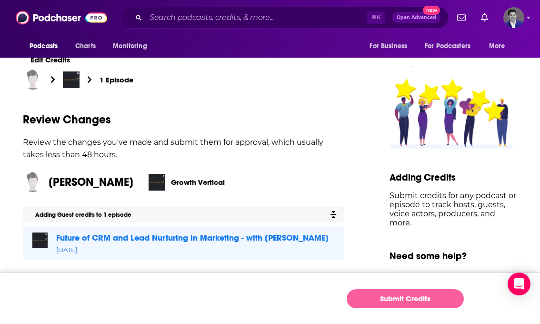
click at [389, 297] on button "Submit Credits" at bounding box center [405, 298] width 117 height 19
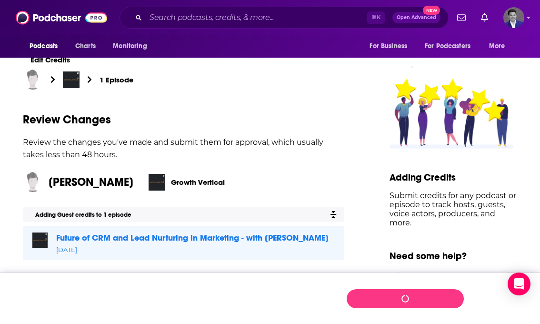
scroll to position [0, 0]
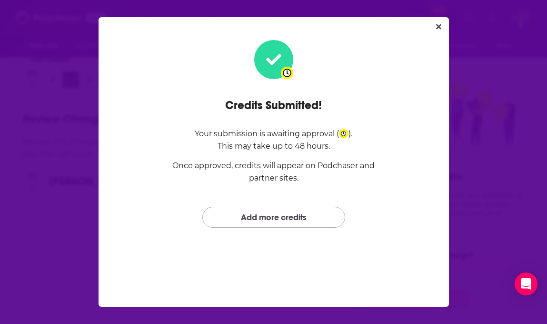
click at [315, 212] on link "Add more credits" at bounding box center [273, 217] width 143 height 20
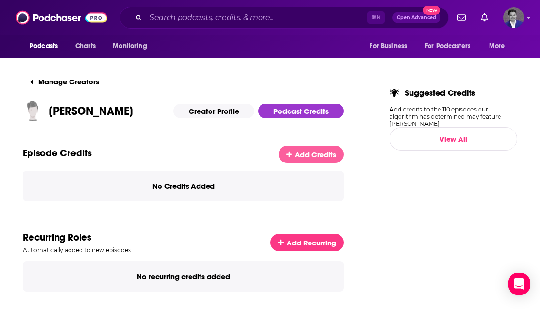
click at [300, 154] on link "Add Credits" at bounding box center [311, 154] width 65 height 17
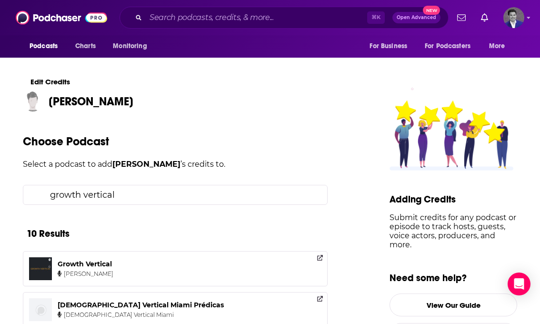
click at [218, 193] on input "growth vertical" at bounding box center [182, 194] width 273 height 19
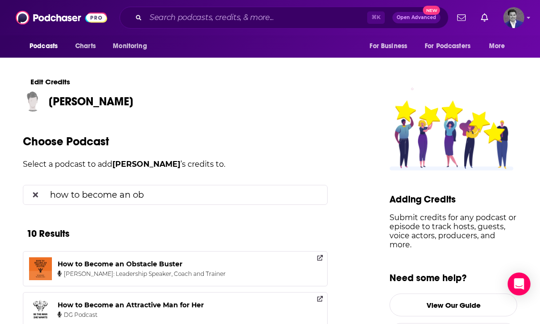
type input "how to become an ob"
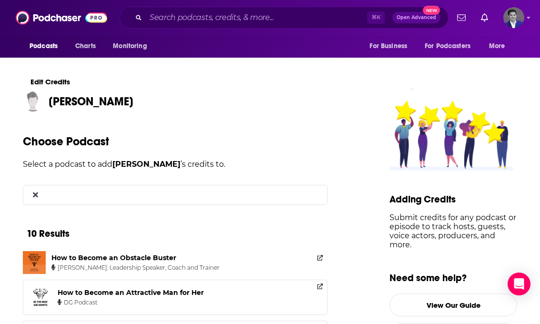
click at [172, 265] on div "How to Become an Obstacle Buster Warren Wandling: Leadership Speaker, Coach and…" at bounding box center [139, 262] width 176 height 23
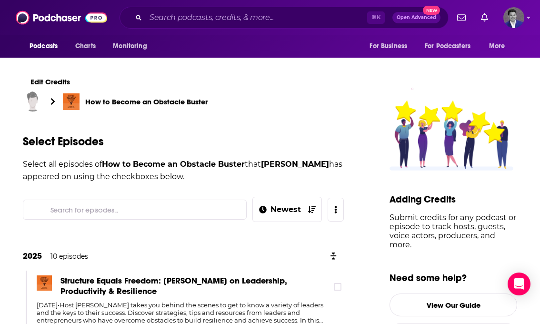
click at [180, 205] on input "Search for episodes..." at bounding box center [143, 209] width 192 height 19
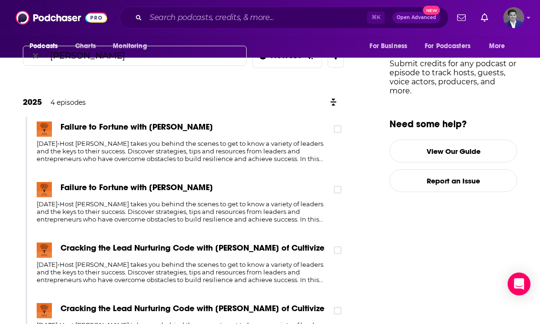
scroll to position [155, 0]
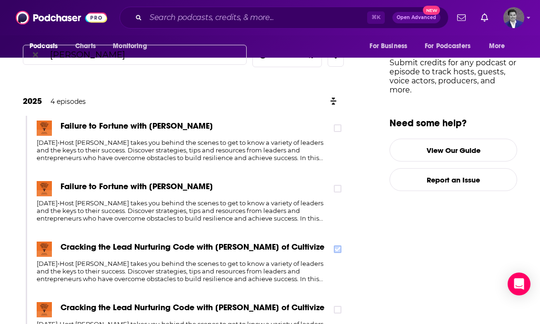
type input "[PERSON_NAME]"
click at [340, 247] on icon at bounding box center [338, 249] width 6 height 6
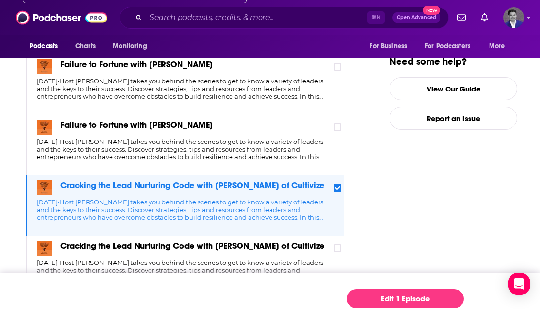
scroll to position [231, 0]
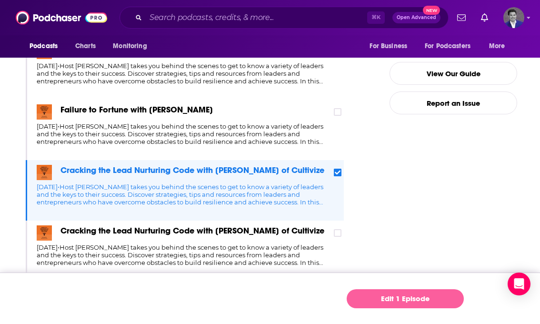
click at [384, 297] on link "Edit 1 Episode" at bounding box center [405, 298] width 117 height 19
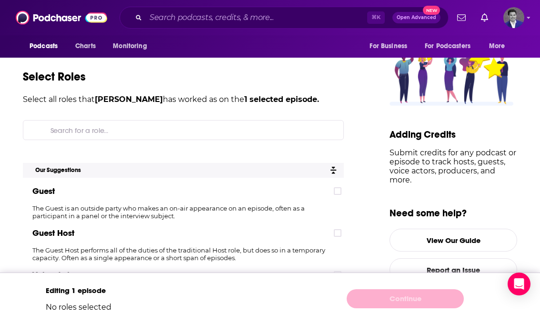
scroll to position [108, 0]
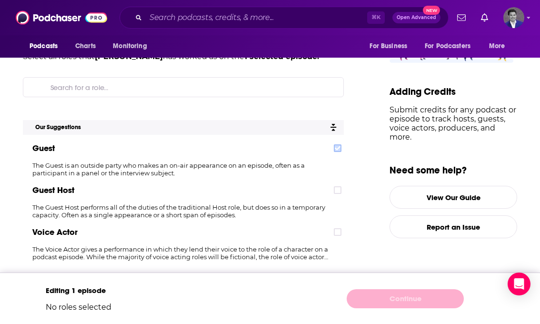
click at [340, 149] on icon at bounding box center [338, 148] width 6 height 4
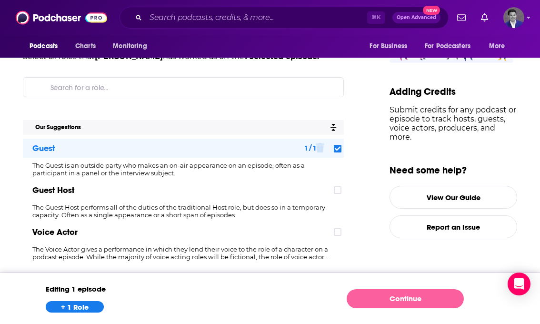
click at [380, 302] on link "Continue" at bounding box center [405, 298] width 117 height 19
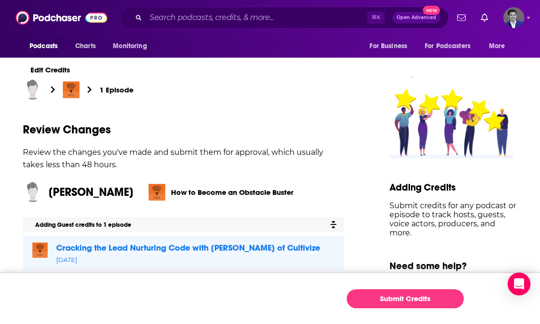
scroll to position [18, 0]
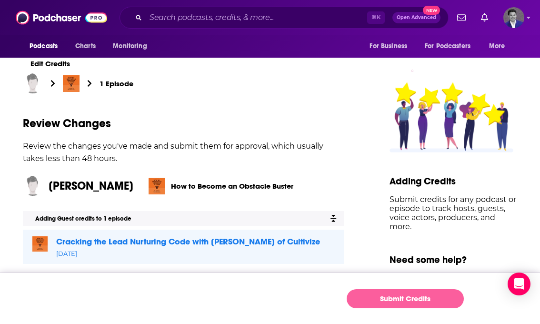
click at [382, 294] on button "Submit Credits" at bounding box center [405, 298] width 117 height 19
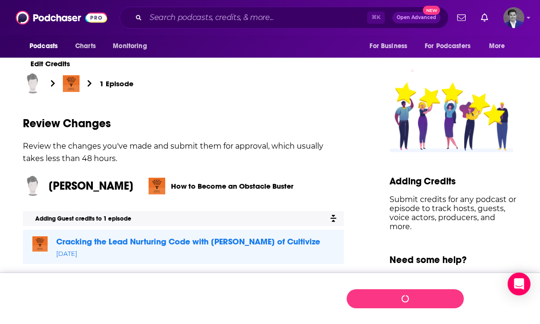
scroll to position [0, 0]
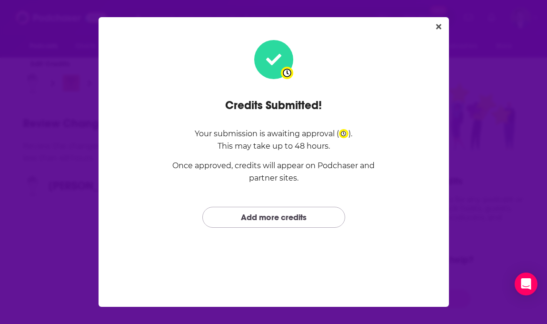
click at [323, 219] on link "Add more credits" at bounding box center [273, 217] width 143 height 20
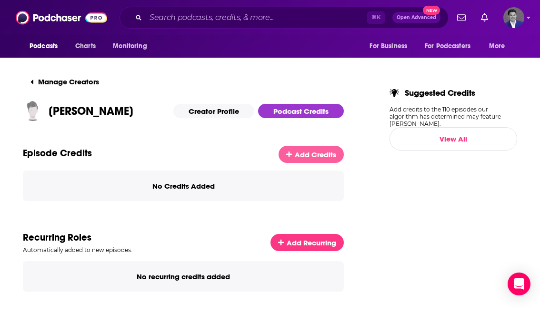
click at [305, 154] on span "Add Credits" at bounding box center [315, 154] width 41 height 9
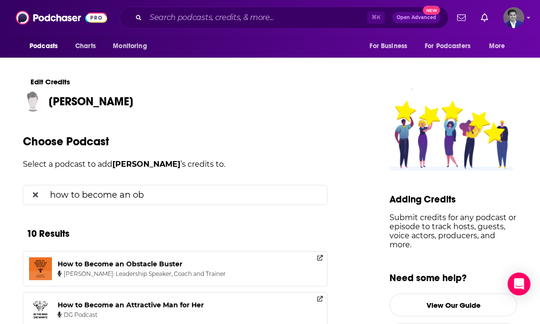
click at [196, 193] on input "how to become an ob" at bounding box center [182, 194] width 273 height 19
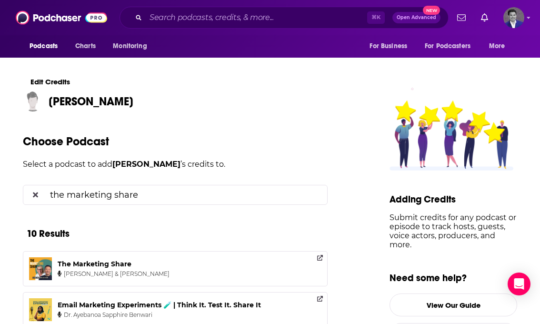
scroll to position [2, 0]
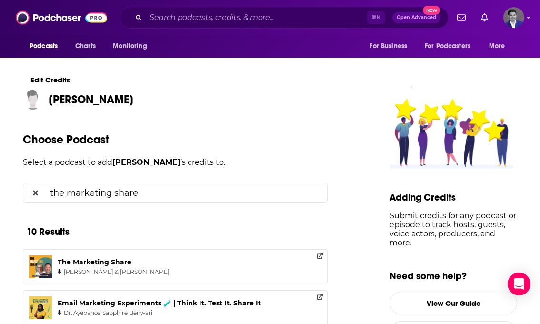
type input "the marketing share"
click at [135, 261] on div "The Marketing Share Alec Cheung & Barb VanSomeren" at bounding box center [118, 266] width 120 height 23
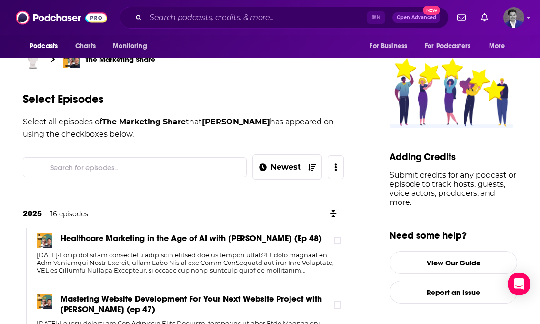
scroll to position [93, 0]
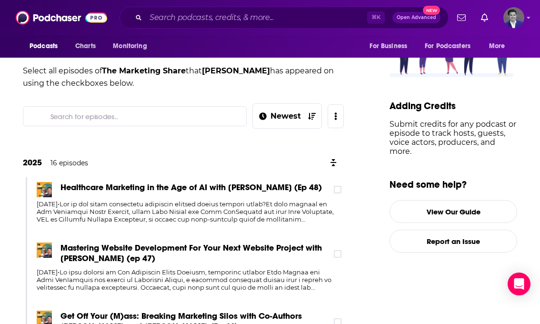
click at [198, 116] on input "Search for episodes..." at bounding box center [143, 116] width 192 height 19
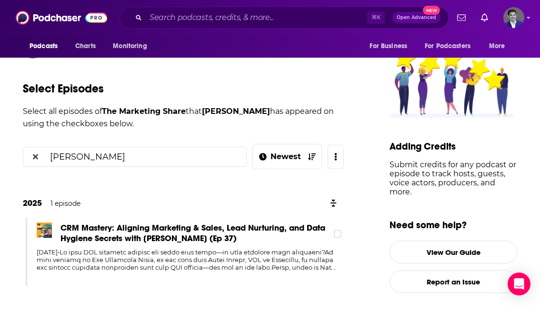
scroll to position [53, 0]
type input "jason"
click at [340, 235] on icon at bounding box center [338, 234] width 6 height 6
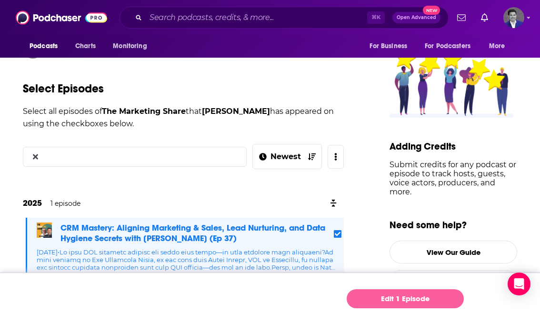
click at [380, 296] on link "Edit 1 Episode" at bounding box center [405, 298] width 117 height 19
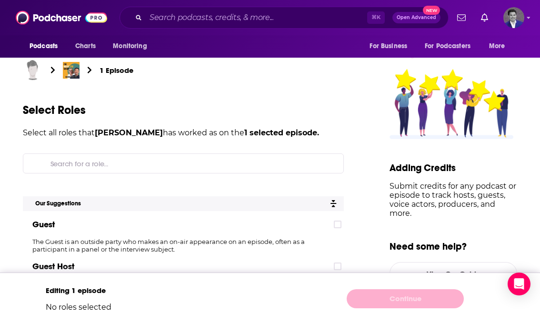
scroll to position [52, 0]
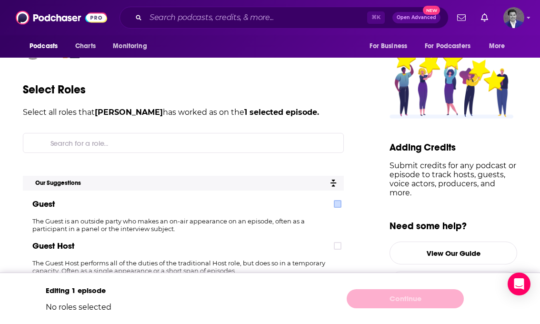
click at [341, 204] on label at bounding box center [338, 204] width 8 height 8
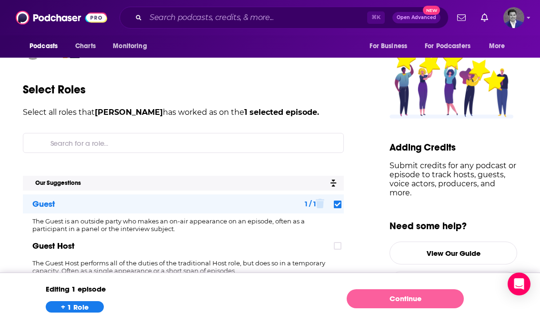
click at [385, 298] on link "Continue" at bounding box center [405, 298] width 117 height 19
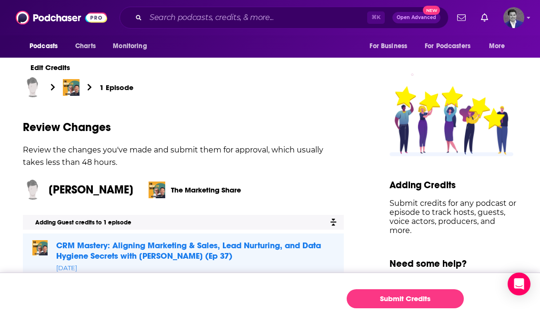
scroll to position [22, 0]
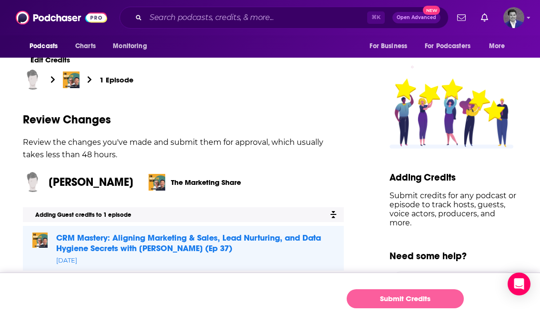
click at [366, 295] on button "Submit Credits" at bounding box center [405, 298] width 117 height 19
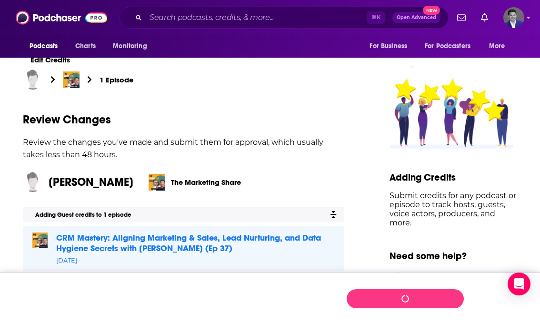
scroll to position [0, 0]
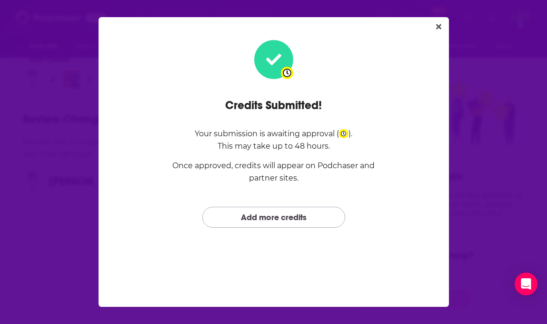
click at [308, 217] on link "Add more credits" at bounding box center [273, 217] width 143 height 20
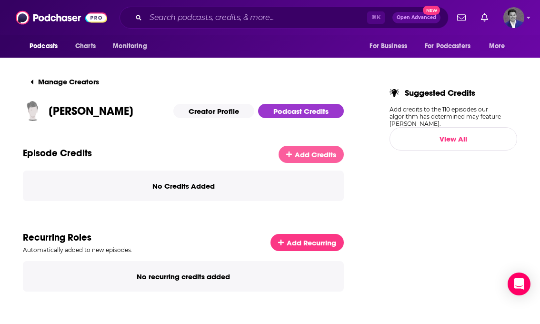
click at [313, 157] on span "Add Credits" at bounding box center [315, 154] width 41 height 9
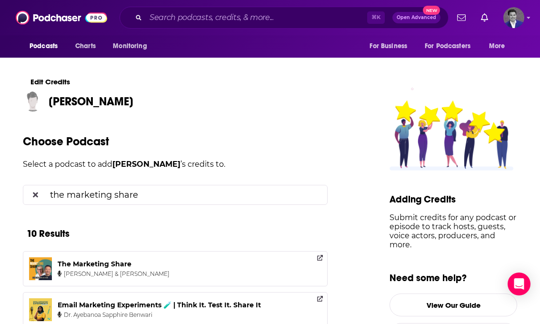
click at [178, 195] on input "the marketing share" at bounding box center [182, 194] width 273 height 19
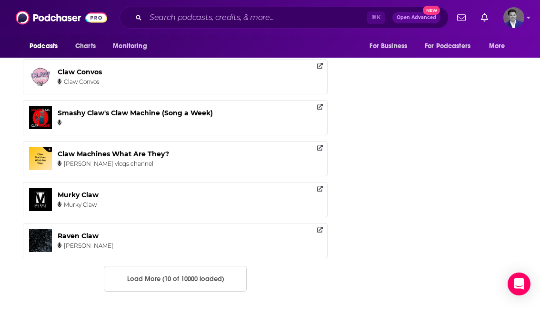
scroll to position [398, 0]
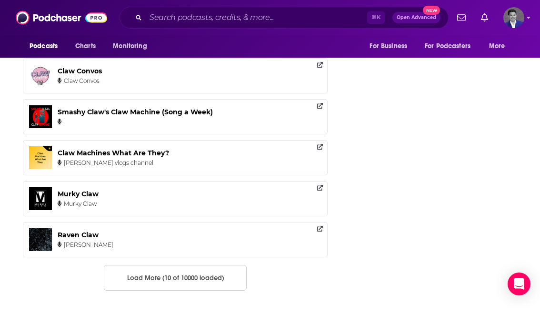
click at [207, 276] on button "Load More (10 of 10000 loaded)" at bounding box center [175, 278] width 143 height 26
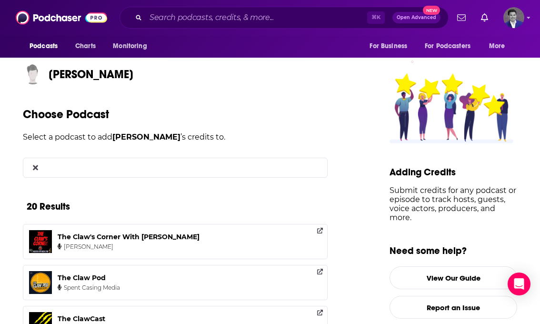
scroll to position [0, 0]
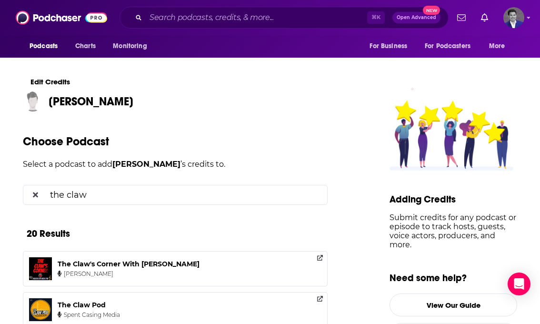
click at [130, 194] on input "the claw" at bounding box center [182, 194] width 273 height 19
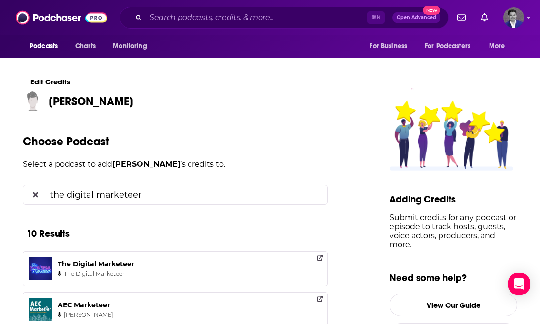
type input "the digital marketeer"
click at [109, 263] on div "The Digital Marketeer The Digital Marketeer" at bounding box center [98, 268] width 80 height 23
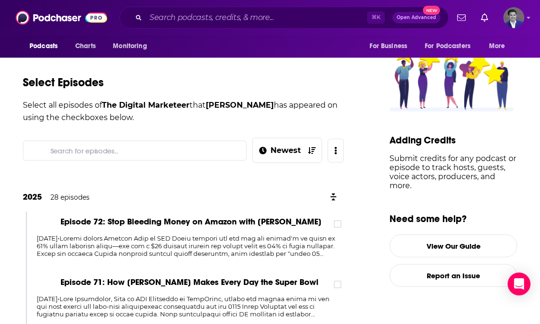
scroll to position [60, 0]
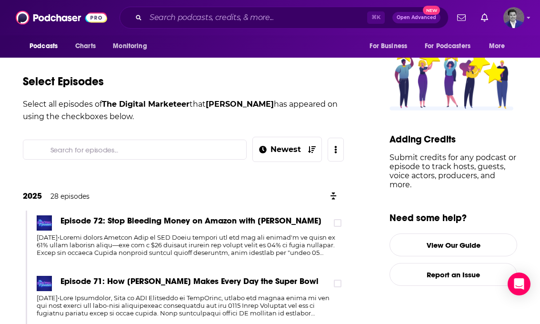
click at [175, 144] on input "Search for episodes..." at bounding box center [143, 149] width 192 height 19
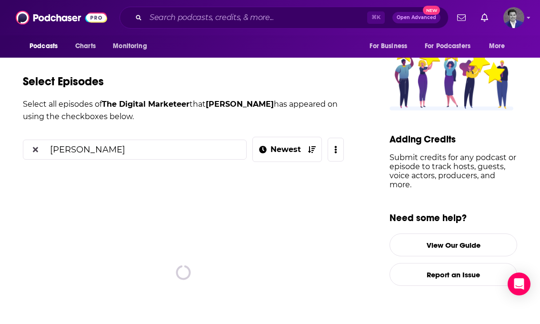
scroll to position [45, 0]
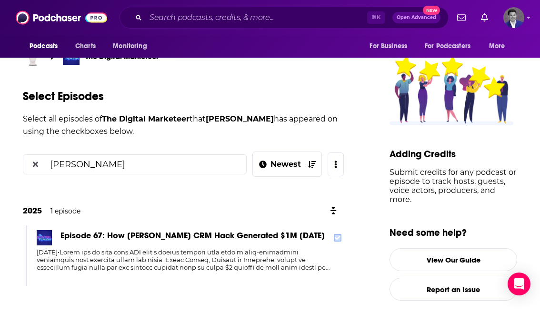
type input "jason"
click at [340, 236] on icon at bounding box center [338, 238] width 6 height 6
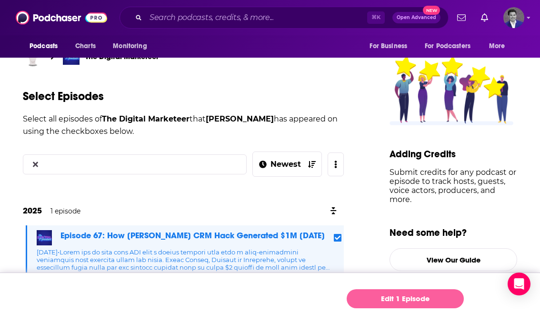
click at [383, 299] on link "Edit 1 Episode" at bounding box center [405, 298] width 117 height 19
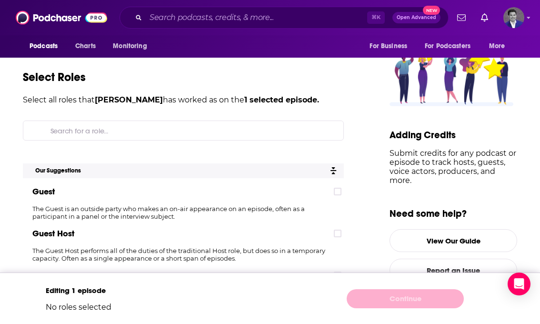
scroll to position [113, 0]
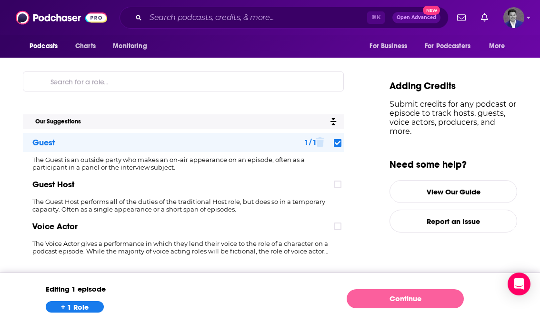
click at [383, 302] on link "Continue" at bounding box center [405, 298] width 117 height 19
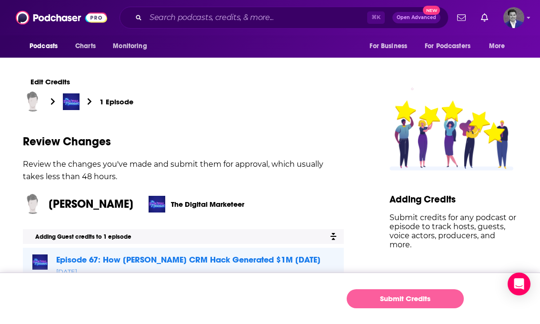
click at [397, 300] on button "Submit Credits" at bounding box center [405, 298] width 117 height 19
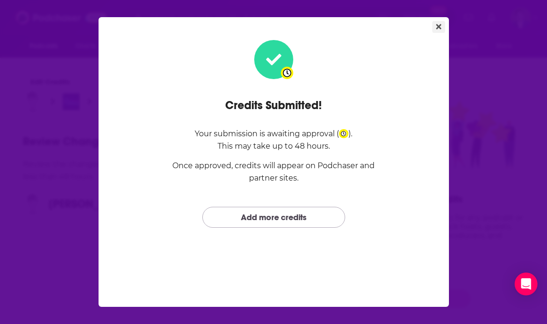
click at [435, 26] on button "Close" at bounding box center [438, 27] width 13 height 12
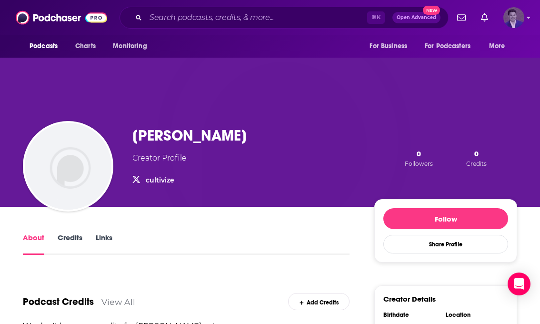
click at [518, 16] on img "Logged in as JasonKramer_TheCRMguy" at bounding box center [513, 17] width 21 height 21
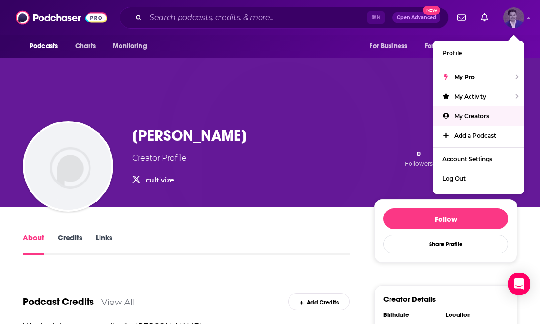
click at [475, 110] on link "My Creators" at bounding box center [478, 116] width 91 height 20
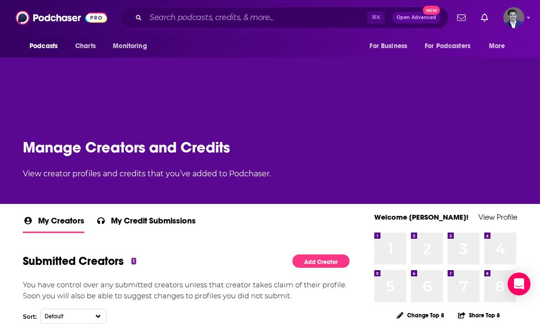
scroll to position [72, 0]
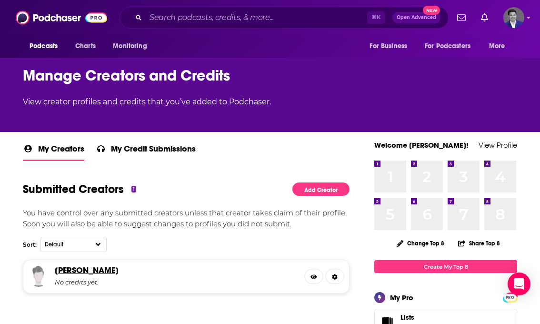
click at [95, 271] on link "[PERSON_NAME]" at bounding box center [87, 270] width 64 height 10
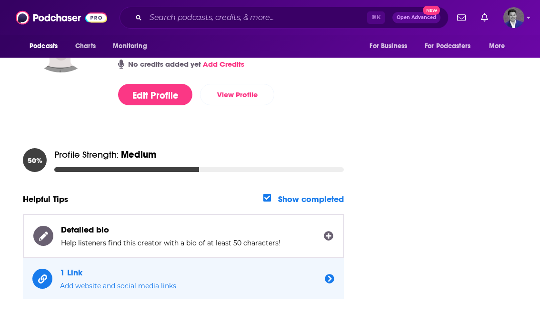
scroll to position [223, 0]
